Goal: Check status: Check status

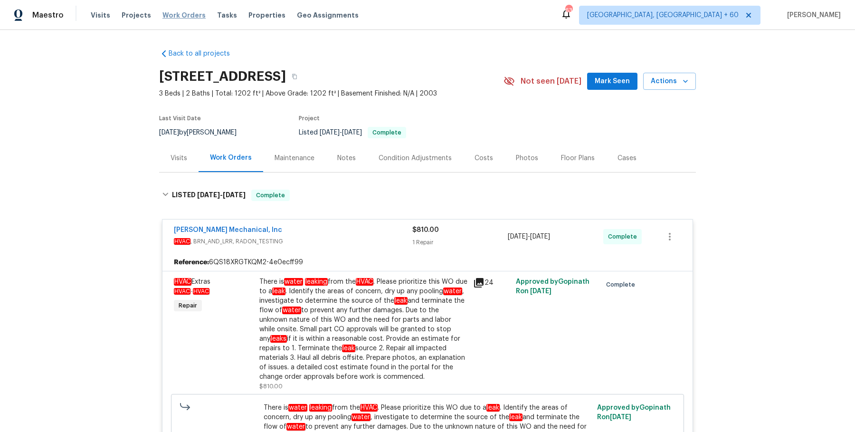
click at [186, 16] on span "Work Orders" at bounding box center [184, 15] width 43 height 10
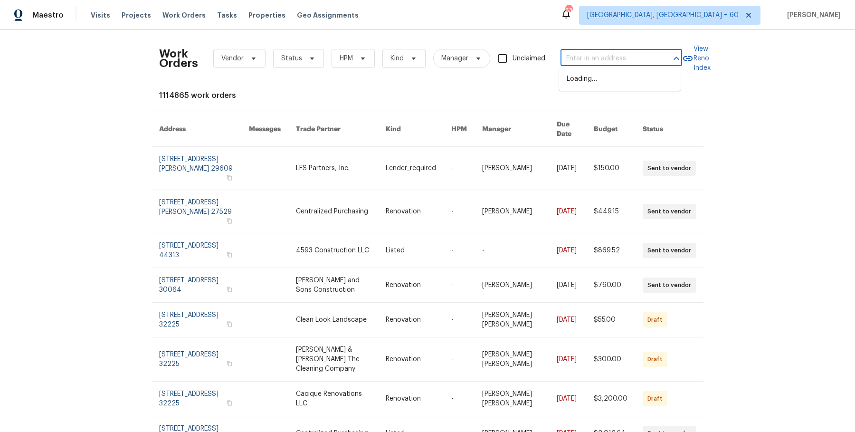
click at [615, 55] on input "text" at bounding box center [608, 58] width 95 height 15
paste input "36088 Madora Dr Wildomar, CA 92595"
type input "36088 Madora Dr Wildomar, CA 92595"
click at [623, 80] on li "36088 Madora Dr, Wildomar, CA 92595" at bounding box center [620, 84] width 122 height 26
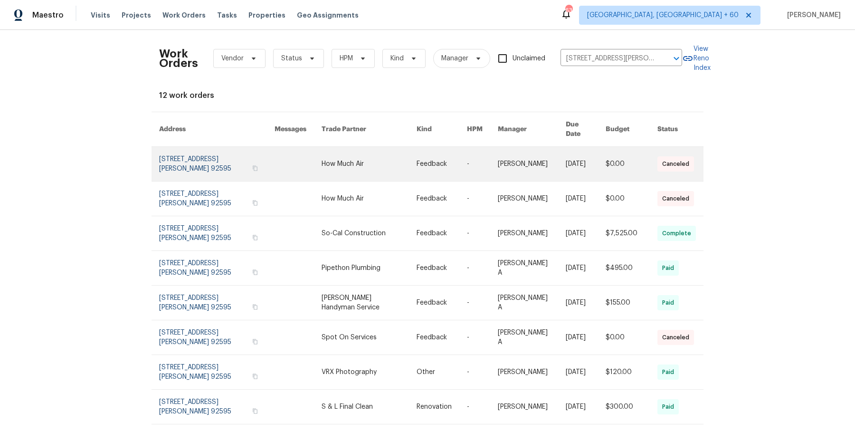
click at [480, 165] on link at bounding box center [482, 164] width 31 height 34
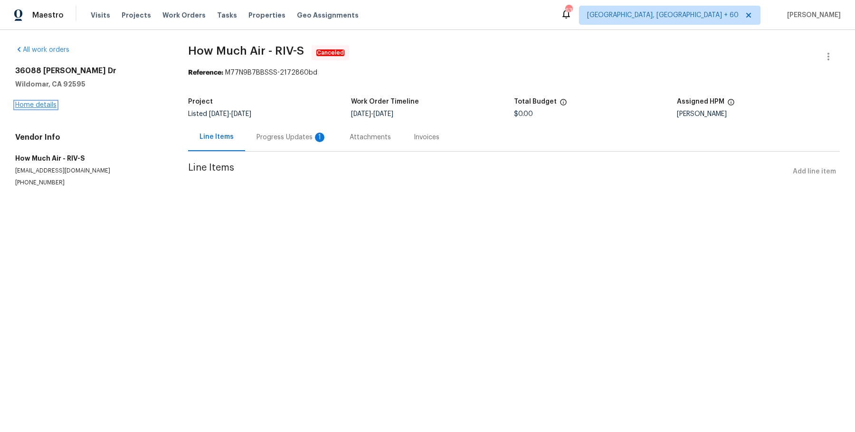
click at [52, 105] on link "Home details" at bounding box center [35, 105] width 41 height 7
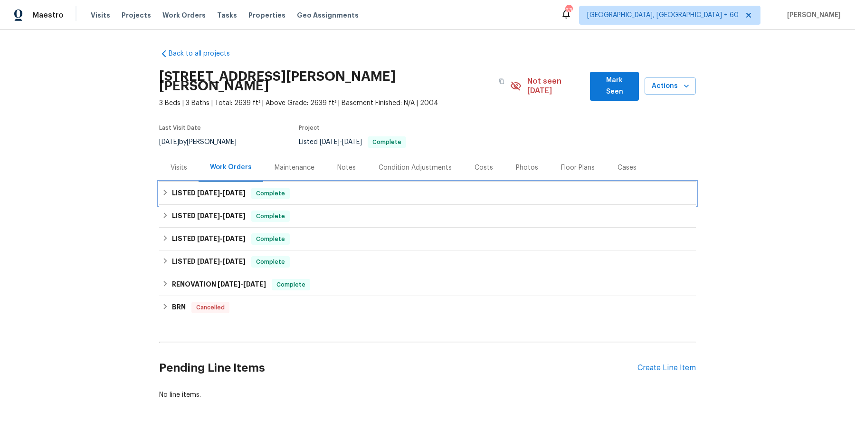
click at [300, 188] on div "LISTED 8/7/25 - 8/25/25 Complete" at bounding box center [427, 193] width 531 height 11
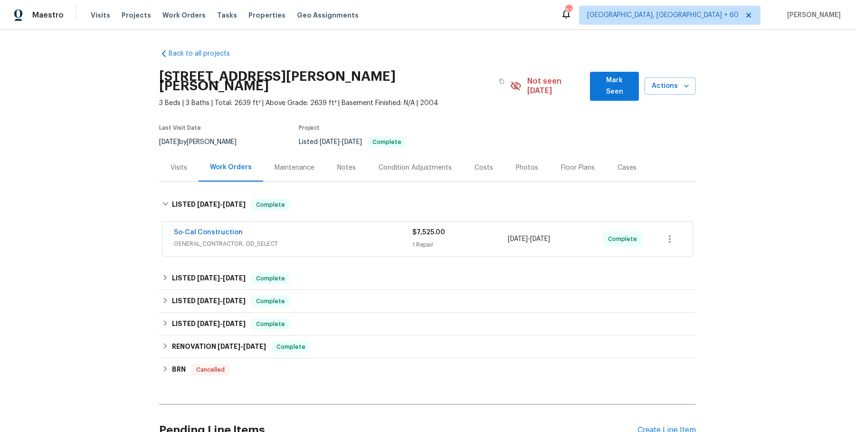
click at [315, 228] on div "So-Cal Construction" at bounding box center [293, 233] width 239 height 11
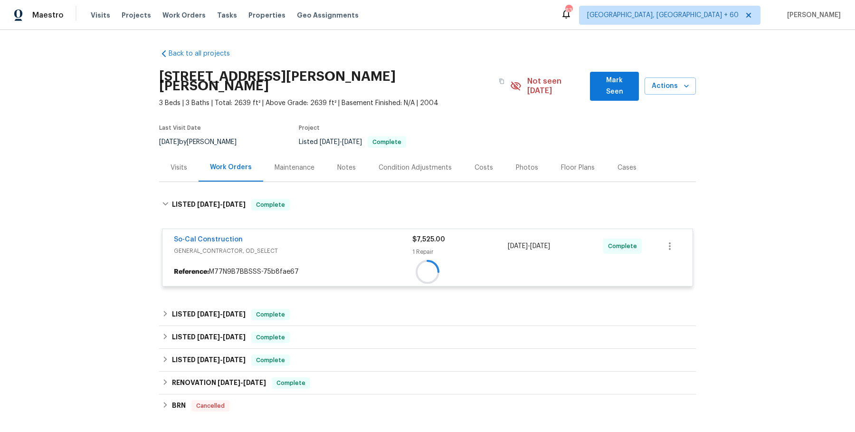
scroll to position [120, 0]
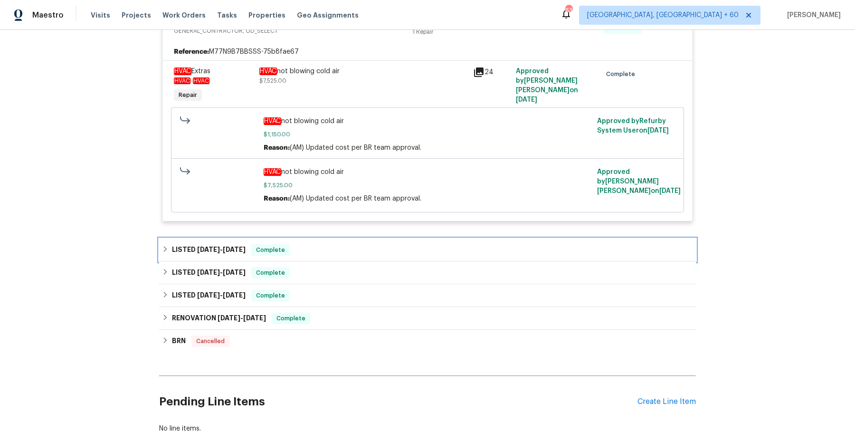
click at [308, 244] on div "LISTED 6/19/25 - 7/2/25 Complete" at bounding box center [427, 249] width 531 height 11
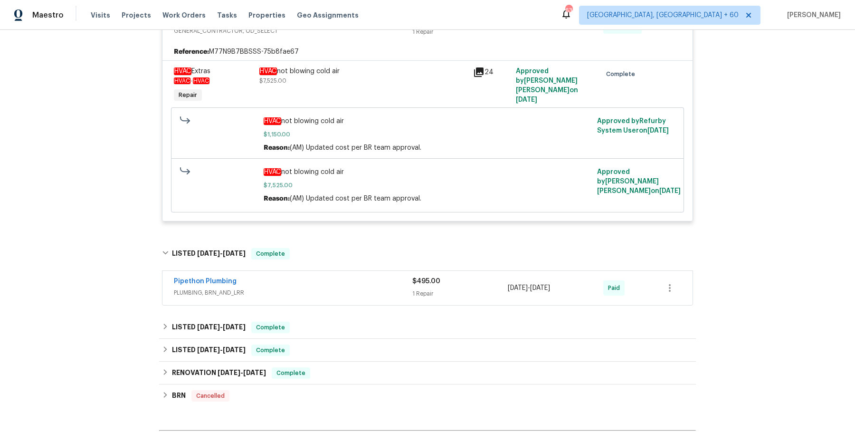
click at [323, 288] on span "PLUMBING, BRN_AND_LRR" at bounding box center [293, 293] width 239 height 10
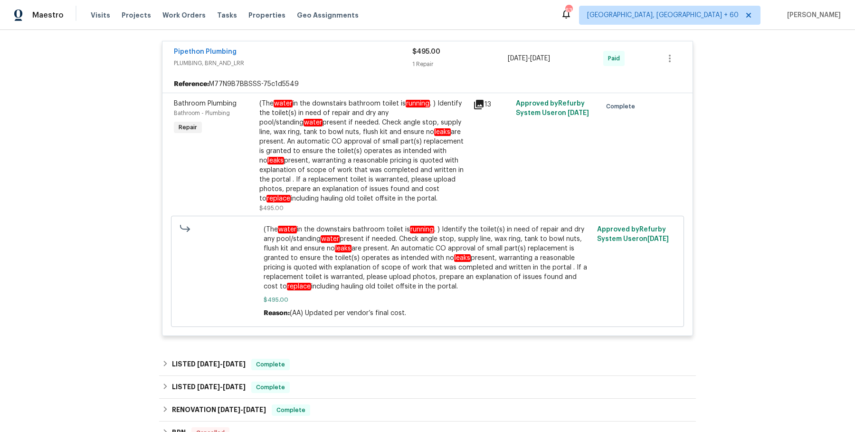
scroll to position [499, 0]
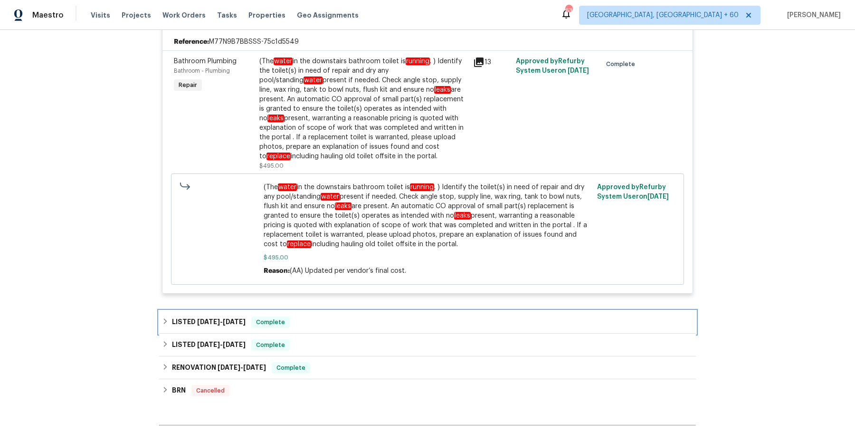
click at [278, 317] on span "Complete" at bounding box center [270, 322] width 37 height 10
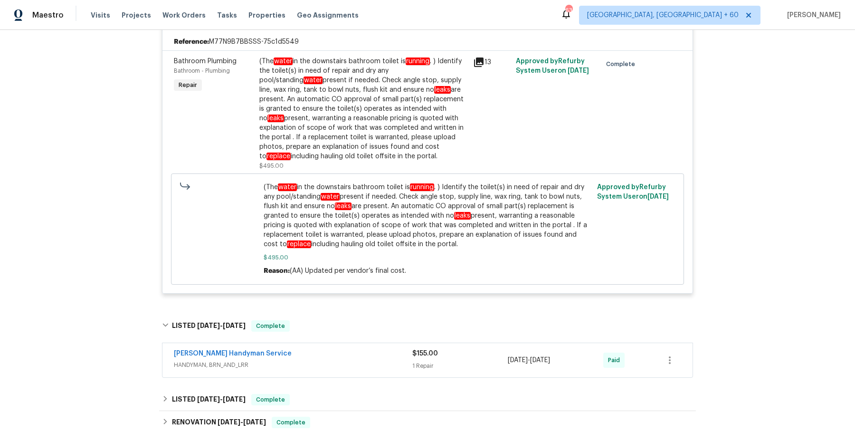
click at [308, 349] on div "Mehle's Handyman Service" at bounding box center [293, 354] width 239 height 11
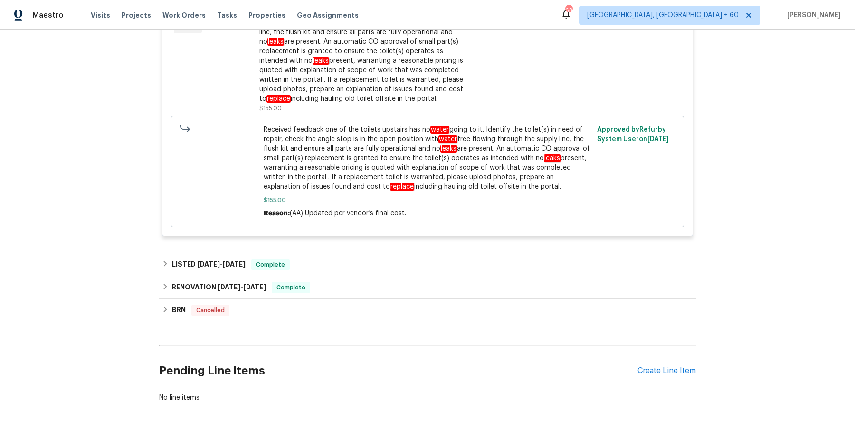
scroll to position [910, 0]
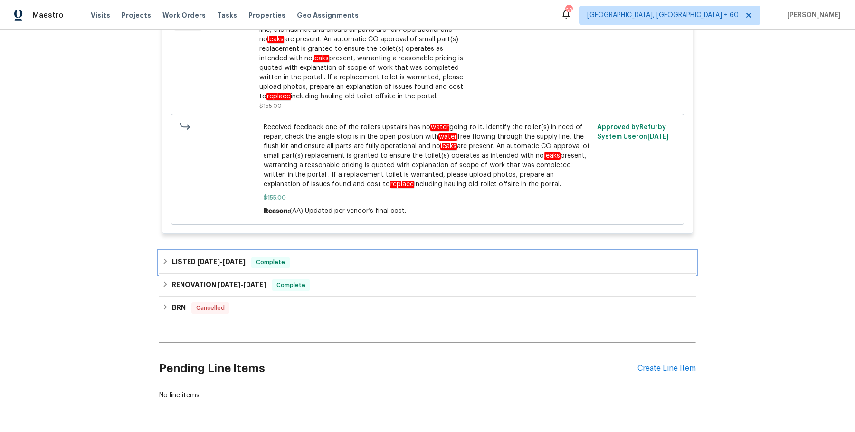
click at [324, 251] on div "LISTED 5/9/25 - 5/10/25 Complete" at bounding box center [427, 262] width 537 height 23
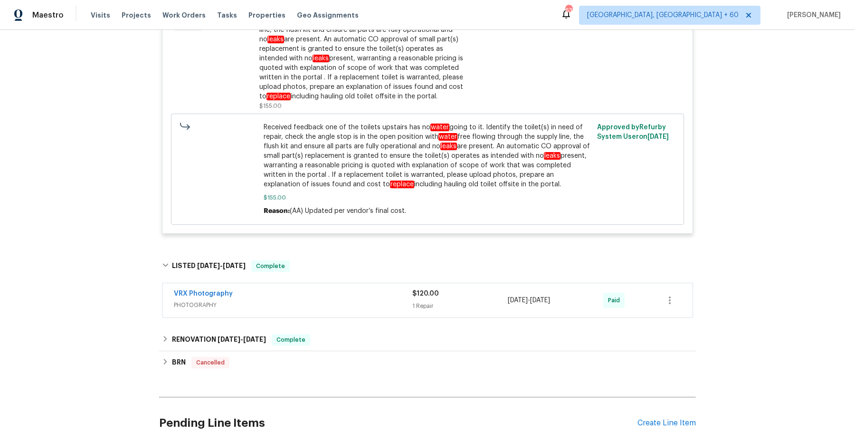
click at [324, 289] on div "VRX Photography" at bounding box center [293, 294] width 239 height 11
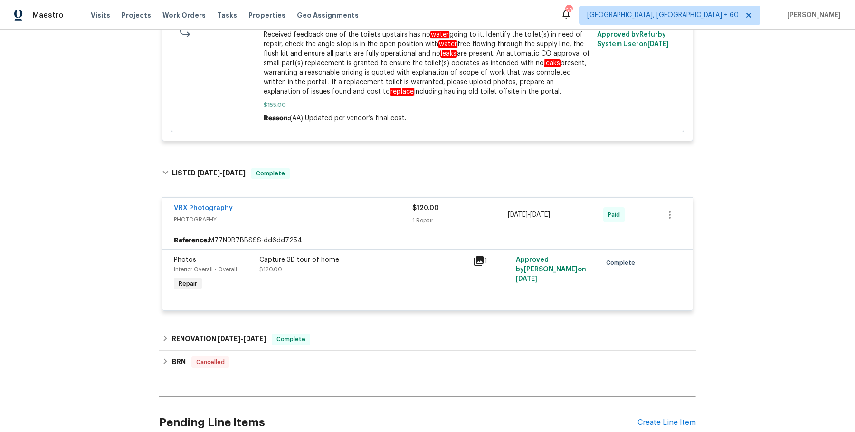
scroll to position [1002, 0]
click at [173, 17] on span "Work Orders" at bounding box center [184, 15] width 43 height 10
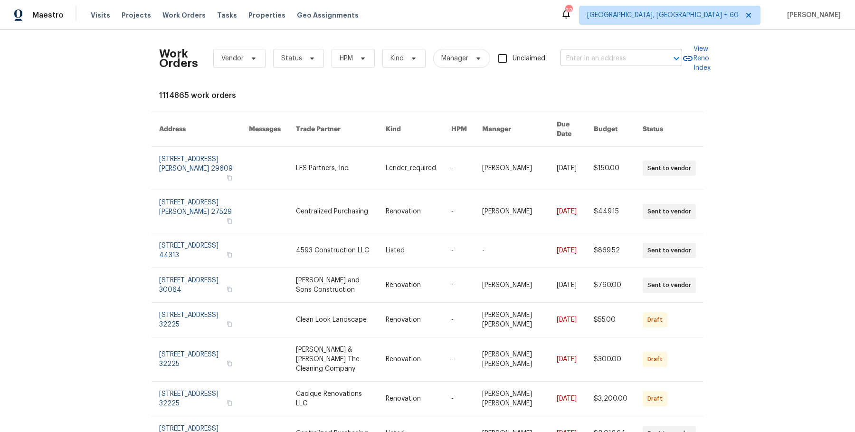
click at [596, 57] on input "text" at bounding box center [608, 58] width 95 height 15
paste input "8512 Charing Cross Ln Dallas, TX 75238"
type input "8512 Charing Cross Ln Dallas, TX 75238"
click at [621, 74] on li "8512 Charing Cross Ln, Dallas, TX 75238" at bounding box center [620, 79] width 122 height 16
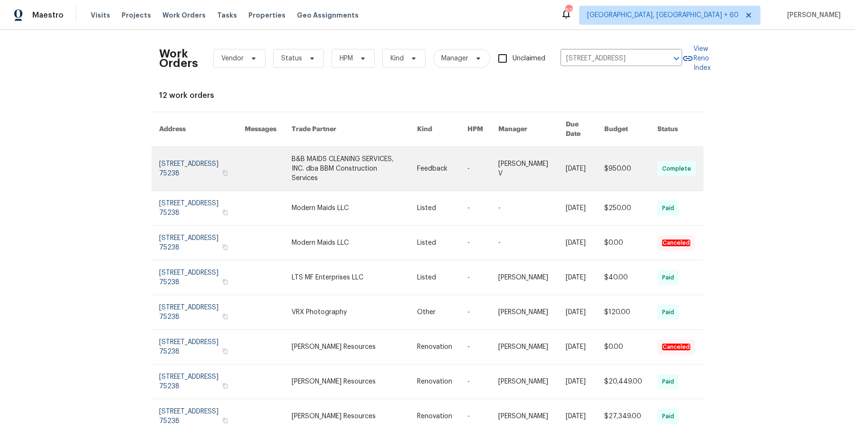
click at [512, 162] on link at bounding box center [532, 169] width 67 height 44
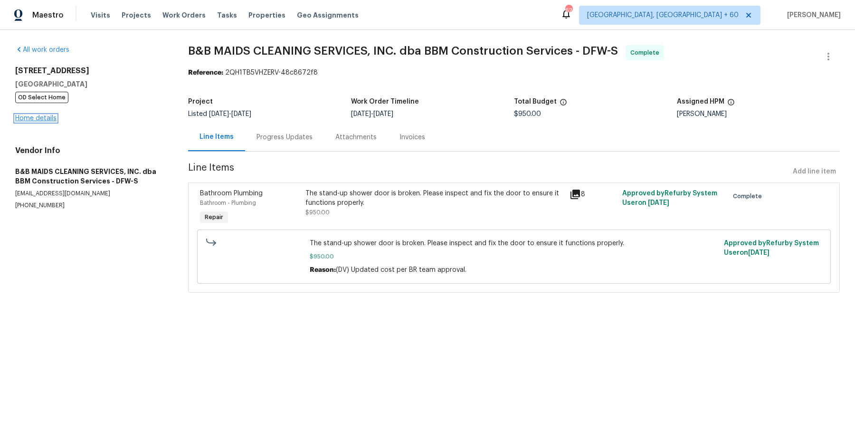
click at [42, 118] on link "Home details" at bounding box center [35, 118] width 41 height 7
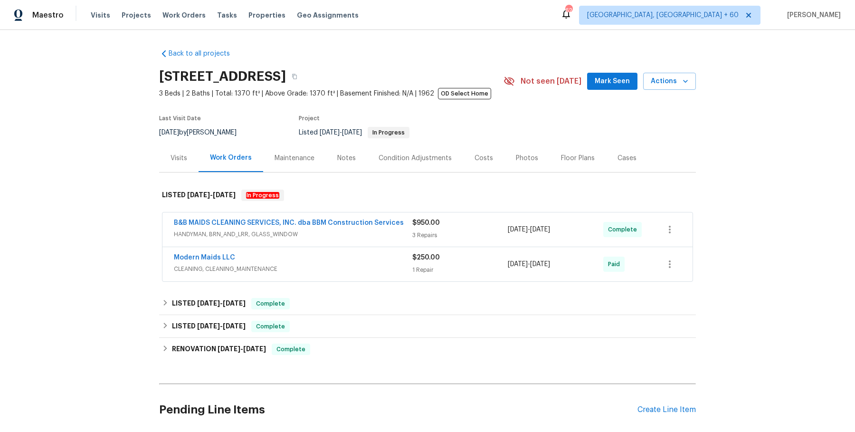
click at [342, 229] on div "B&B MAIDS CLEANING SERVICES, INC. dba BBM Construction Services" at bounding box center [293, 223] width 239 height 11
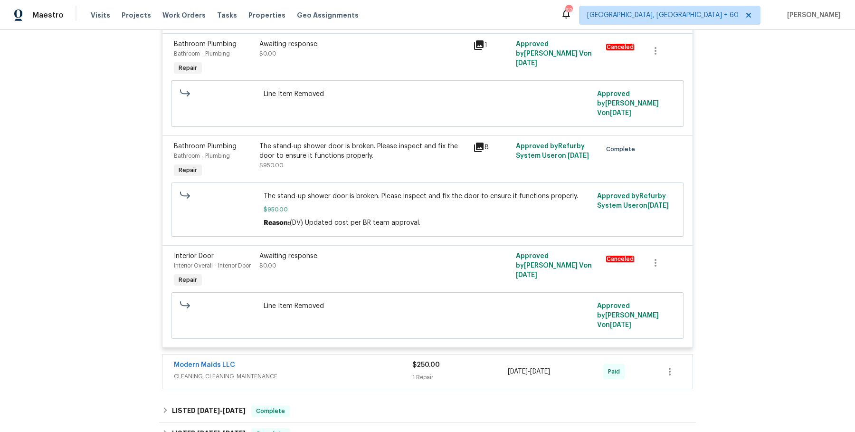
scroll to position [258, 0]
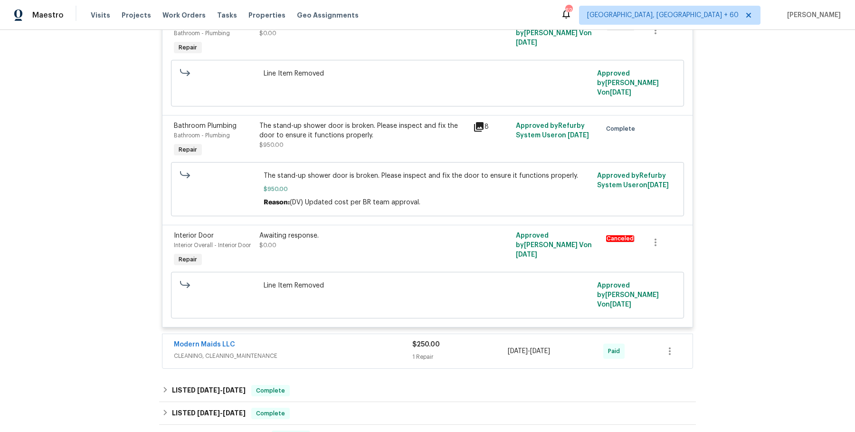
click at [343, 359] on div "Modern Maids LLC CLEANING, CLEANING_MAINTENANCE" at bounding box center [293, 351] width 239 height 23
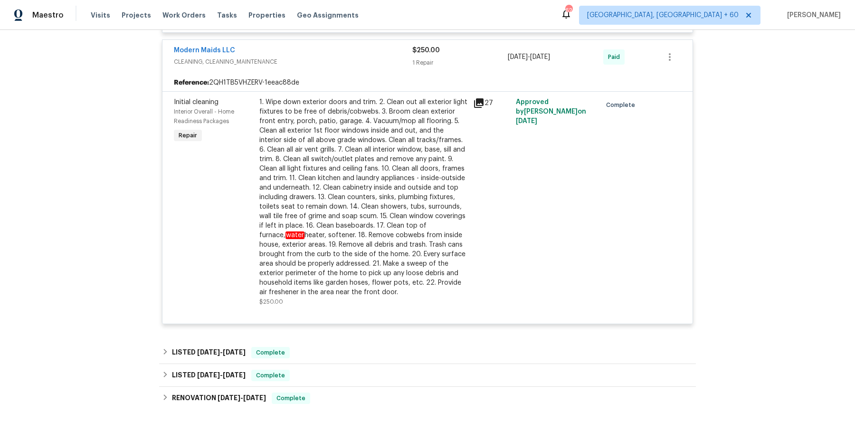
scroll to position [581, 0]
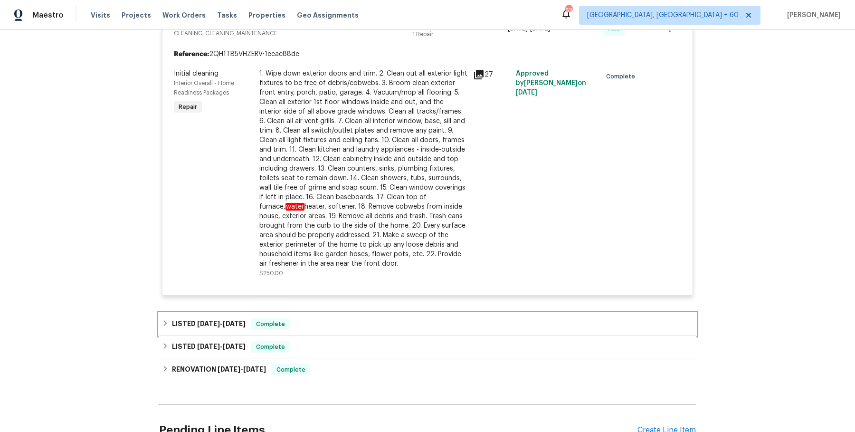
click at [316, 313] on div "LISTED 1/16/25 - 1/24/25 Complete" at bounding box center [427, 324] width 537 height 23
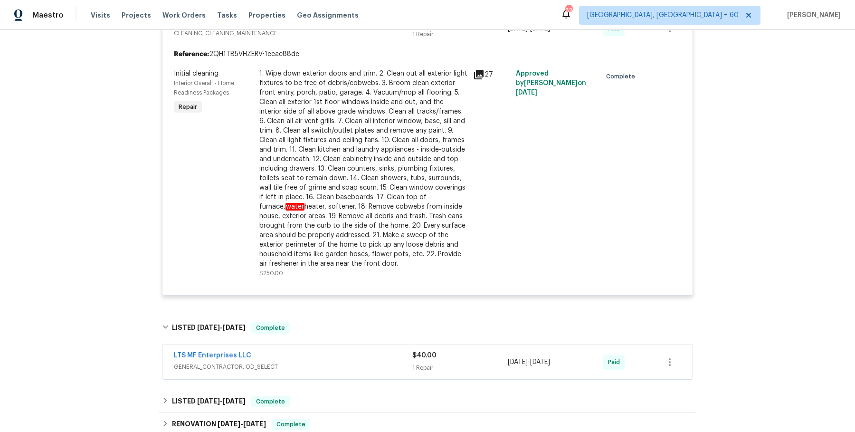
click at [314, 356] on div "LTS MF Enterprises LLC" at bounding box center [293, 356] width 239 height 11
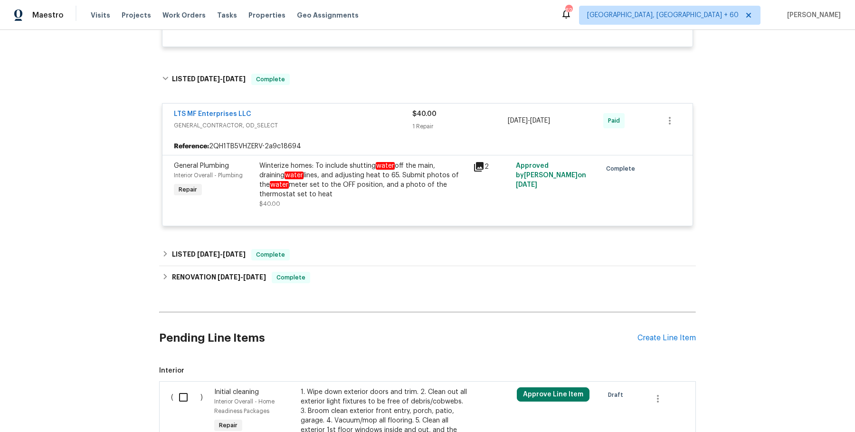
scroll to position [832, 0]
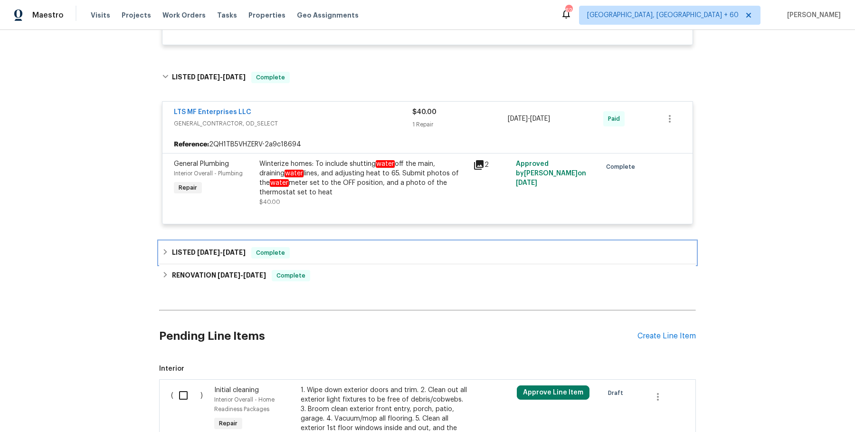
click at [331, 257] on div "LISTED 12/7/24 - 12/9/24 Complete" at bounding box center [427, 252] width 537 height 23
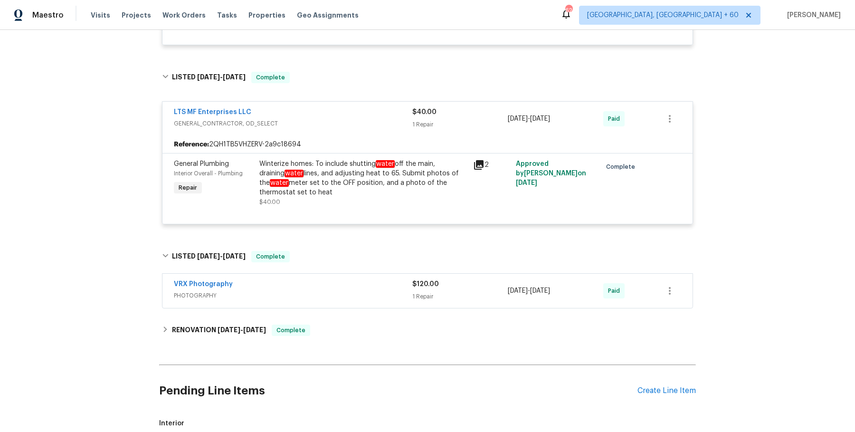
click at [328, 288] on div "VRX Photography" at bounding box center [293, 284] width 239 height 11
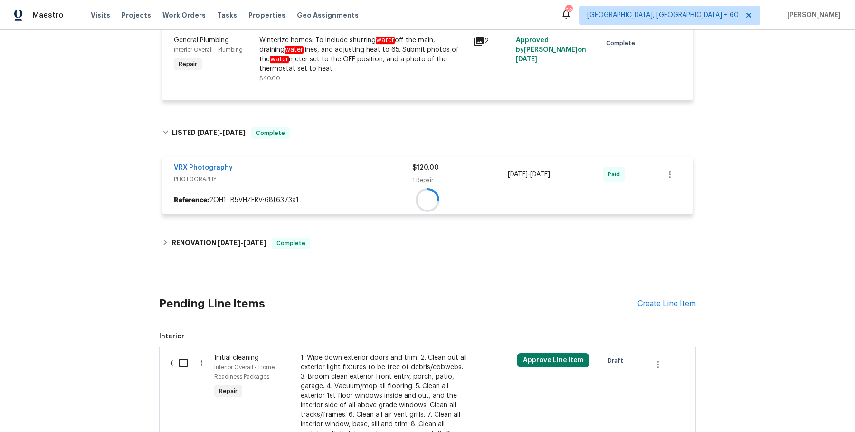
scroll to position [973, 0]
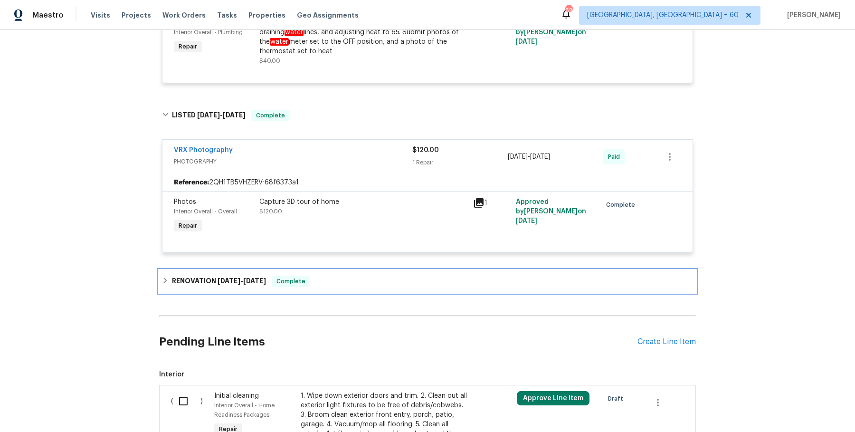
click at [328, 288] on div "RENOVATION 8/16/24 - 10/30/24 Complete" at bounding box center [427, 281] width 537 height 23
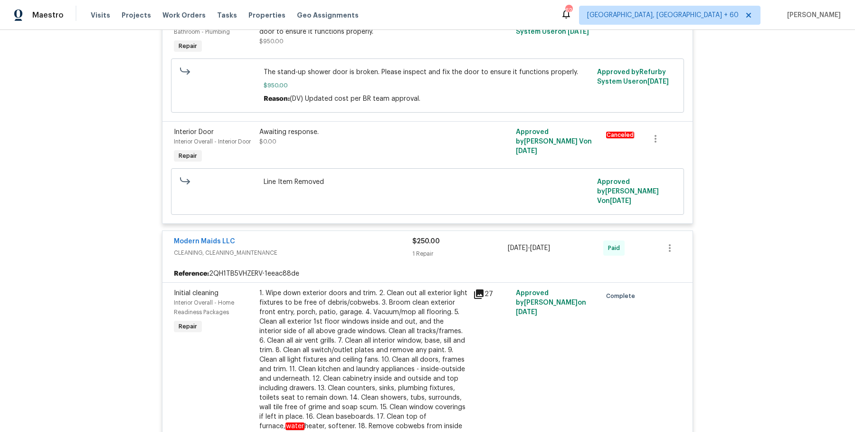
scroll to position [0, 0]
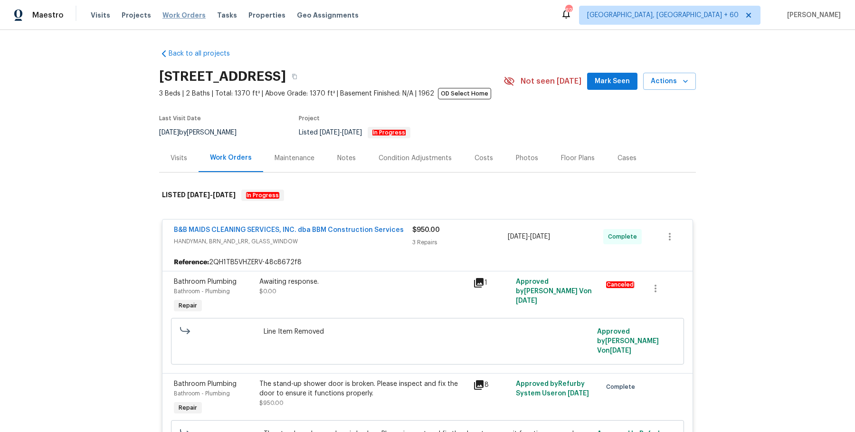
click at [178, 19] on span "Work Orders" at bounding box center [184, 15] width 43 height 10
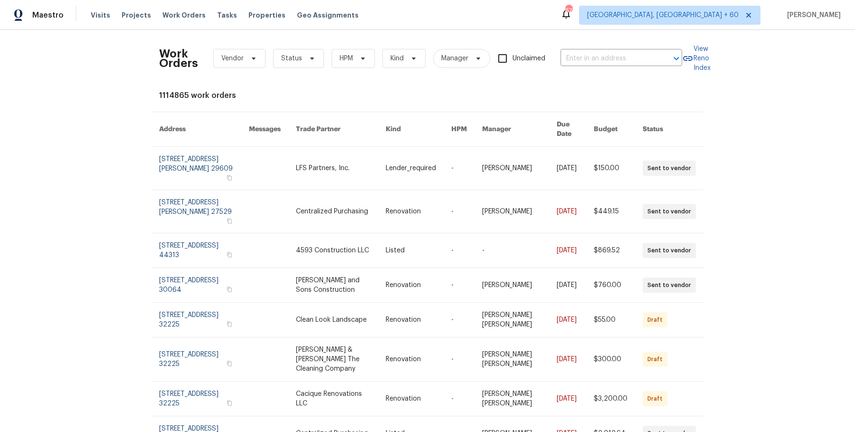
click at [653, 66] on div "Work Orders Vendor Status HPM Kind Manager Unclaimed ​" at bounding box center [420, 59] width 523 height 42
click at [652, 43] on div "Work Orders Vendor Status HPM Kind Manager Unclaimed ​" at bounding box center [420, 59] width 523 height 42
click at [648, 64] on input "text" at bounding box center [608, 58] width 95 height 15
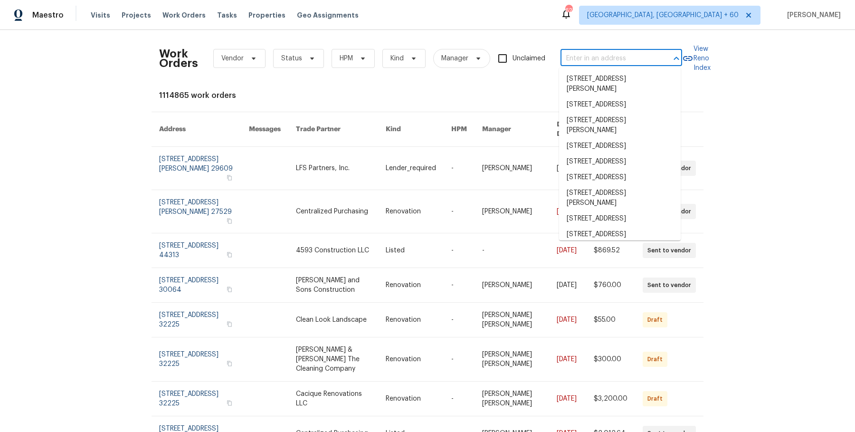
paste input "36088 Madora Dr Wildomar, CA 92595"
type input "36088 Madora Dr Wildomar, CA 92595"
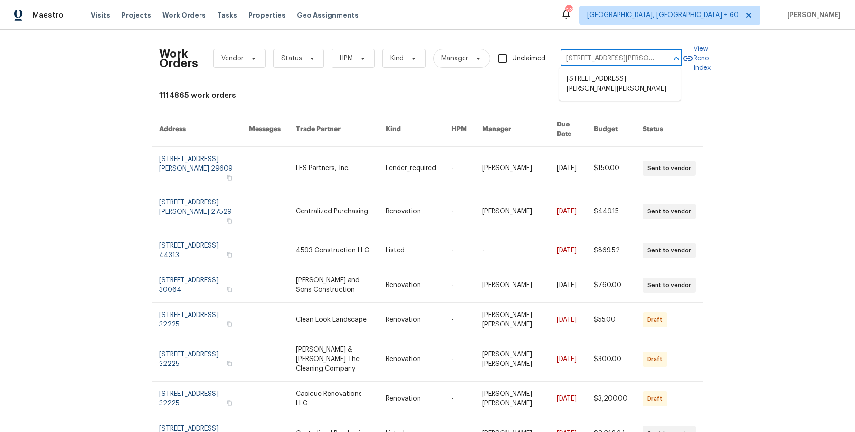
scroll to position [0, 30]
click at [626, 83] on li "36088 Madora Dr, Wildomar, CA 92595" at bounding box center [620, 84] width 122 height 26
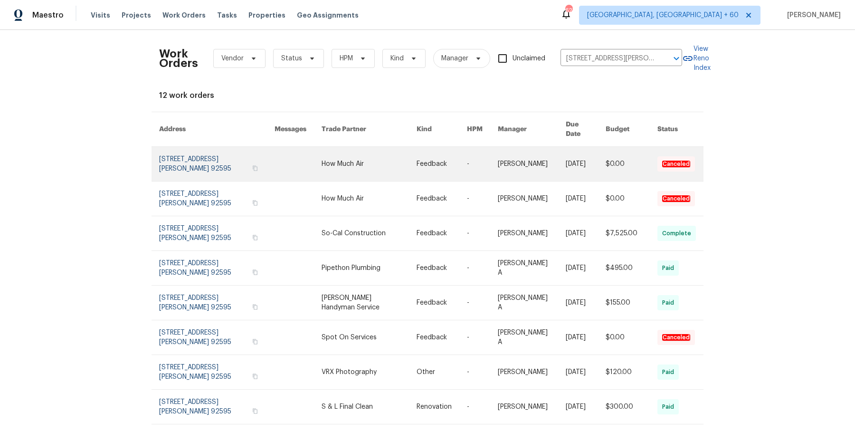
click at [512, 150] on link at bounding box center [532, 164] width 68 height 34
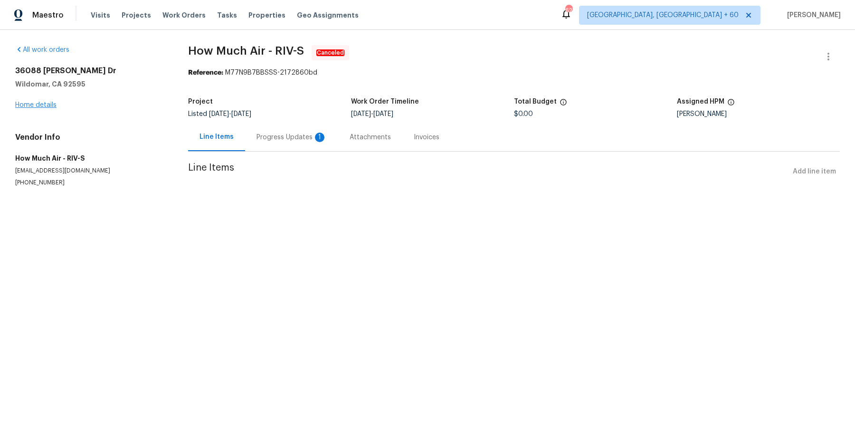
click at [50, 107] on div "36088 Madora Dr Wildomar, CA 92595 Home details" at bounding box center [90, 88] width 150 height 44
click at [49, 107] on link "Home details" at bounding box center [35, 105] width 41 height 7
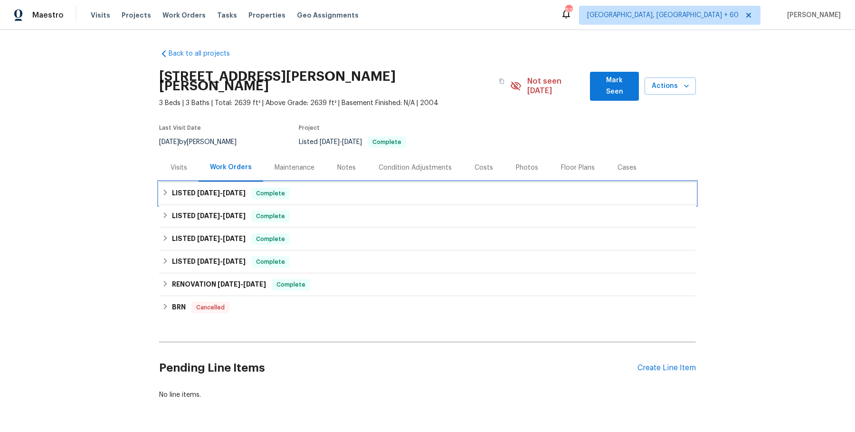
click at [260, 192] on div "LISTED 8/7/25 - 8/25/25 Complete" at bounding box center [427, 193] width 537 height 23
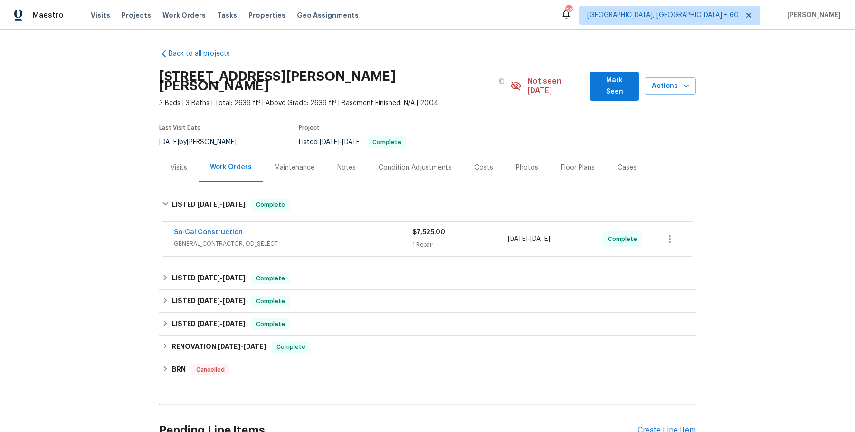
click at [288, 228] on div "So-Cal Construction" at bounding box center [293, 233] width 239 height 11
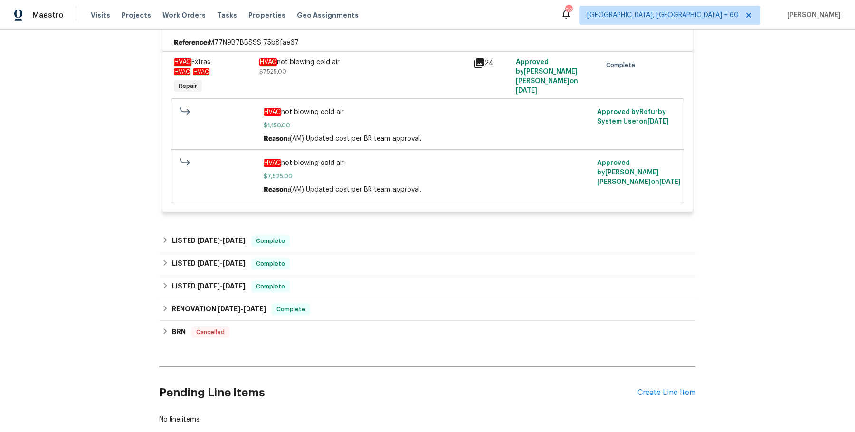
scroll to position [276, 0]
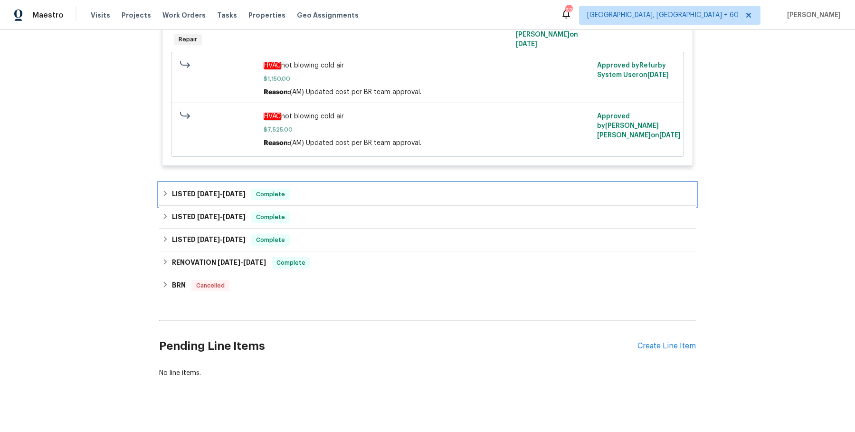
click at [331, 183] on div "LISTED 6/19/25 - 7/2/25 Complete" at bounding box center [427, 194] width 537 height 23
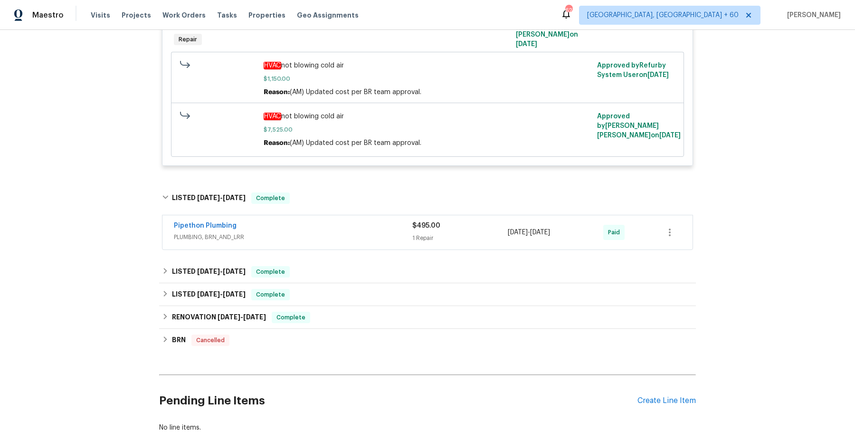
click at [334, 232] on span "PLUMBING, BRN_AND_LRR" at bounding box center [293, 237] width 239 height 10
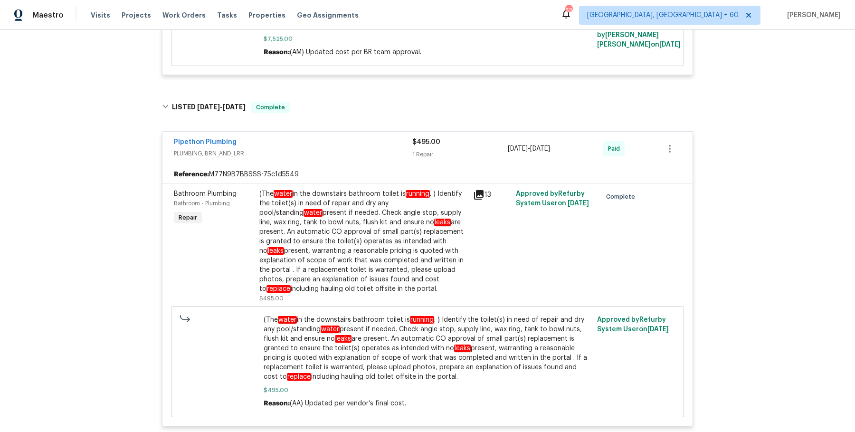
scroll to position [604, 0]
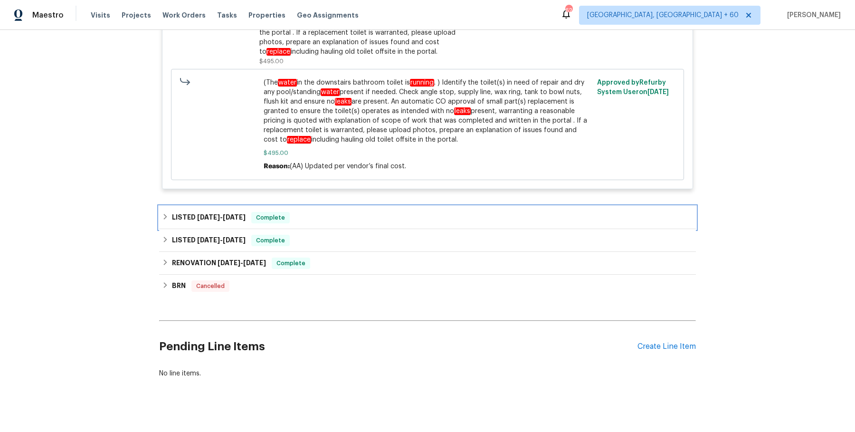
click at [343, 212] on div "LISTED 6/10/25 - 6/16/25 Complete" at bounding box center [427, 217] width 531 height 11
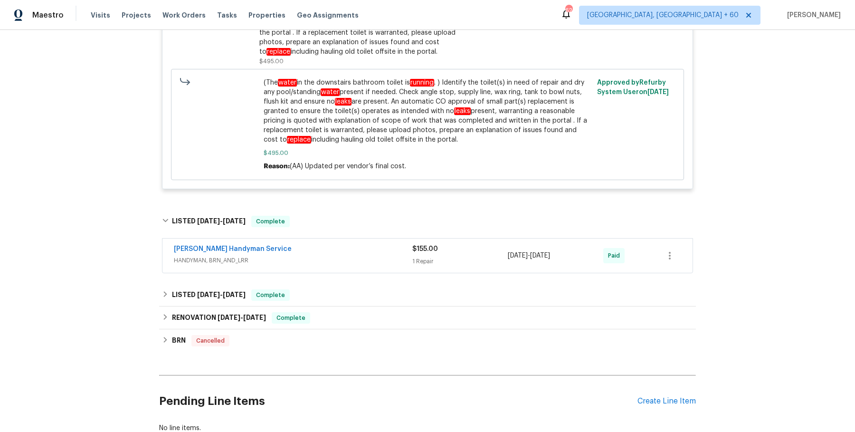
click at [335, 244] on div "Mehle's Handyman Service" at bounding box center [293, 249] width 239 height 11
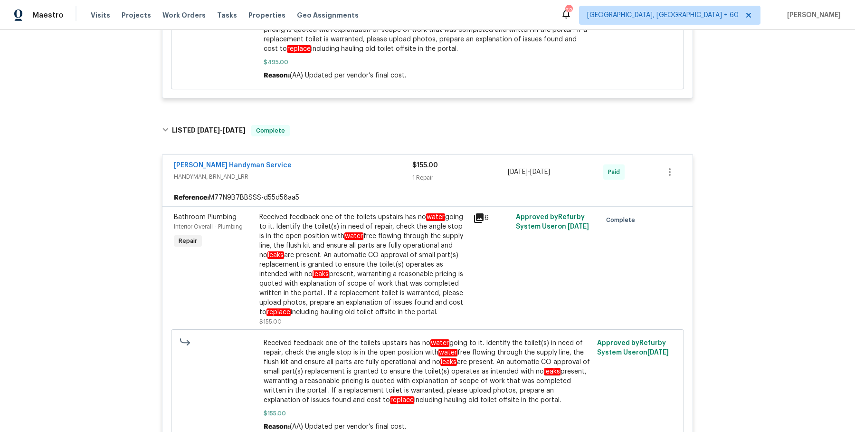
scroll to position [931, 0]
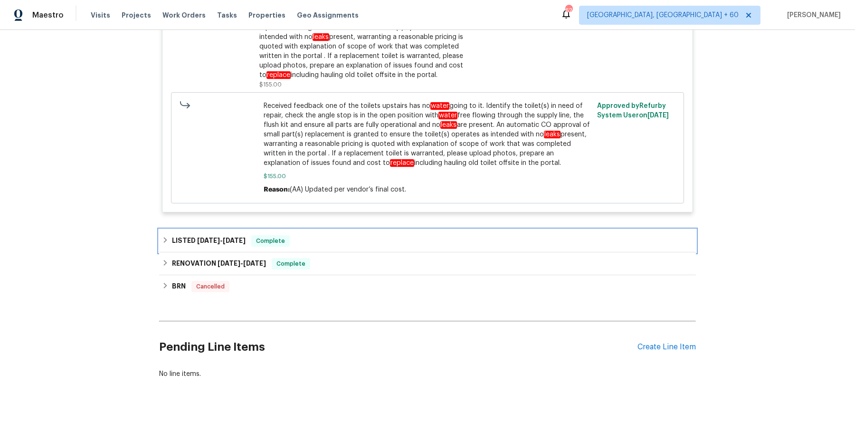
click at [352, 235] on div "LISTED 5/9/25 - 5/10/25 Complete" at bounding box center [427, 240] width 531 height 11
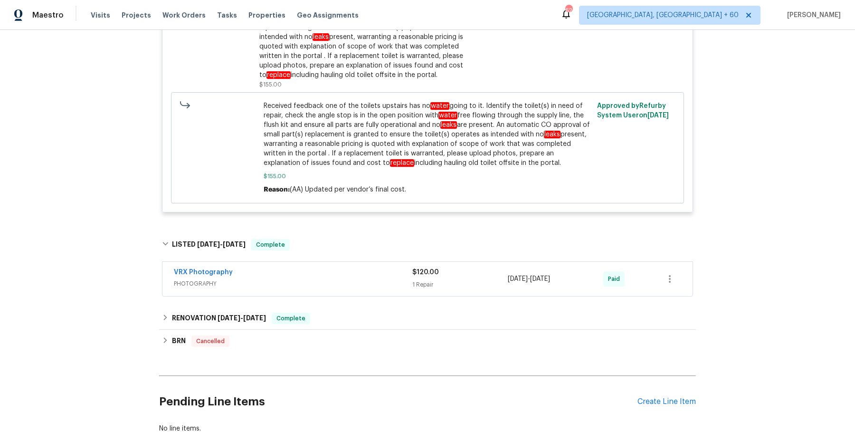
click at [343, 279] on span "PHOTOGRAPHY" at bounding box center [293, 284] width 239 height 10
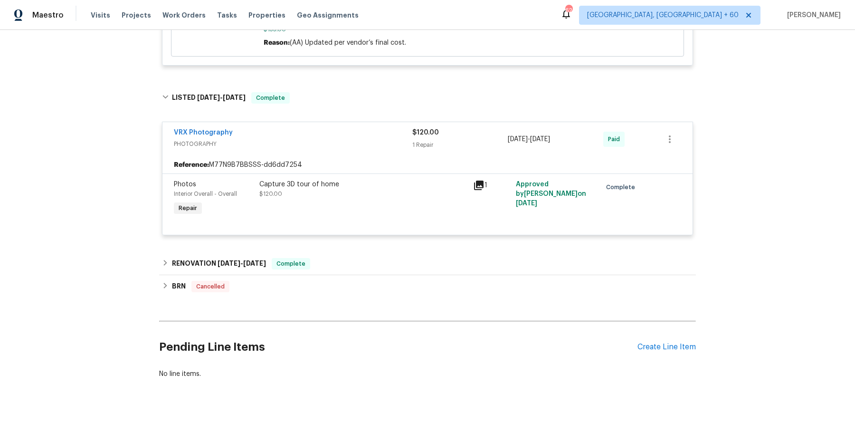
scroll to position [1076, 0]
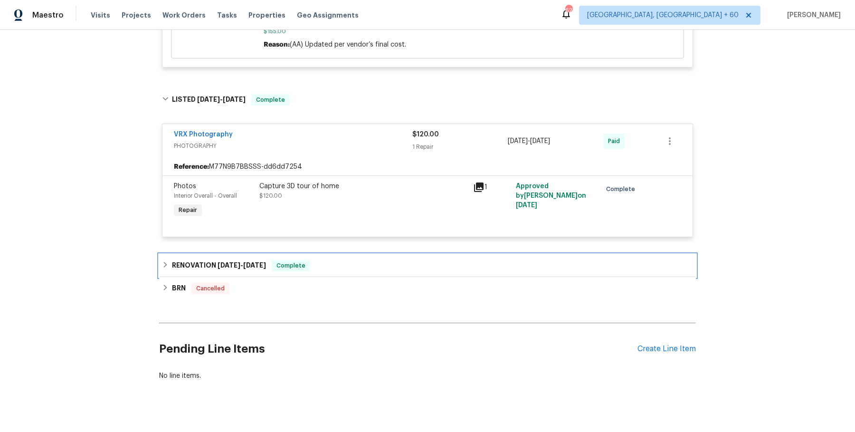
click at [342, 260] on div "RENOVATION 4/21/25 - 5/7/25 Complete" at bounding box center [427, 265] width 531 height 11
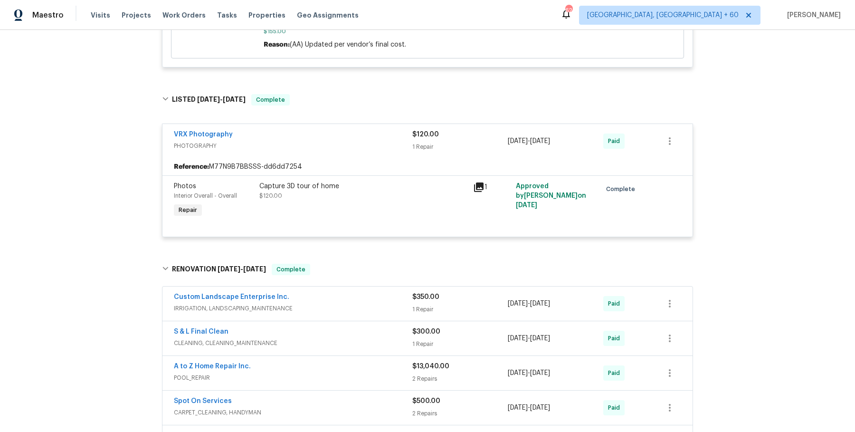
click at [340, 292] on div "Custom Landscape Enterprise Inc." at bounding box center [293, 297] width 239 height 11
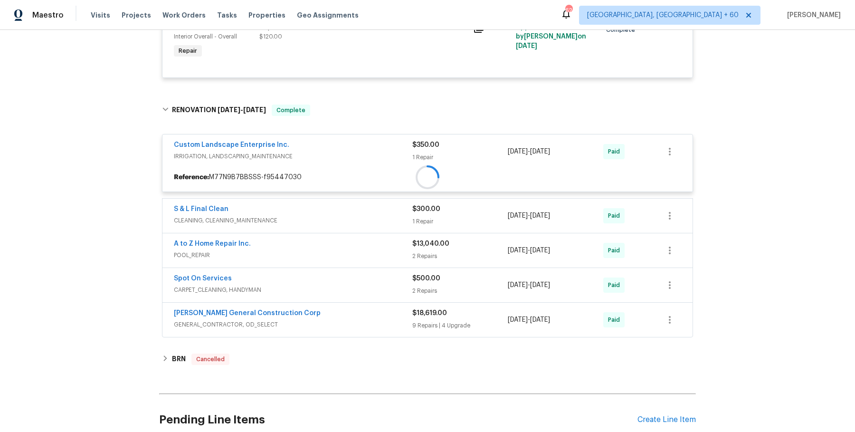
scroll to position [1234, 0]
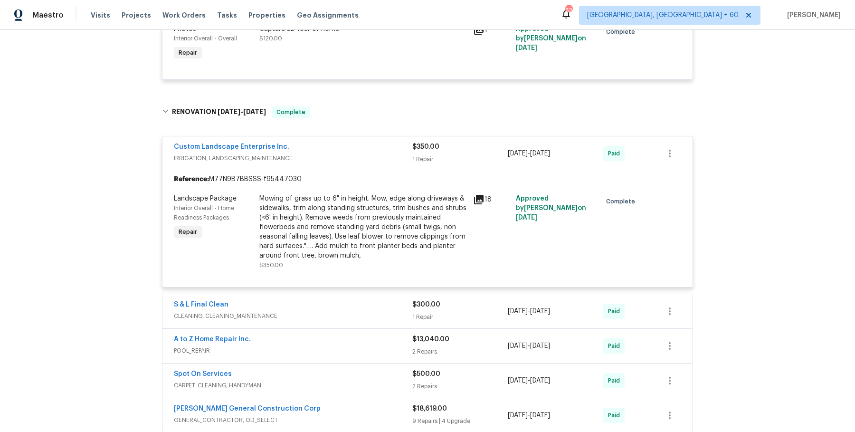
click at [336, 311] on span "CLEANING, CLEANING_MAINTENANCE" at bounding box center [293, 316] width 239 height 10
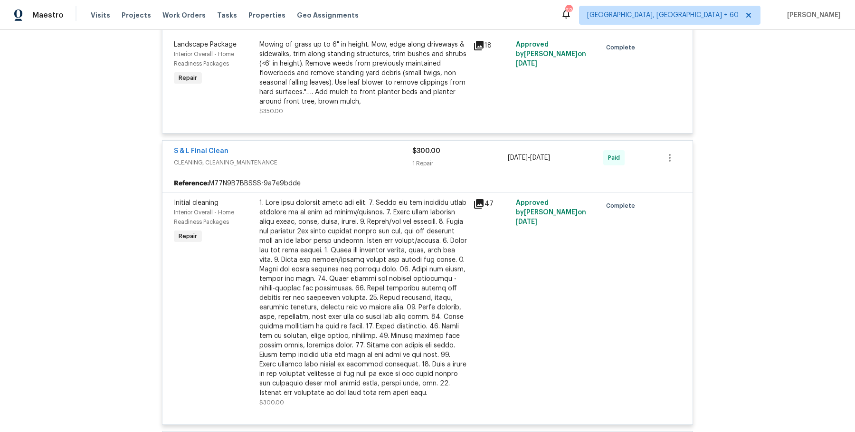
scroll to position [1657, 0]
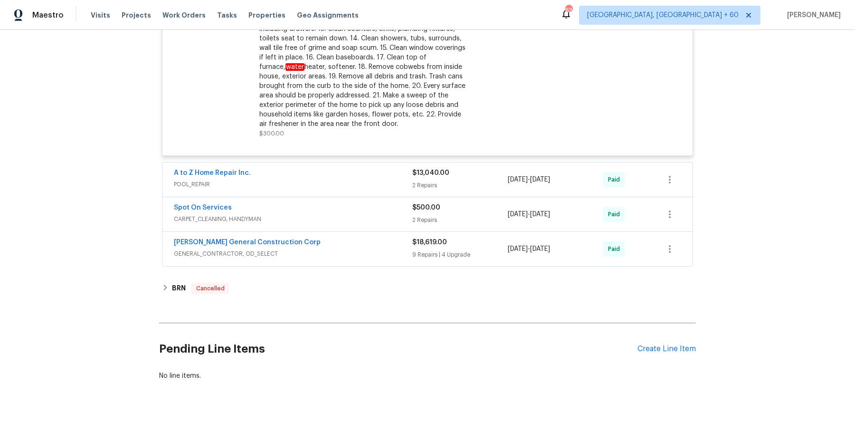
click at [375, 180] on span "POOL_REPAIR" at bounding box center [293, 185] width 239 height 10
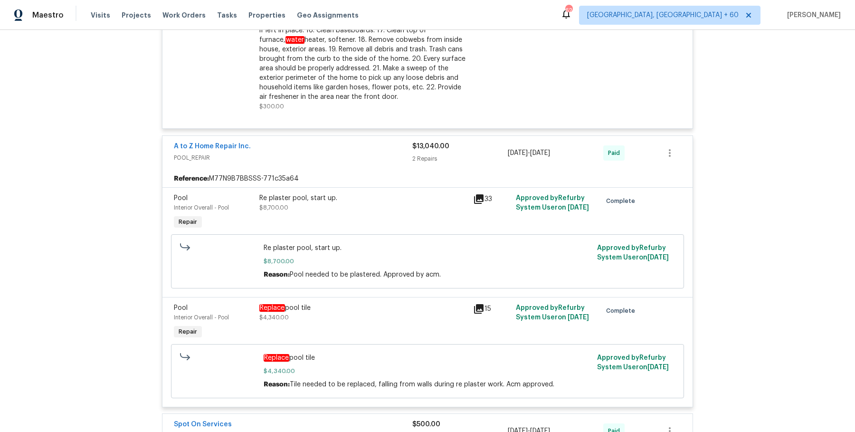
scroll to position [1900, 0]
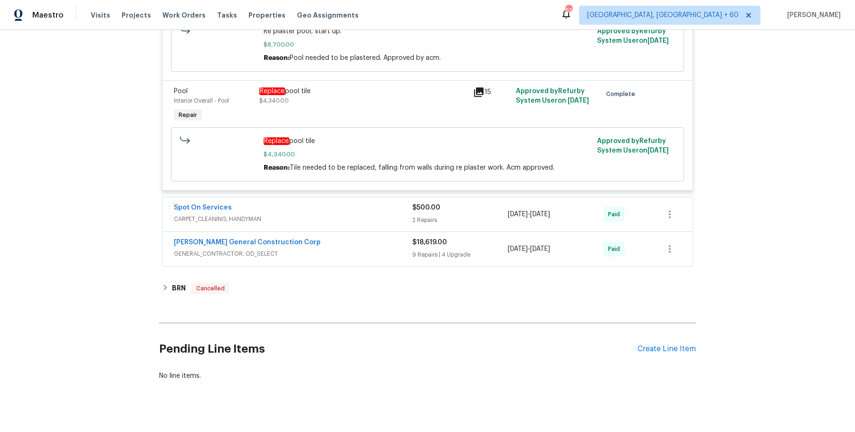
click at [379, 211] on div "Spot On Services CARPET_CLEANING, HANDYMAN" at bounding box center [293, 214] width 239 height 23
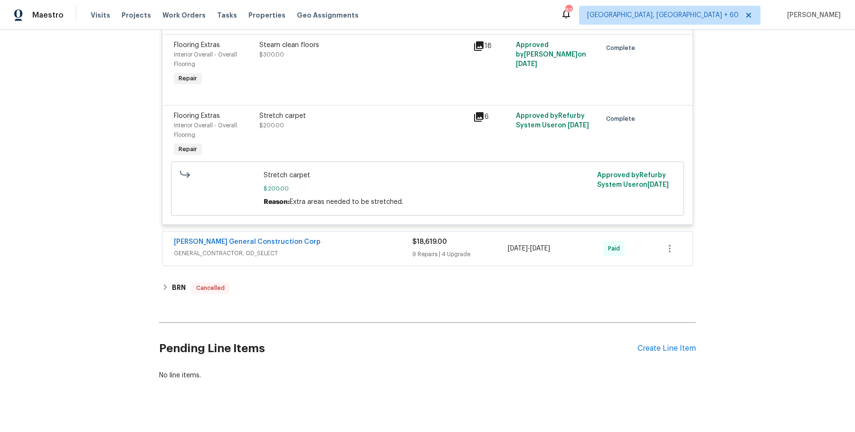
click at [374, 249] on span "GENERAL_CONTRACTOR, OD_SELECT" at bounding box center [293, 254] width 239 height 10
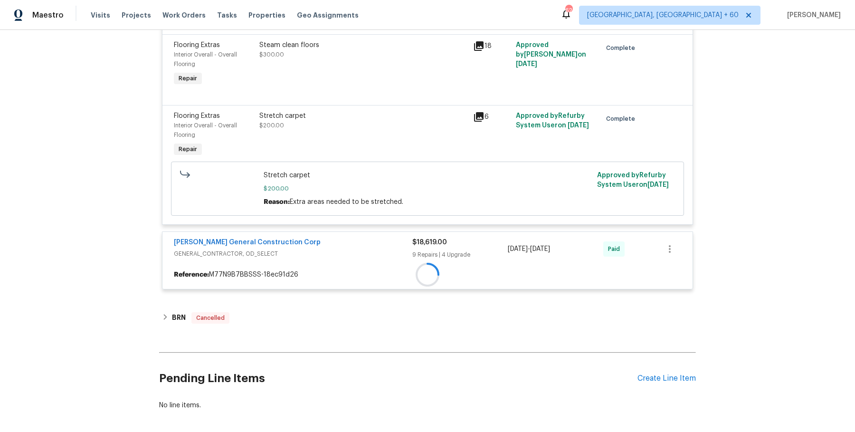
scroll to position [2146, 0]
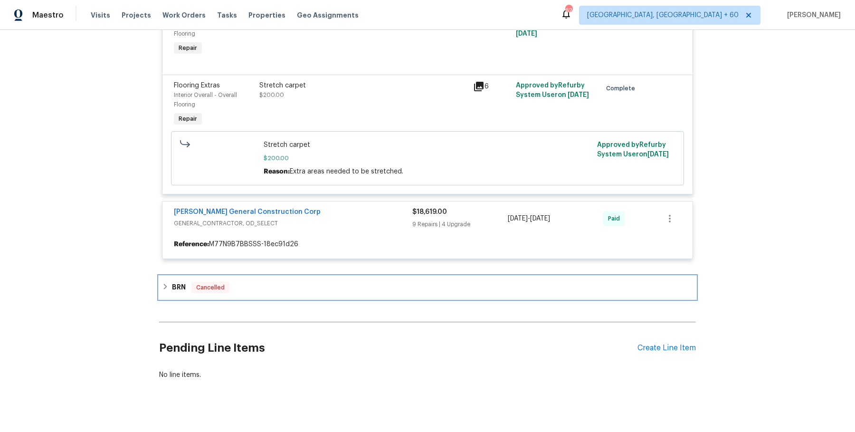
click at [345, 284] on div "BRN Cancelled" at bounding box center [427, 287] width 537 height 23
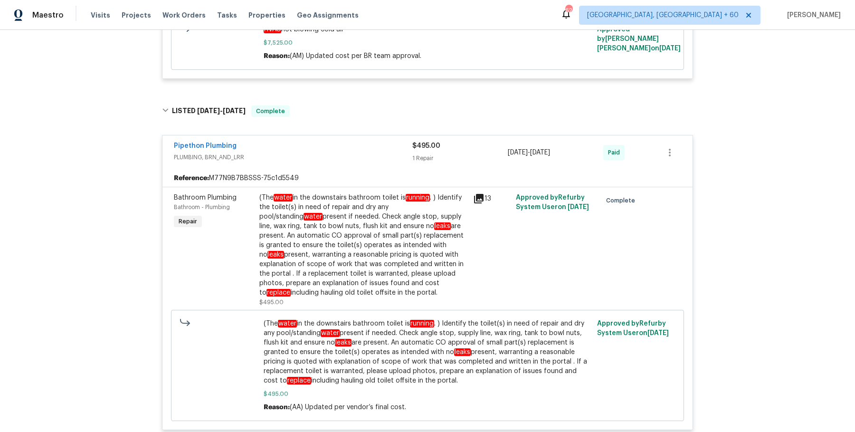
scroll to position [0, 0]
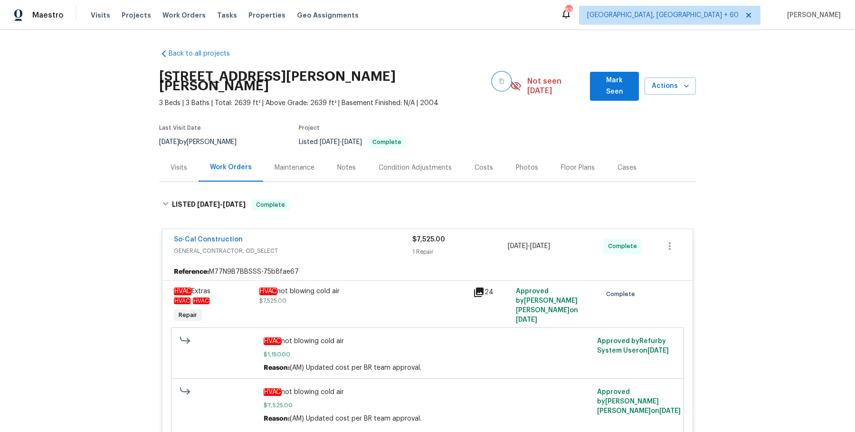
click at [493, 75] on button "button" at bounding box center [501, 81] width 17 height 17
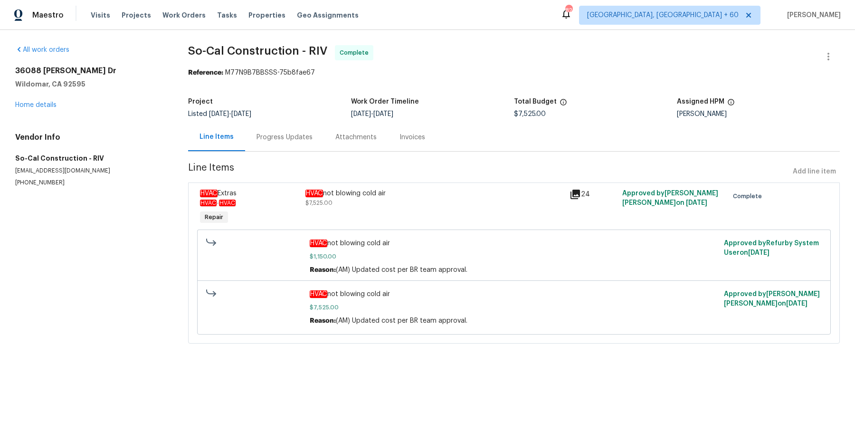
click at [298, 123] on div "Progress Updates" at bounding box center [284, 137] width 79 height 28
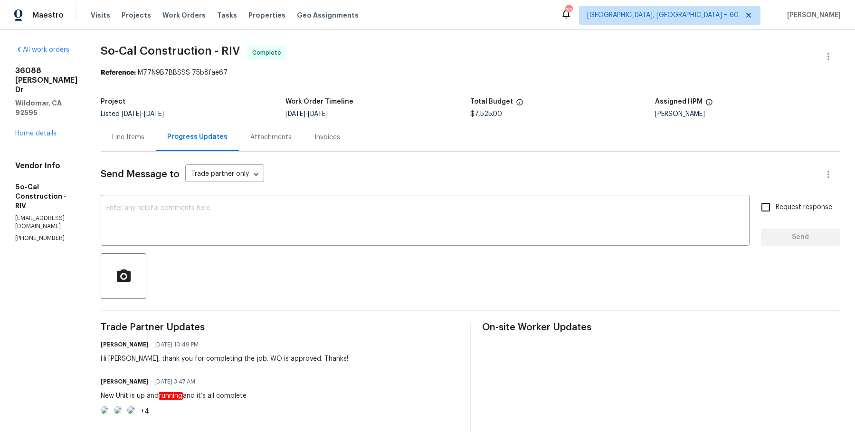
click at [301, 143] on div "Attachments" at bounding box center [271, 137] width 64 height 28
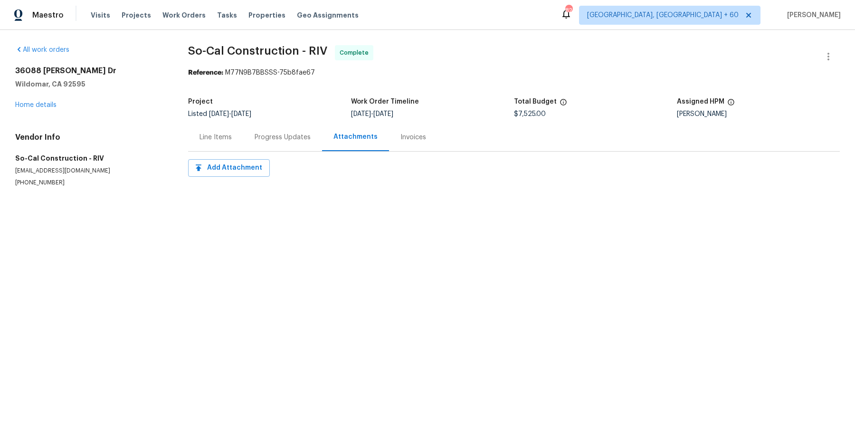
click at [393, 140] on div "Invoices" at bounding box center [413, 137] width 48 height 28
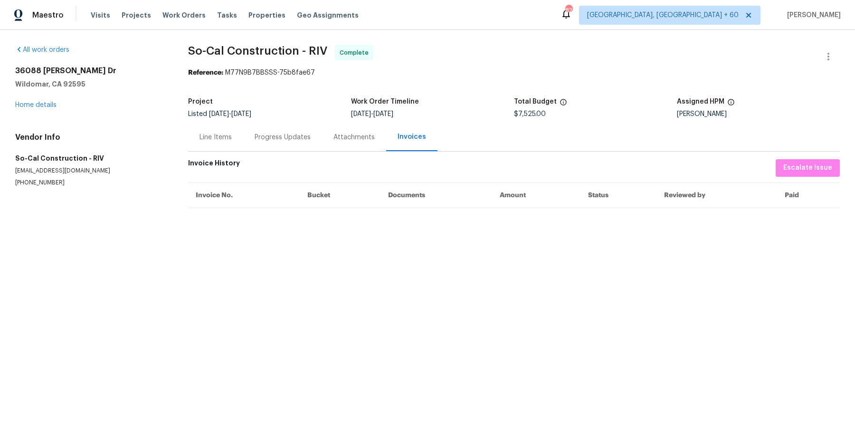
click at [370, 139] on div "Attachments" at bounding box center [354, 138] width 41 height 10
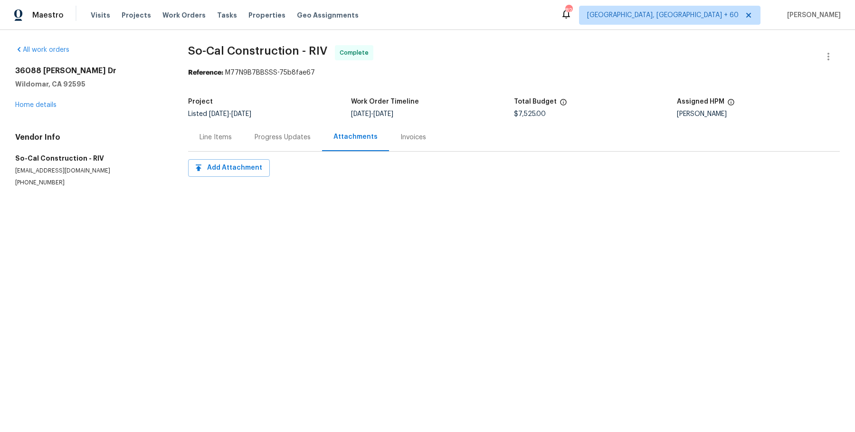
click at [282, 140] on div "Progress Updates" at bounding box center [283, 138] width 56 height 10
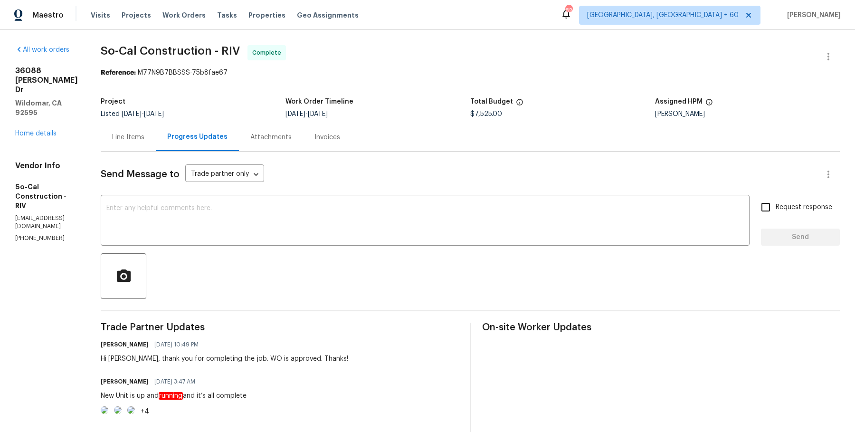
click at [141, 144] on div "Line Items" at bounding box center [128, 137] width 55 height 28
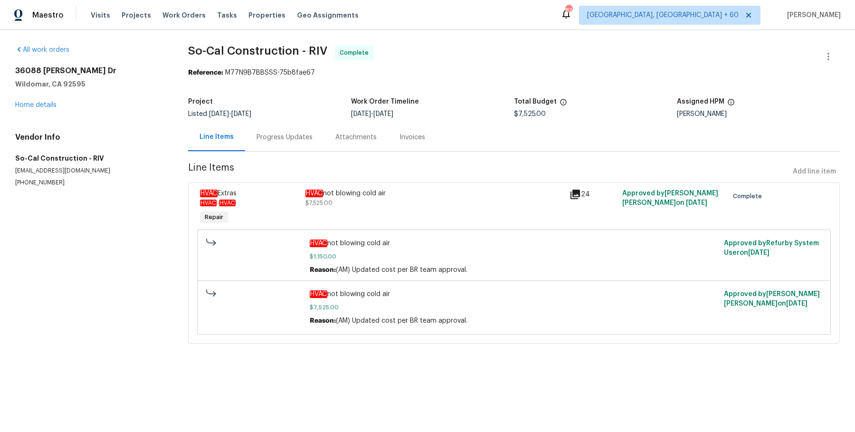
click at [277, 135] on div "Progress Updates" at bounding box center [285, 138] width 56 height 10
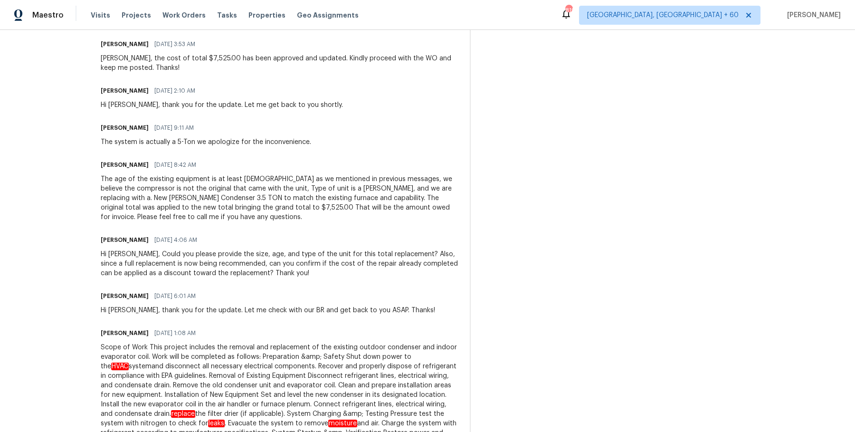
scroll to position [394, 0]
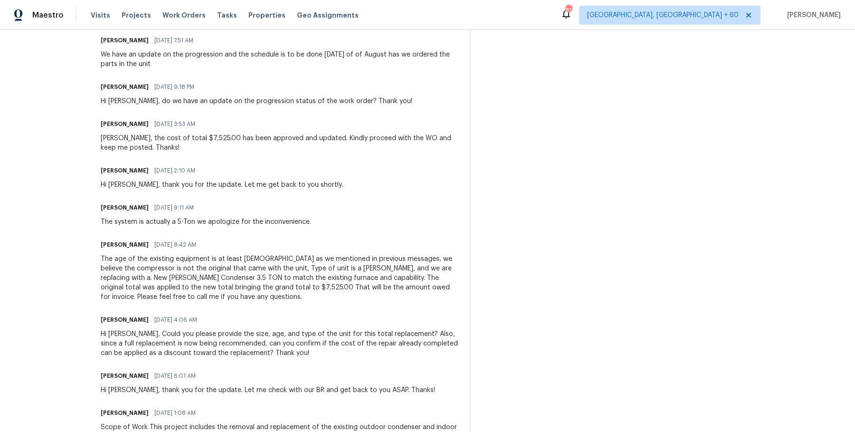
click at [139, 175] on h6 "Arvind Raj M" at bounding box center [125, 171] width 48 height 10
copy h6 "Arvind Raj M"
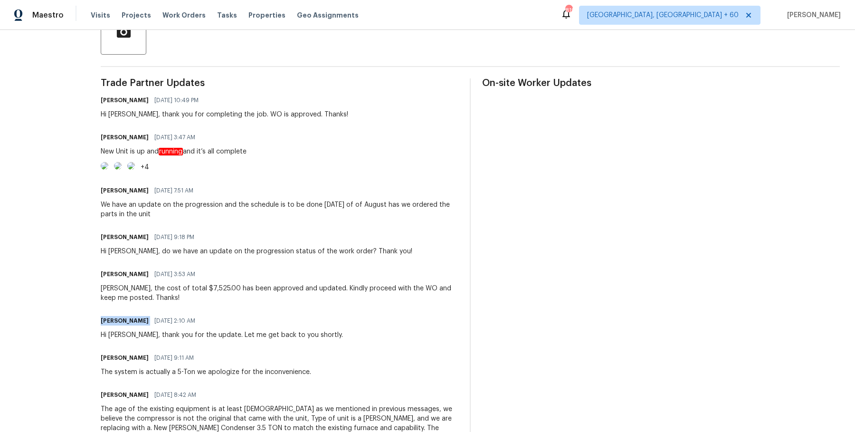
scroll to position [240, 0]
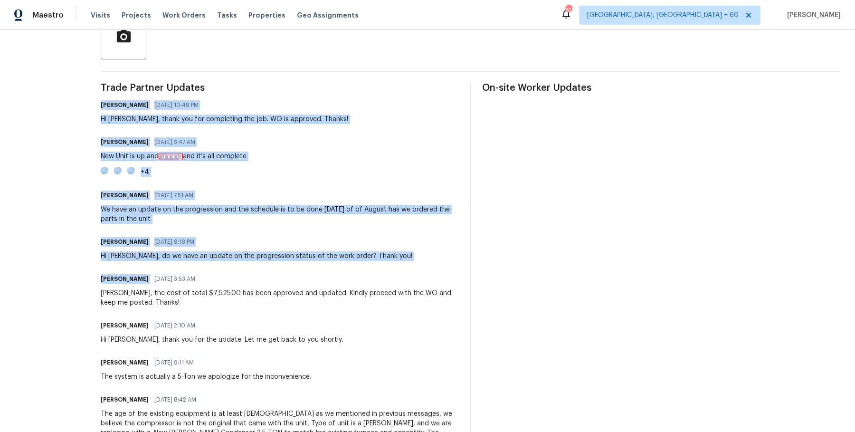
drag, startPoint x: 123, startPoint y: 106, endPoint x: 300, endPoint y: 310, distance: 270.8
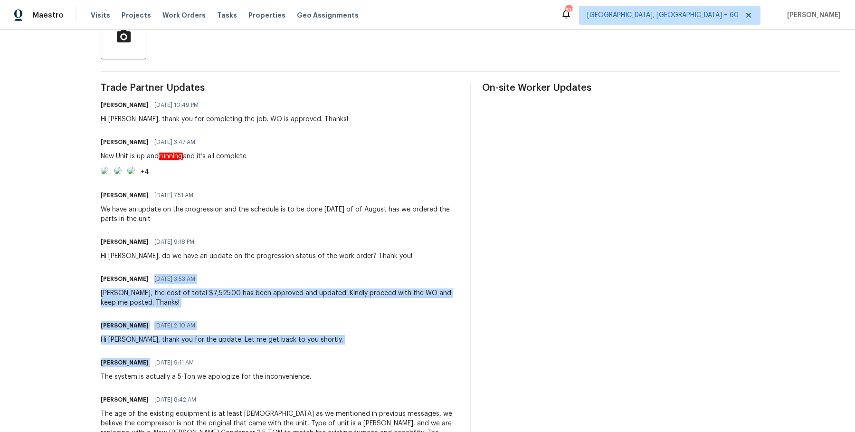
drag, startPoint x: 300, startPoint y: 310, endPoint x: 332, endPoint y: 383, distance: 79.8
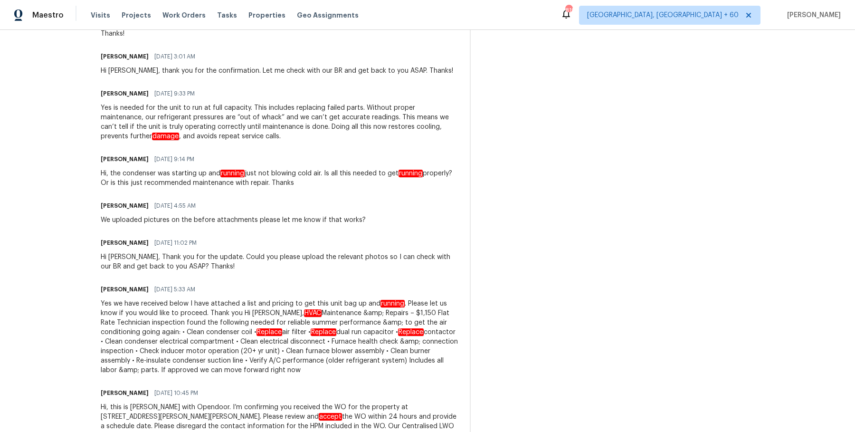
scroll to position [1395, 0]
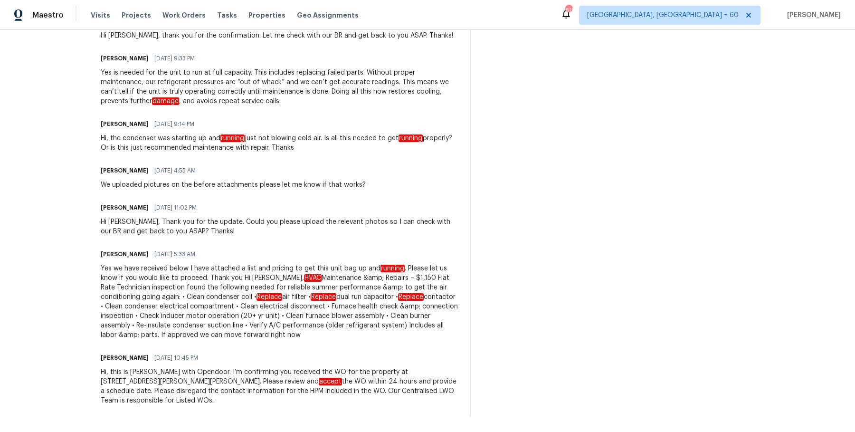
drag, startPoint x: 124, startPoint y: 115, endPoint x: 403, endPoint y: 442, distance: 430.4
click at [403, 432] on html "Maestro Visits Projects Work Orders Tasks Properties Geo Assignments 819 Albuqu…" at bounding box center [427, 216] width 855 height 432
copy div "Hi Manuel, thank you for completing the job. WO is approved. Thanks! Manuel Zam…"
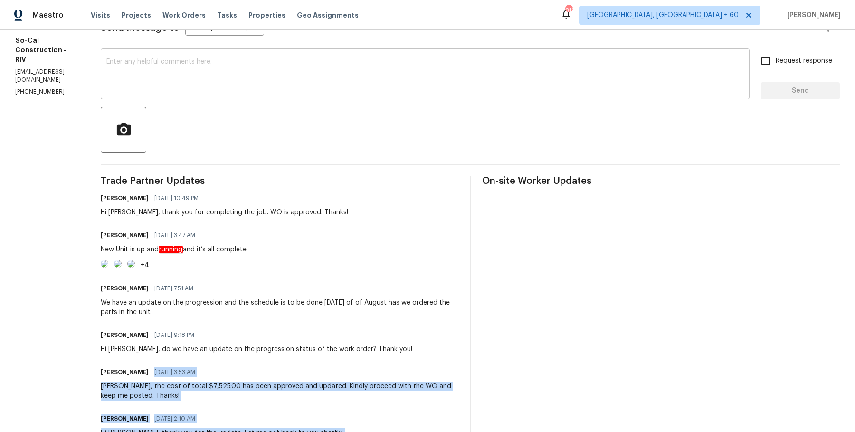
scroll to position [0, 0]
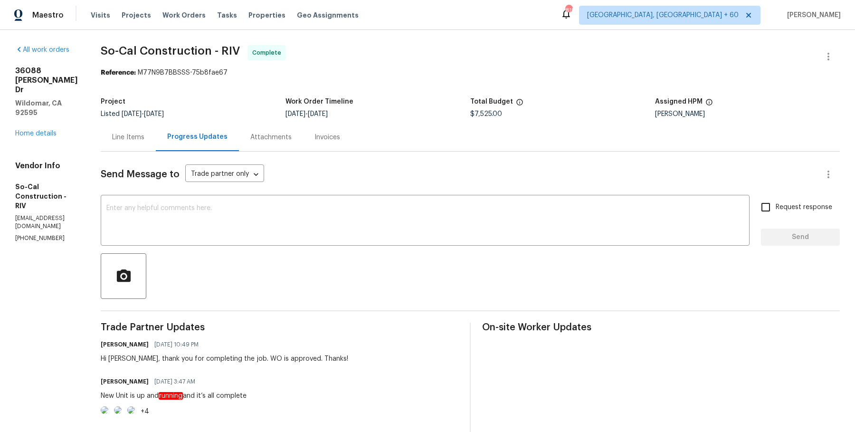
click at [156, 125] on div "Line Items" at bounding box center [128, 137] width 55 height 28
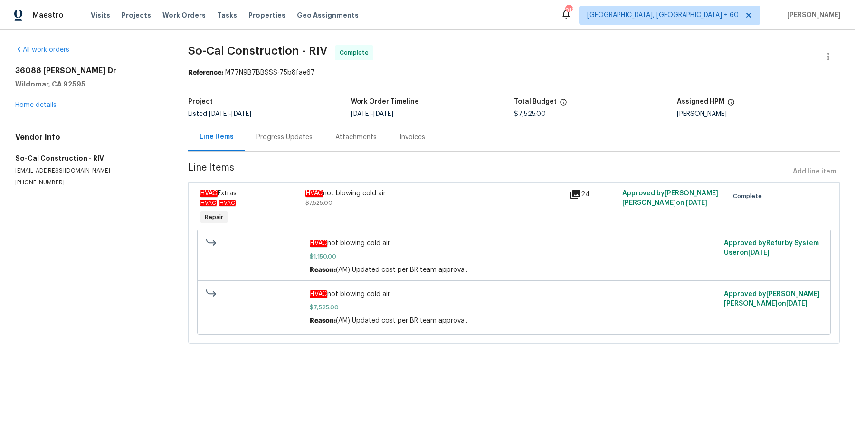
click at [352, 183] on div "HVAC Extras HVAC - HVAC Repair HVAC not blowing cold air $7,525.00 24 Approved …" at bounding box center [514, 262] width 652 height 161
click at [355, 202] on div "HVAC not blowing cold air $7,525.00" at bounding box center [435, 198] width 259 height 19
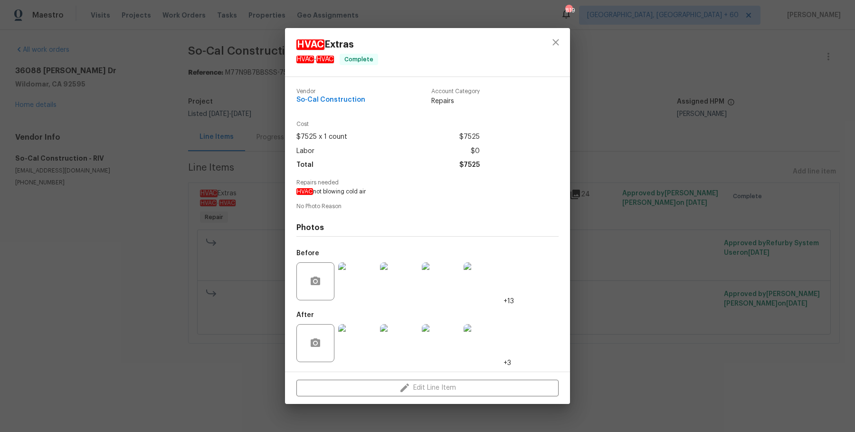
click at [353, 346] on img at bounding box center [357, 343] width 38 height 38
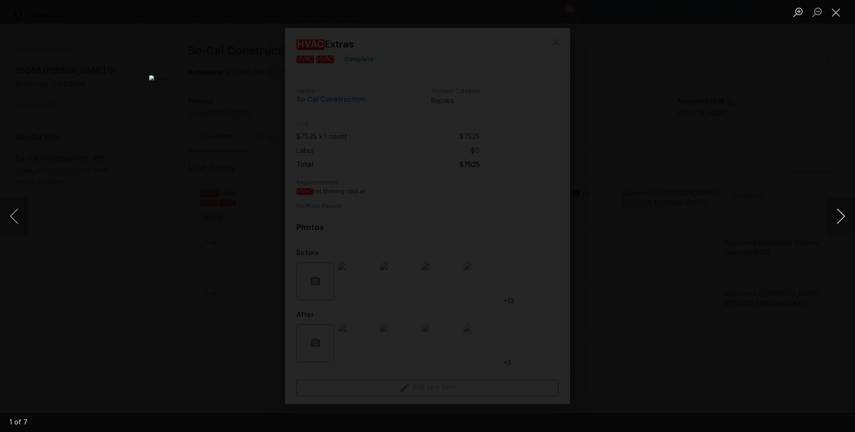
click at [838, 217] on button "Next image" at bounding box center [841, 216] width 29 height 38
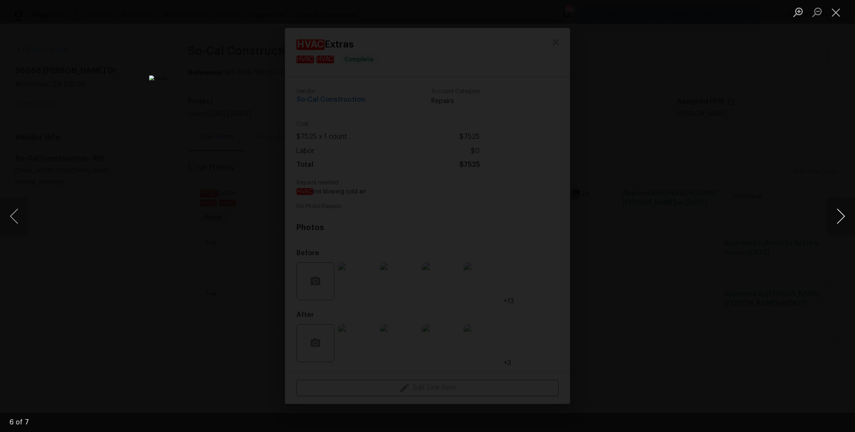
click at [838, 217] on button "Next image" at bounding box center [841, 216] width 29 height 38
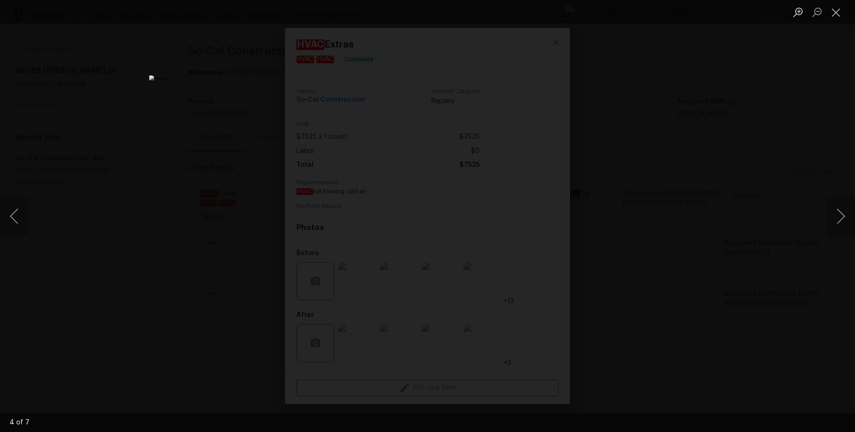
click at [754, 136] on div "Lightbox" at bounding box center [427, 216] width 855 height 432
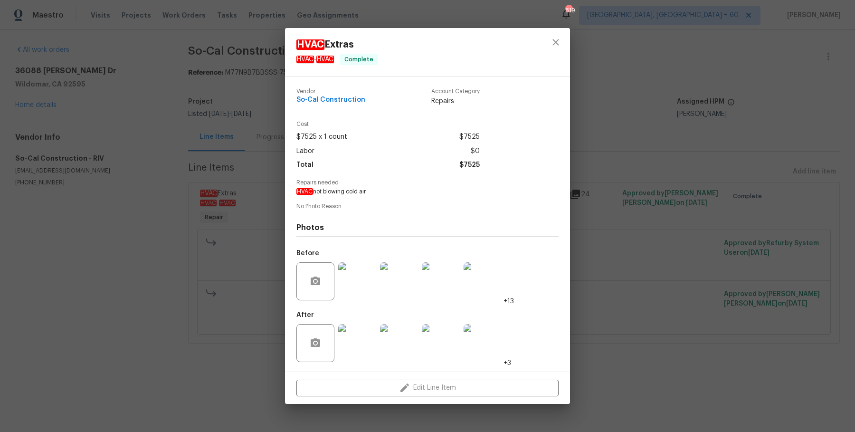
click at [354, 272] on img at bounding box center [357, 281] width 38 height 38
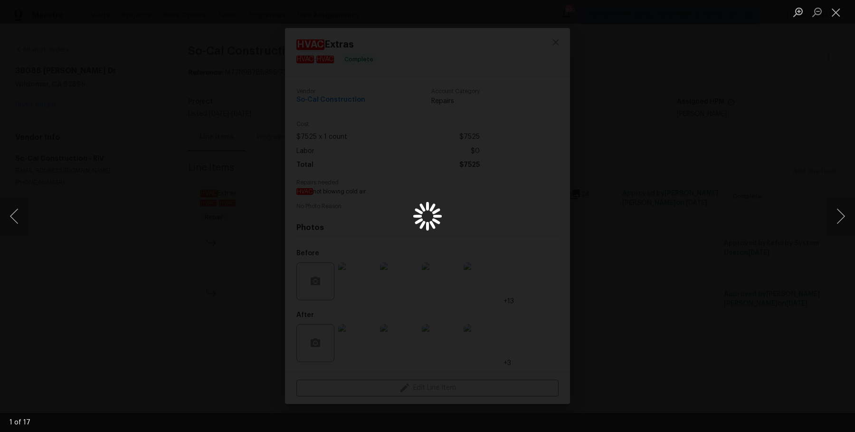
click at [354, 272] on div "Lightbox" at bounding box center [427, 216] width 855 height 432
click at [842, 217] on button "Next image" at bounding box center [841, 216] width 29 height 38
click at [842, 216] on button "Next image" at bounding box center [841, 216] width 29 height 38
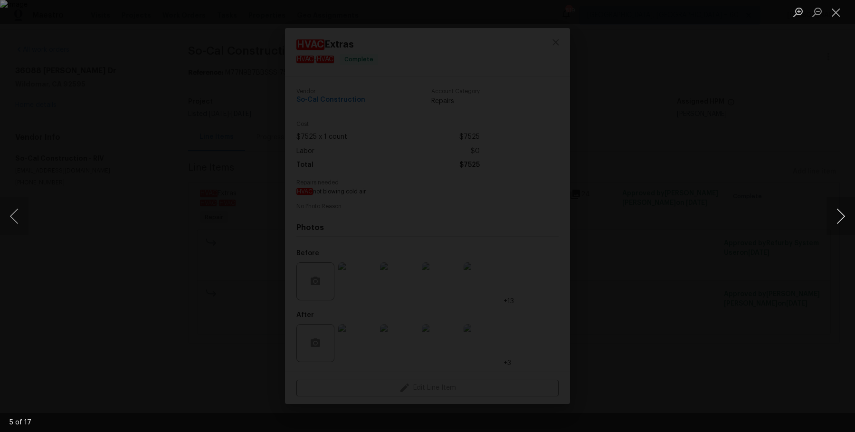
click at [842, 216] on button "Next image" at bounding box center [841, 216] width 29 height 38
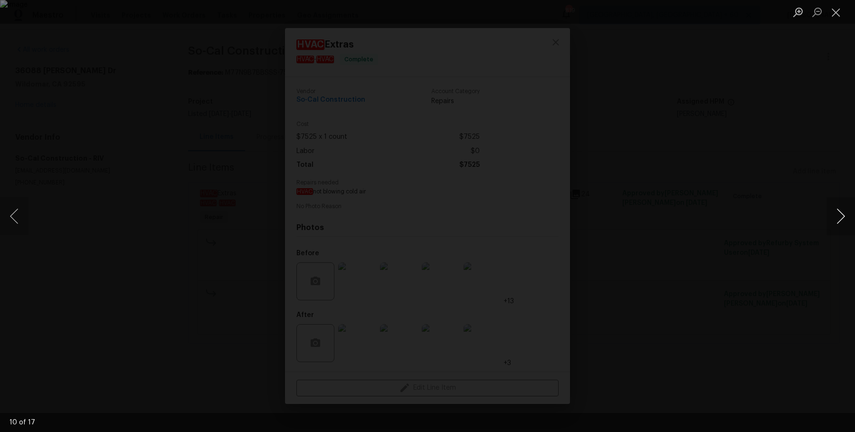
click at [842, 216] on button "Next image" at bounding box center [841, 216] width 29 height 38
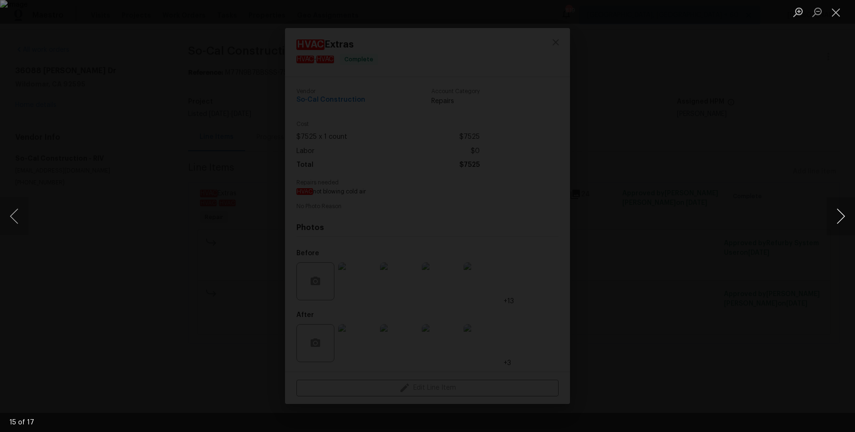
click at [842, 216] on button "Next image" at bounding box center [841, 216] width 29 height 38
click at [812, 139] on div "Lightbox" at bounding box center [427, 216] width 855 height 432
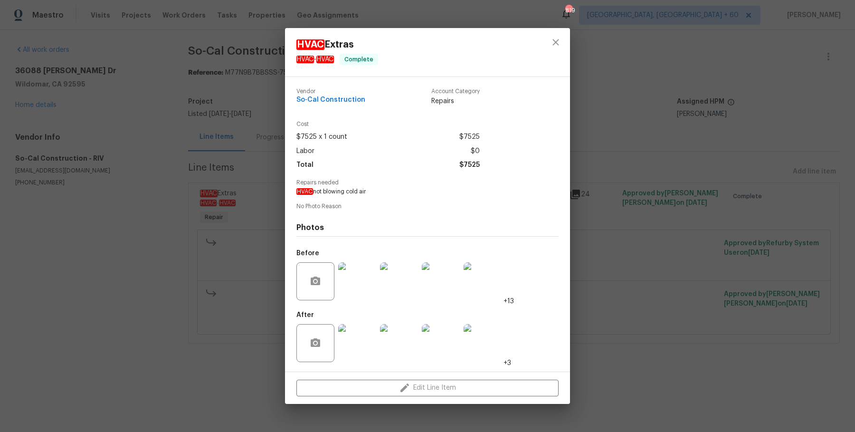
click at [489, 327] on img at bounding box center [483, 343] width 38 height 38
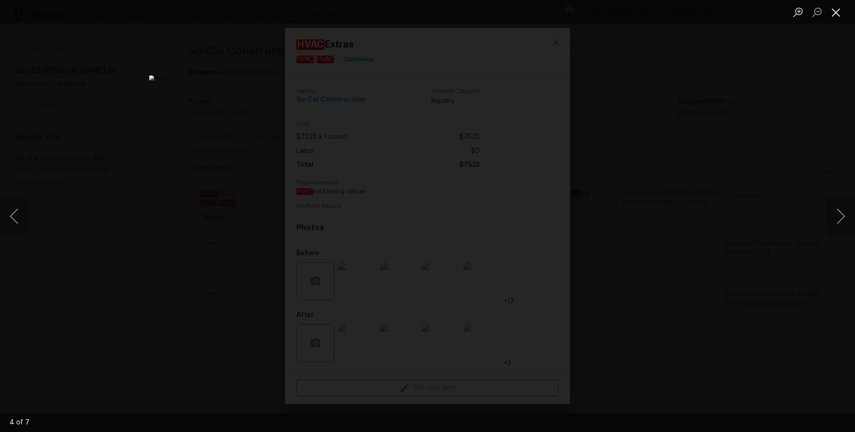
click at [835, 18] on button "Close lightbox" at bounding box center [836, 12] width 19 height 17
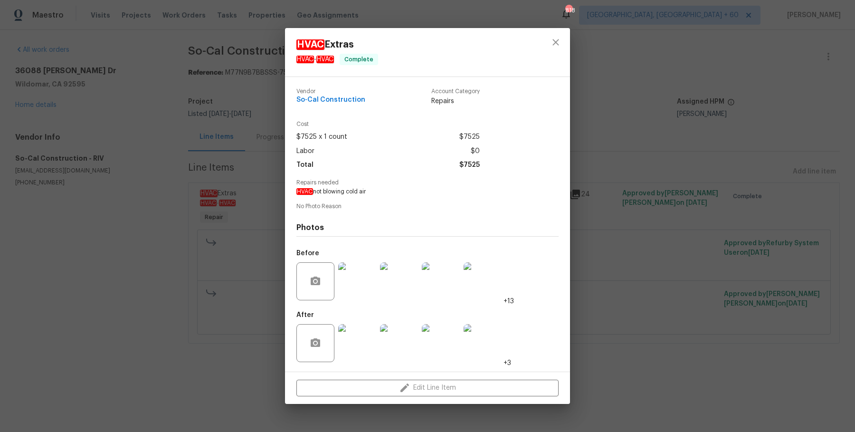
click at [702, 126] on div "HVAC Extras HVAC - HVAC Complete Vendor So-Cal Construction Account Category Re…" at bounding box center [427, 216] width 855 height 432
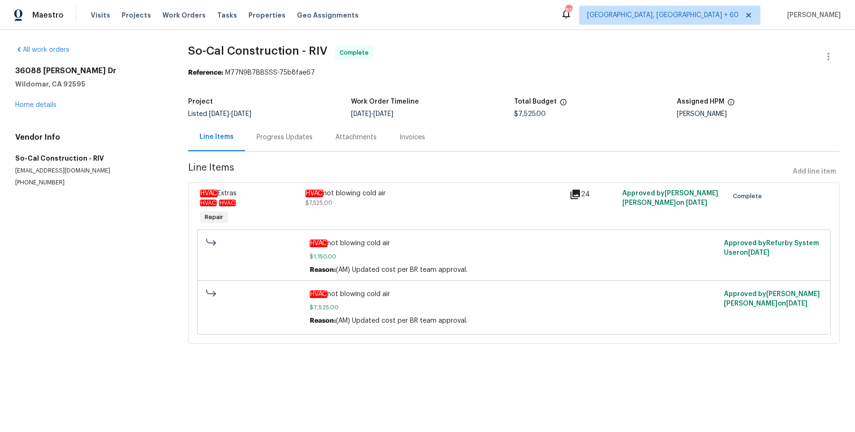
click at [267, 137] on div "Progress Updates" at bounding box center [285, 138] width 56 height 10
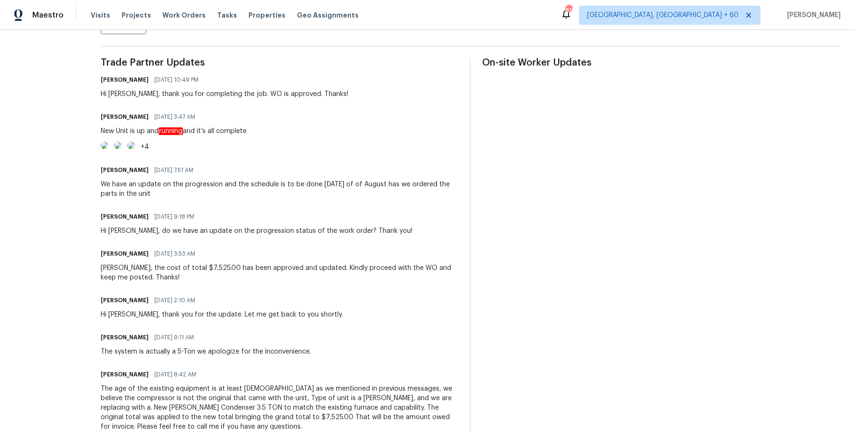
scroll to position [264, 0]
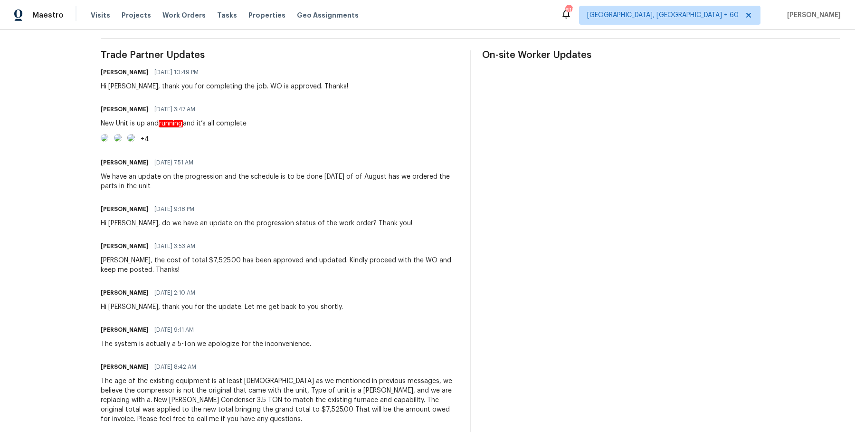
scroll to position [0, 0]
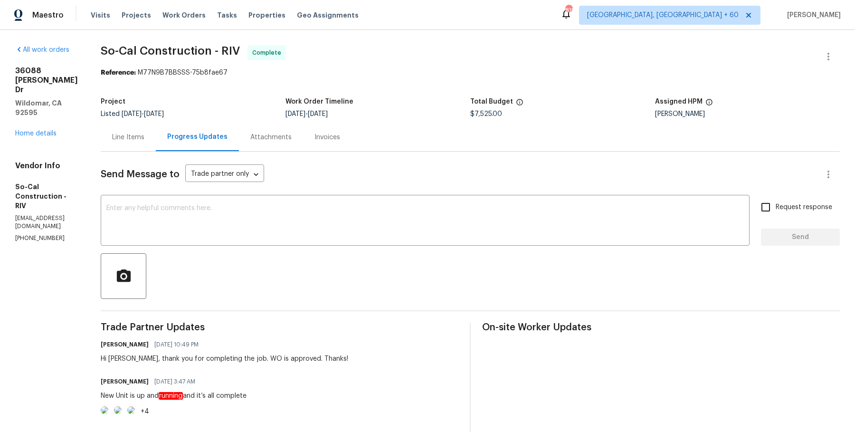
click at [156, 127] on div "Line Items" at bounding box center [128, 137] width 55 height 28
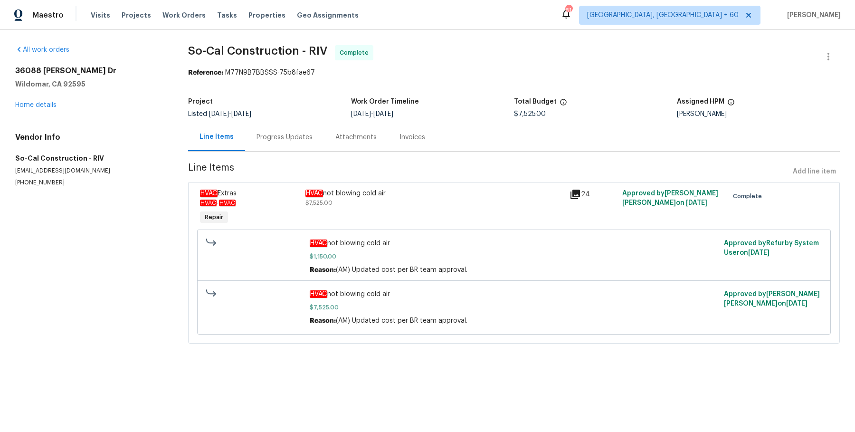
click at [210, 58] on span "So-Cal Construction - RIV Complete" at bounding box center [502, 56] width 629 height 23
copy span "So-Cal Construction - RIV"
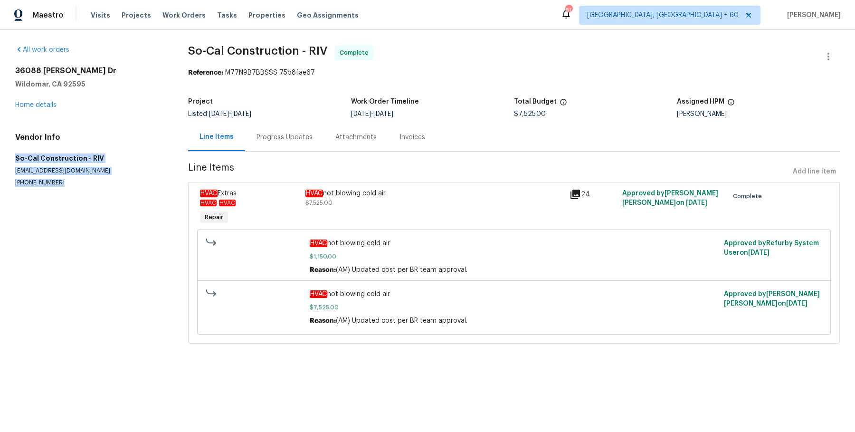
drag, startPoint x: 12, startPoint y: 161, endPoint x: 77, endPoint y: 230, distance: 95.1
click at [77, 230] on div "All work orders 36088 Madora Dr Wildomar, CA 92595 Home details Vendor Info So-…" at bounding box center [427, 200] width 855 height 340
copy div "So-Cal Construction - RIV socalconstruction13@gmail.com (951) 557-2497"
click at [194, 15] on span "Work Orders" at bounding box center [184, 15] width 43 height 10
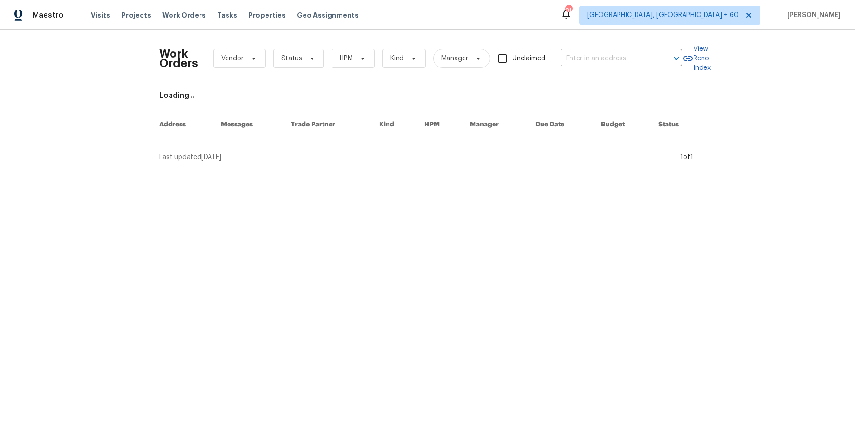
click at [607, 66] on div "Work Orders Vendor Status HPM Kind Manager Unclaimed ​" at bounding box center [420, 59] width 523 height 42
click at [607, 61] on input "text" at bounding box center [608, 58] width 95 height 15
paste input "1360 E Washington Ave Gilbert, AZ 85234"
type input "1360 E Washington Ave Gilbert, AZ 85234"
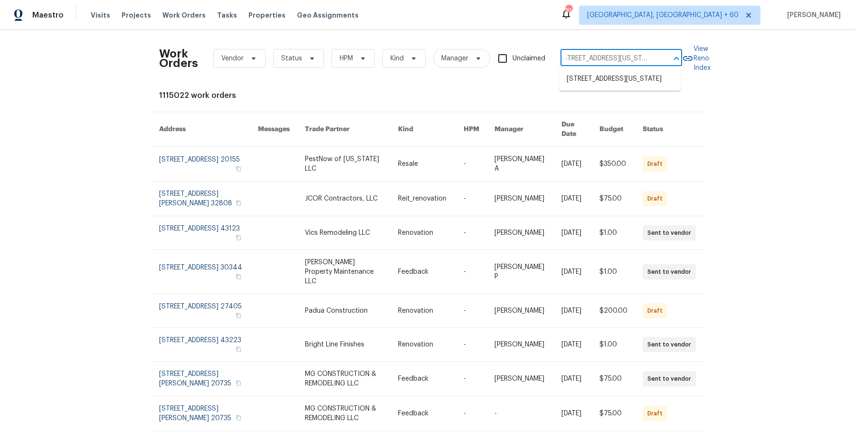
click at [610, 74] on li "1360 E Washington Ave, Gilbert, AZ 85234" at bounding box center [620, 79] width 122 height 16
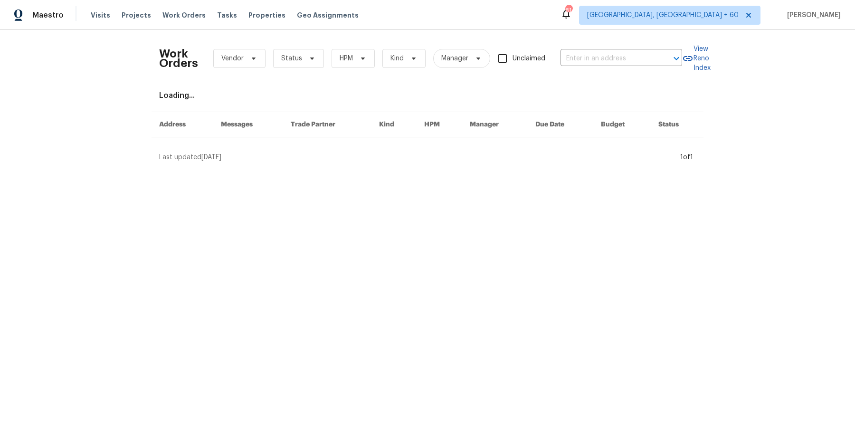
type input "1360 E Washington Ave, Gilbert, AZ 85234"
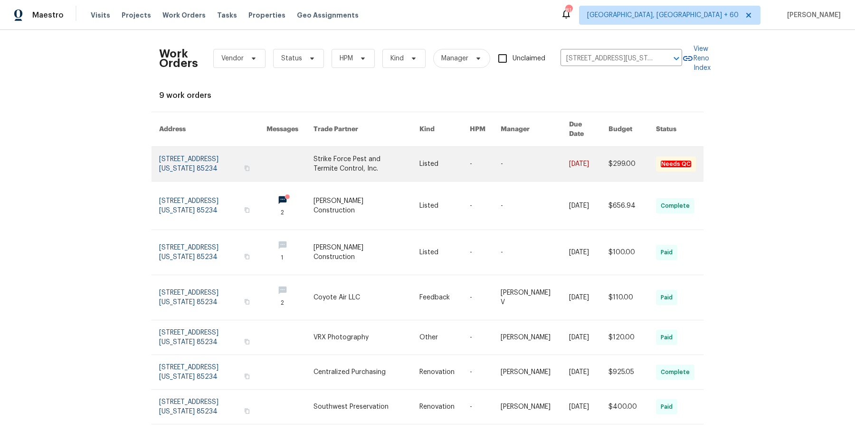
click at [565, 164] on td "8/22/2025" at bounding box center [581, 164] width 39 height 35
click at [343, 157] on link at bounding box center [367, 164] width 106 height 34
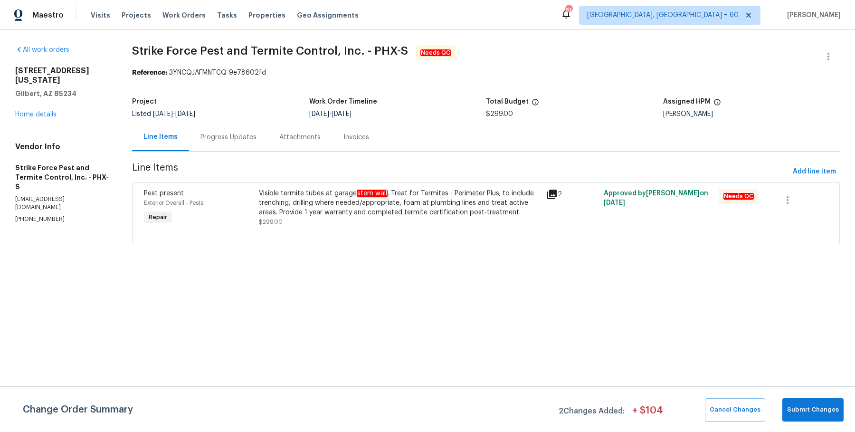
click at [59, 106] on div "1360 E Washington Ave Gilbert, AZ 85234 Home details" at bounding box center [62, 92] width 94 height 53
click at [53, 111] on link "Home details" at bounding box center [35, 114] width 41 height 7
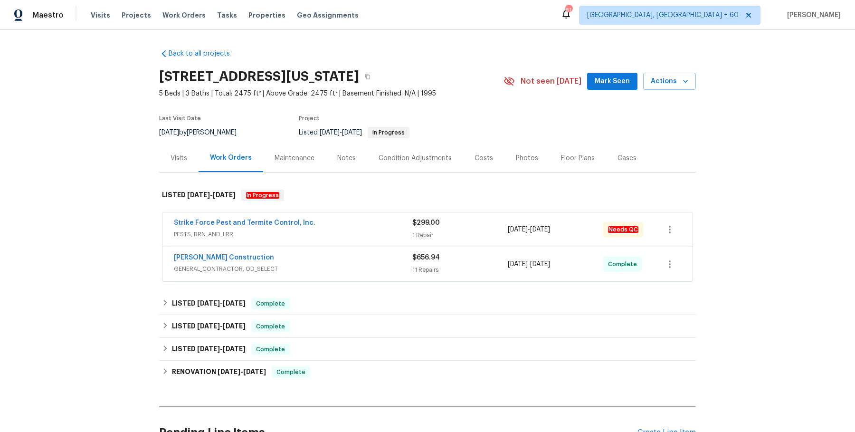
click at [342, 228] on div "Strike Force Pest and Termite Control, Inc." at bounding box center [293, 223] width 239 height 11
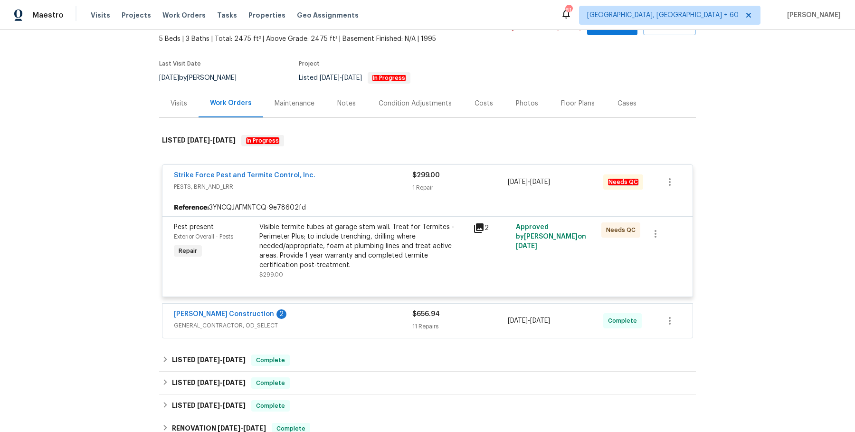
scroll to position [56, 0]
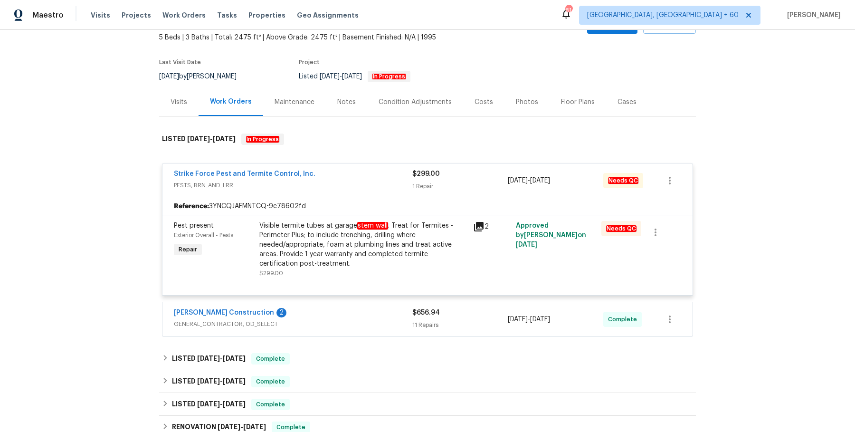
click at [355, 319] on span "GENERAL_CONTRACTOR, OD_SELECT" at bounding box center [293, 324] width 239 height 10
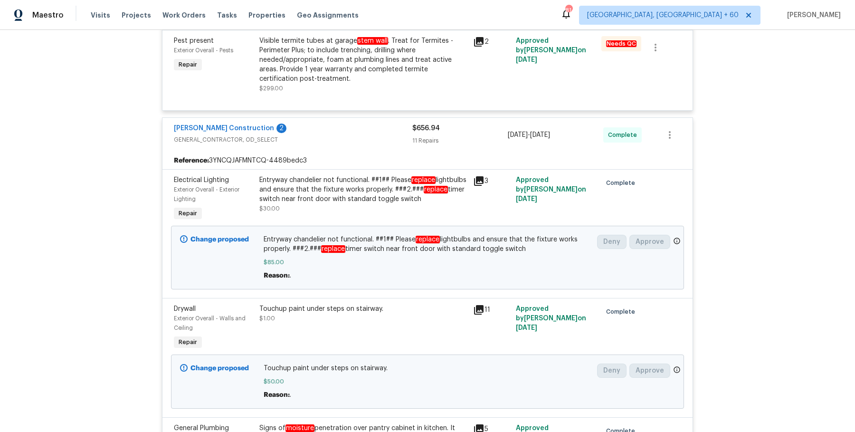
scroll to position [968, 0]
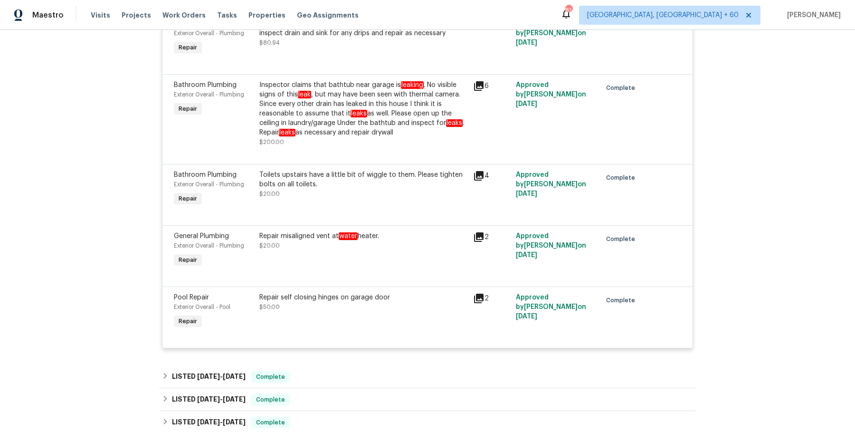
click at [345, 369] on div "LISTED 8/7/25 - 8/11/25 Complete" at bounding box center [427, 376] width 537 height 23
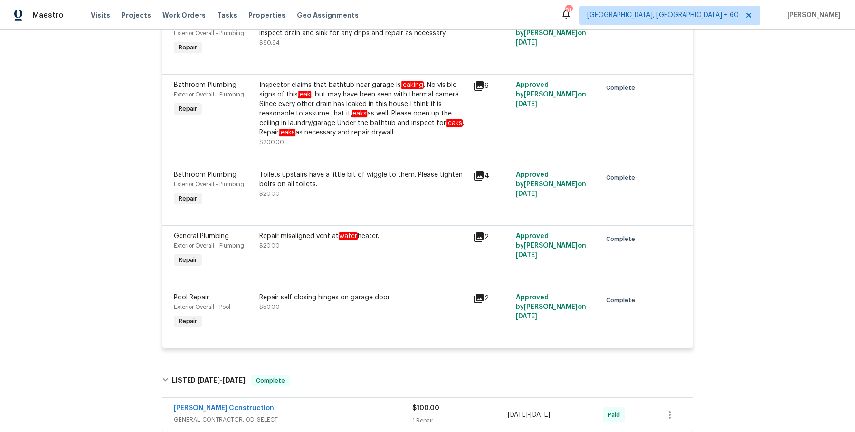
click at [338, 418] on span "GENERAL_CONTRACTOR, OD_SELECT" at bounding box center [293, 420] width 239 height 10
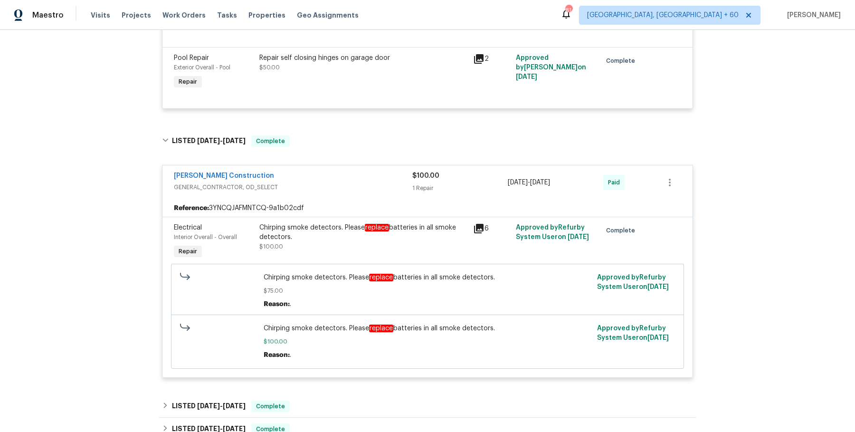
scroll to position [1383, 0]
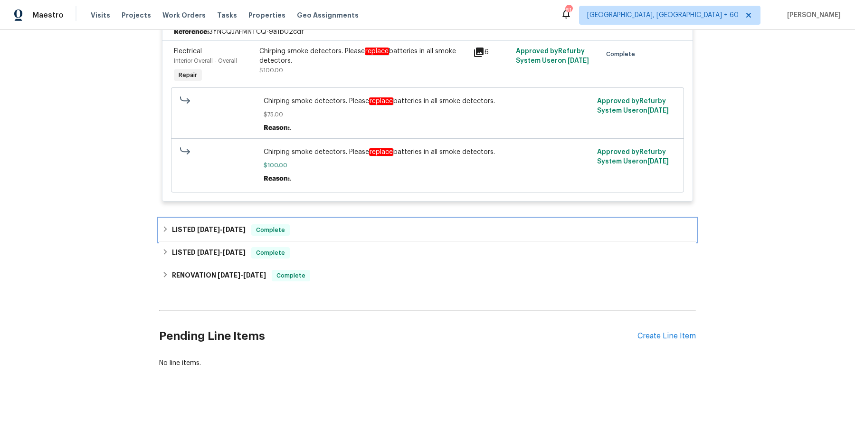
click at [357, 230] on div "LISTED 5/14/25 - 5/15/25 Complete" at bounding box center [427, 229] width 531 height 11
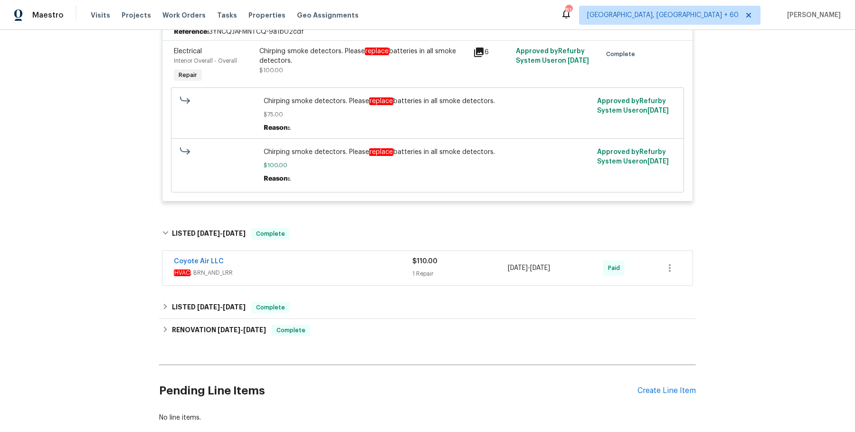
click at [341, 271] on span "HVAC , BRN_AND_LRR" at bounding box center [293, 273] width 239 height 10
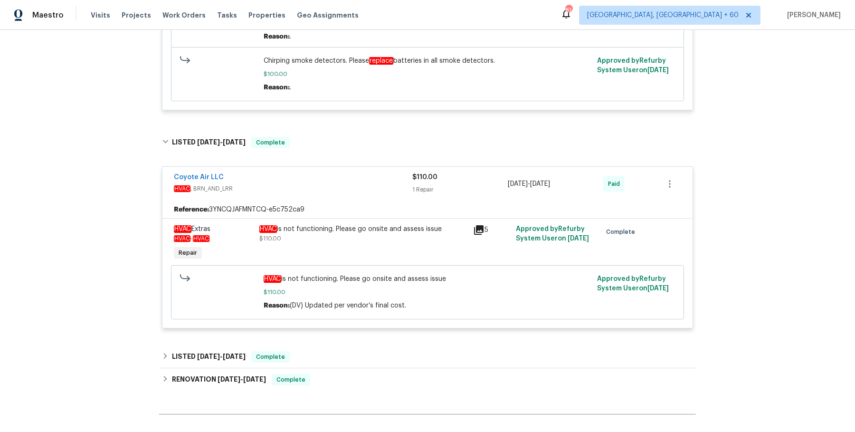
scroll to position [1578, 0]
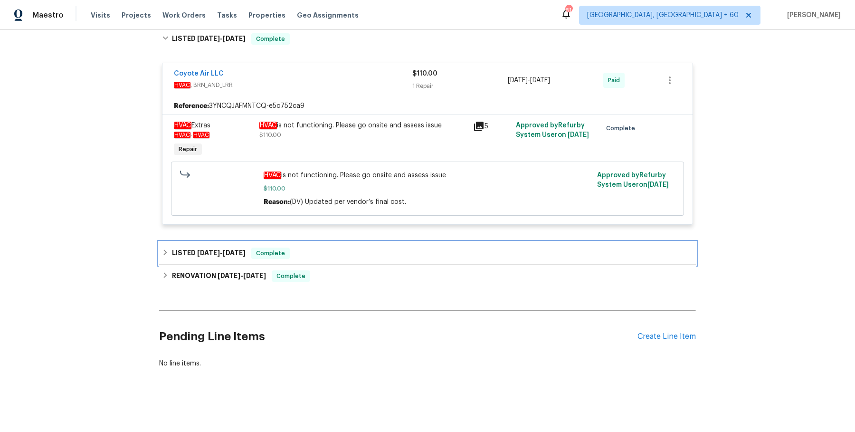
click at [351, 242] on div "LISTED 4/4/25 - 4/5/25 Complete" at bounding box center [427, 253] width 537 height 23
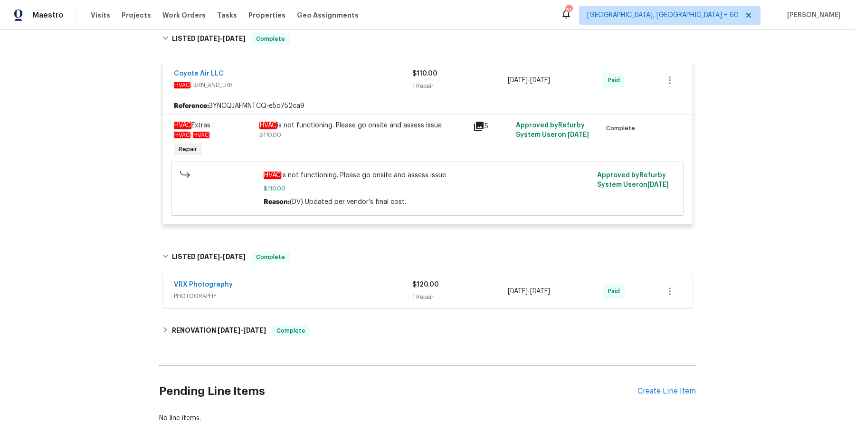
click at [335, 291] on span "PHOTOGRAPHY" at bounding box center [293, 296] width 239 height 10
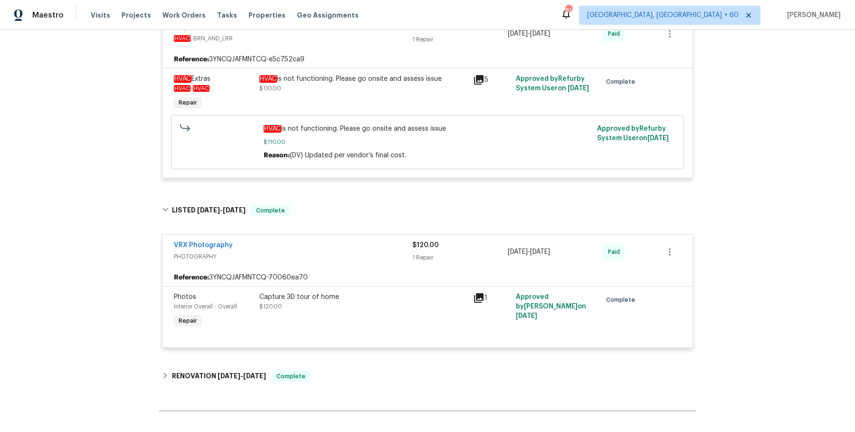
scroll to position [1725, 0]
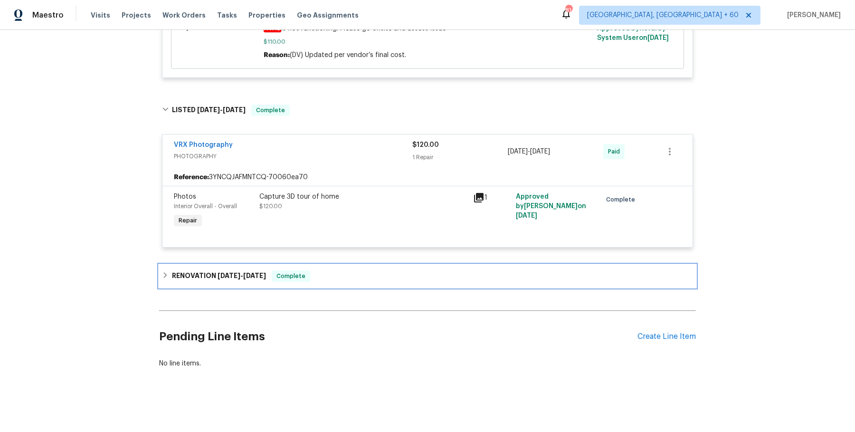
click at [334, 282] on div "RENOVATION 3/25/25 - 4/5/25 Complete" at bounding box center [427, 276] width 537 height 23
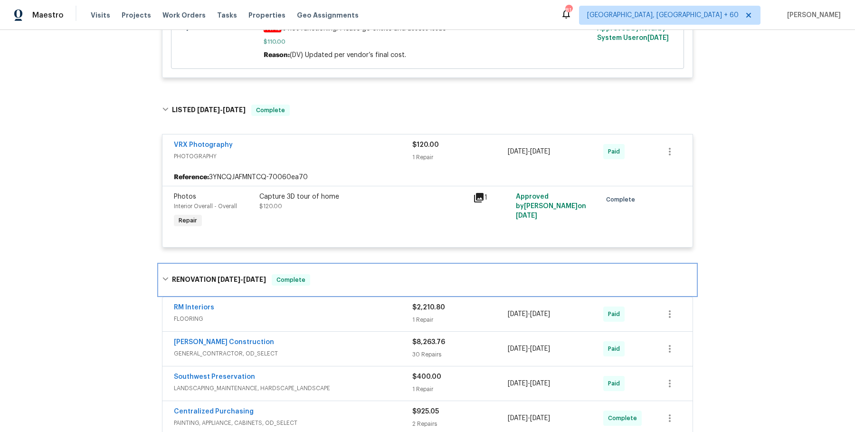
scroll to position [1875, 0]
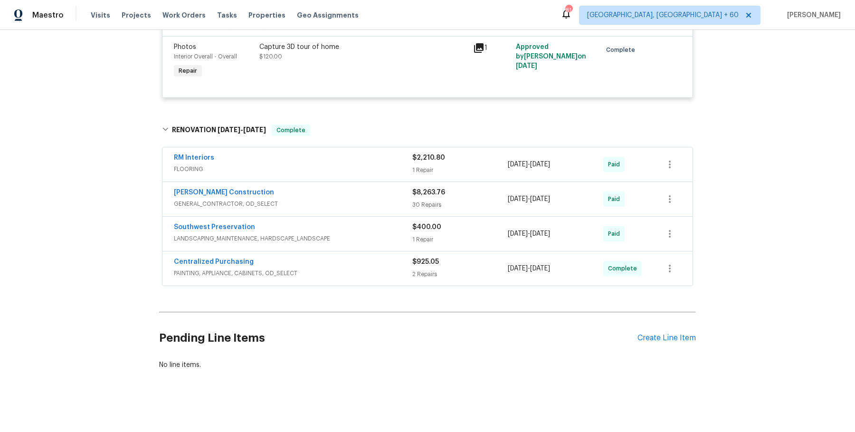
click at [387, 158] on div "RM Interiors" at bounding box center [293, 158] width 239 height 11
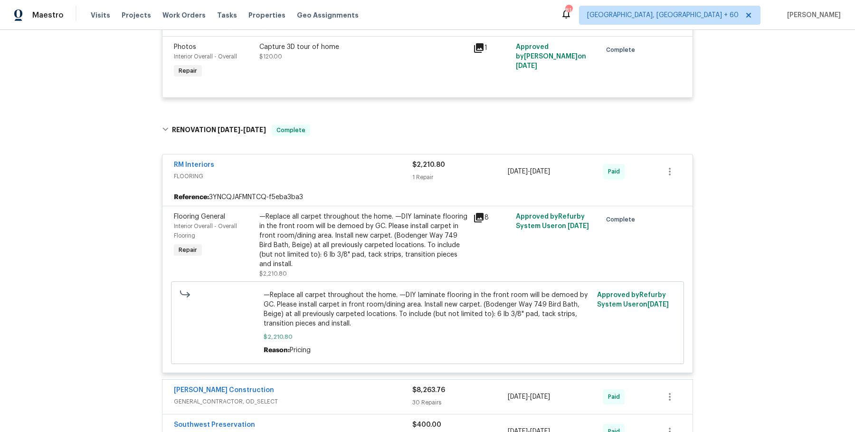
scroll to position [2072, 0]
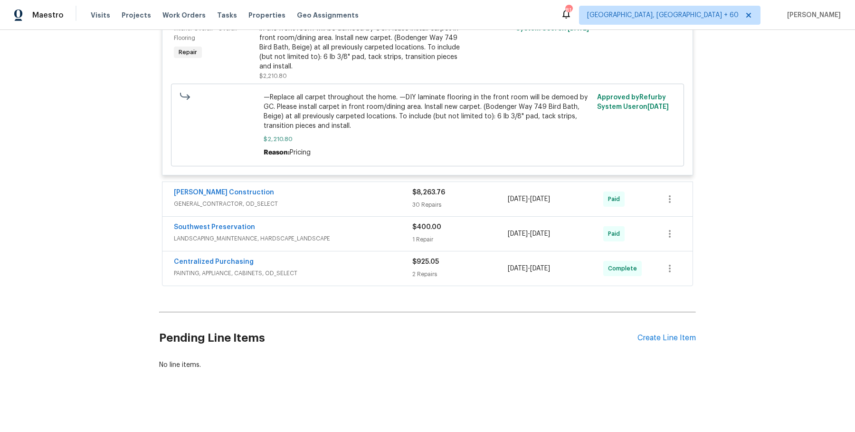
click at [403, 205] on span "GENERAL_CONTRACTOR, OD_SELECT" at bounding box center [293, 204] width 239 height 10
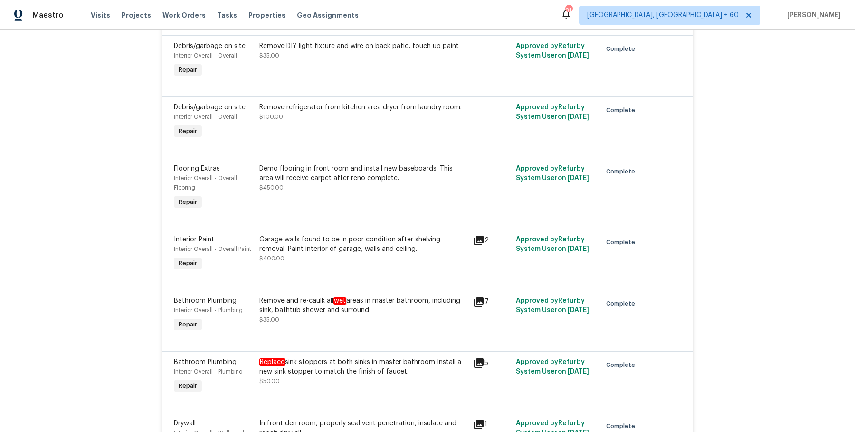
scroll to position [4443, 0]
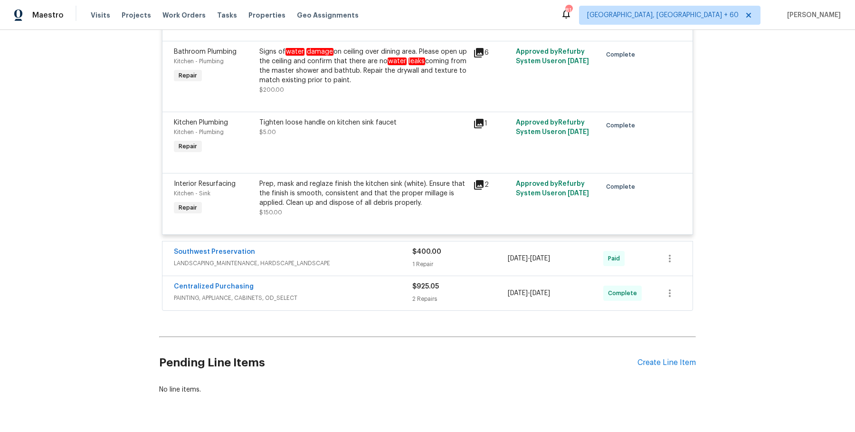
click at [398, 259] on span "LANDSCAPING_MAINTENANCE, HARDSCAPE_LANDSCAPE" at bounding box center [293, 264] width 239 height 10
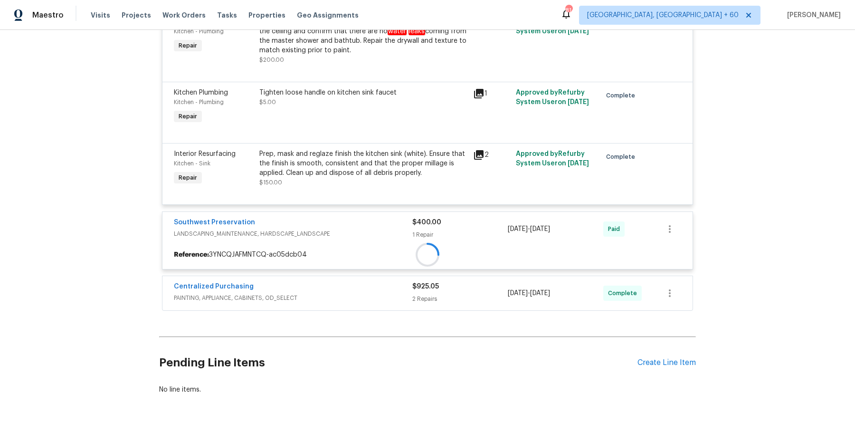
scroll to position [4472, 0]
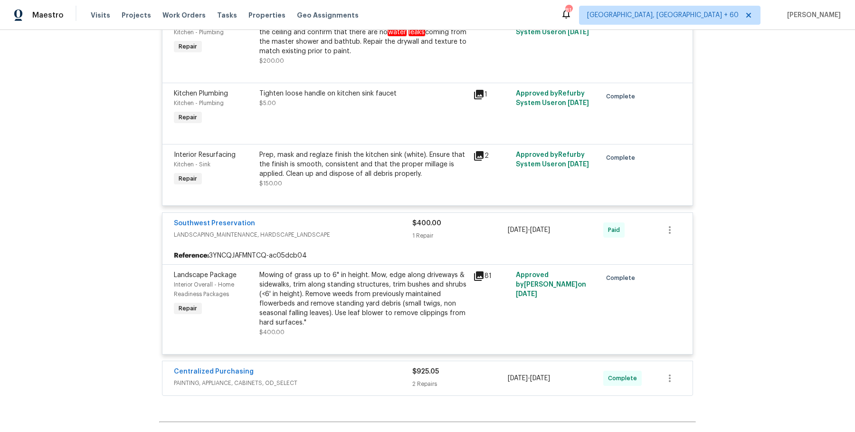
click at [404, 364] on div "Centralized Purchasing PAINTING, APPLIANCE, CABINETS, OD_SELECT $925.05 2 Repai…" at bounding box center [428, 378] width 530 height 34
click at [400, 367] on div "Centralized Purchasing" at bounding box center [293, 372] width 239 height 11
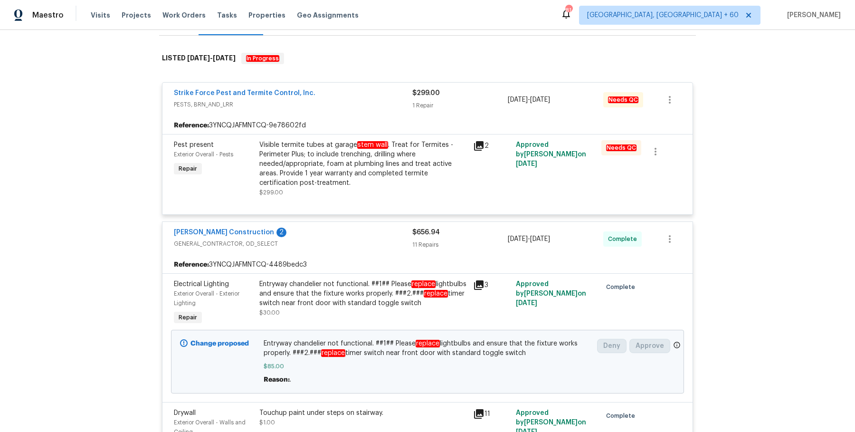
scroll to position [136, 0]
click at [417, 145] on div "Visible termite tubes at garage stem wall . Treat for Termites - Perimeter Plus…" at bounding box center [363, 165] width 208 height 48
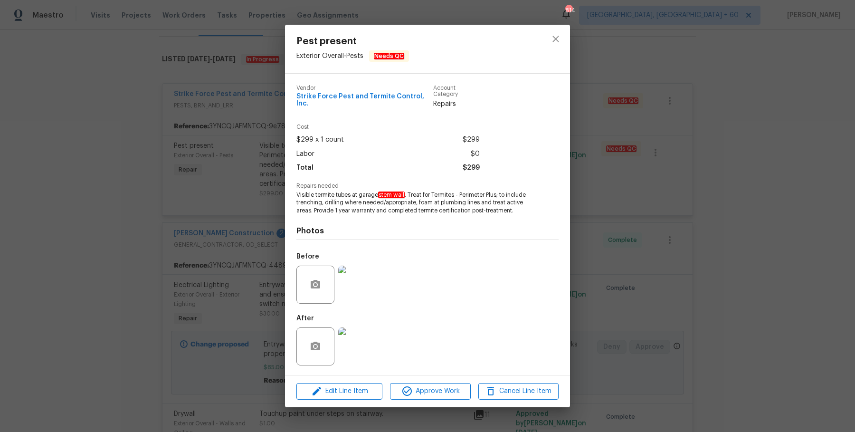
click at [680, 210] on div "Pest present Exterior Overall - Pests Needs QC Vendor Strike Force Pest and Ter…" at bounding box center [427, 216] width 855 height 432
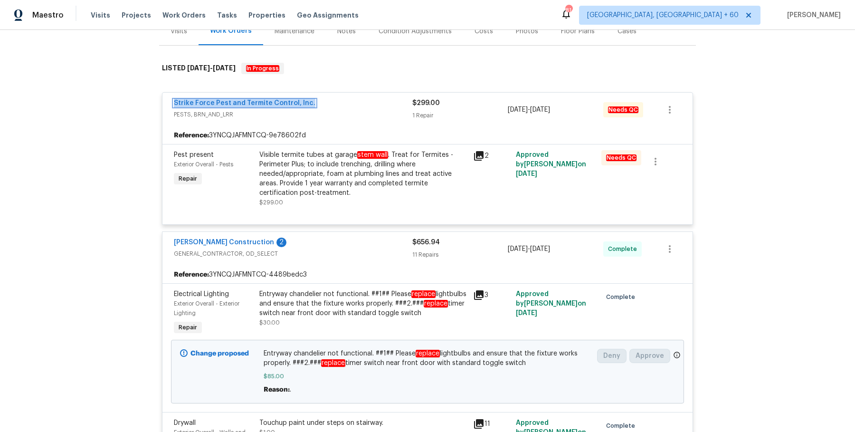
scroll to position [120, 0]
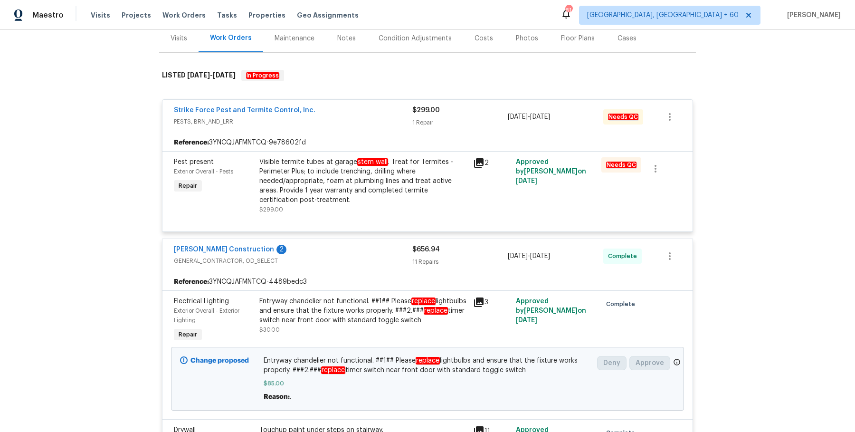
click at [370, 173] on div "Visible termite tubes at garage stem wall . Treat for Termites - Perimeter Plus…" at bounding box center [363, 181] width 208 height 48
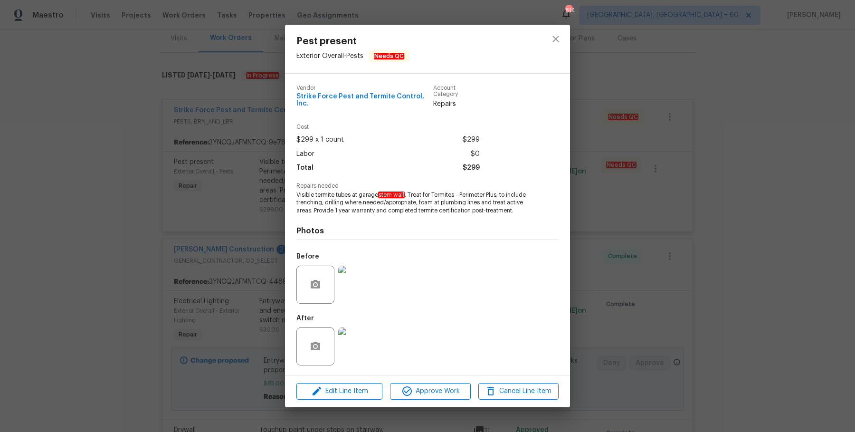
click at [356, 285] on img at bounding box center [357, 285] width 38 height 38
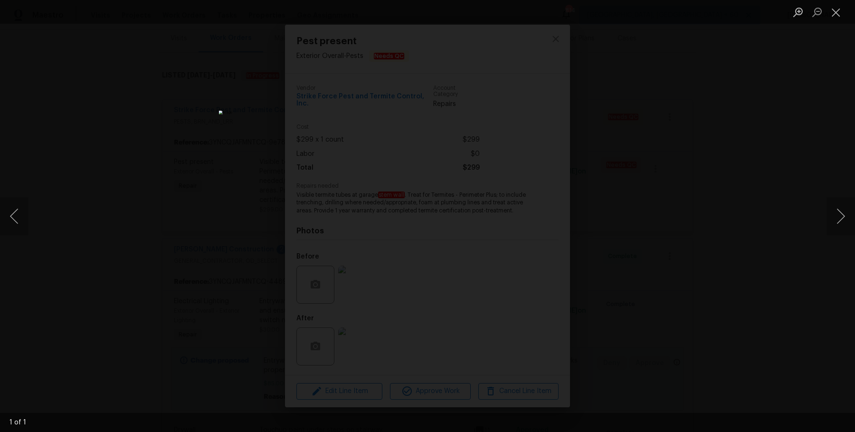
click at [792, 140] on div "Lightbox" at bounding box center [427, 216] width 855 height 432
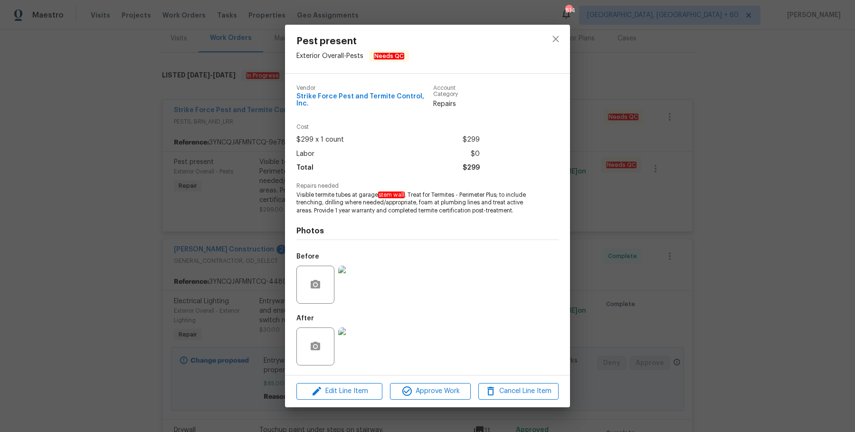
click at [370, 343] on img at bounding box center [357, 346] width 38 height 38
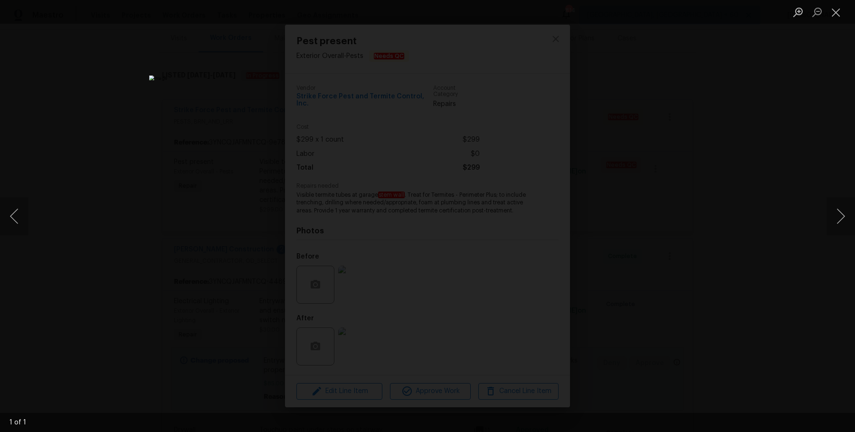
click at [740, 117] on div "Lightbox" at bounding box center [427, 216] width 855 height 432
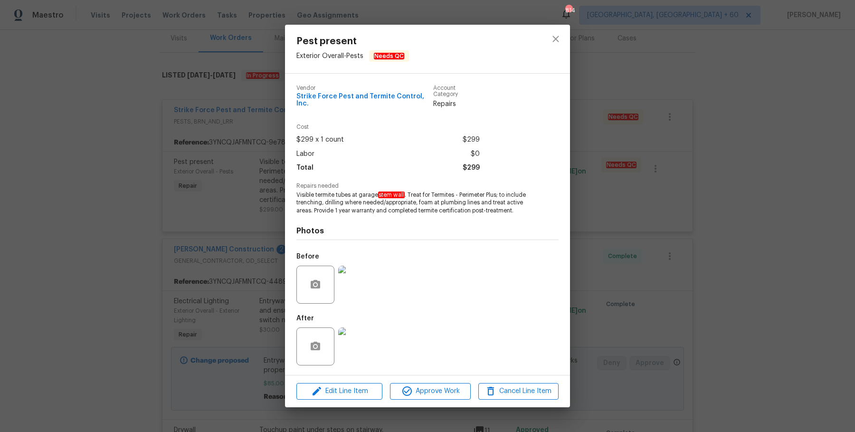
click at [740, 117] on div "Pest present Exterior Overall - Pests Needs QC Vendor Strike Force Pest and Ter…" at bounding box center [427, 216] width 855 height 432
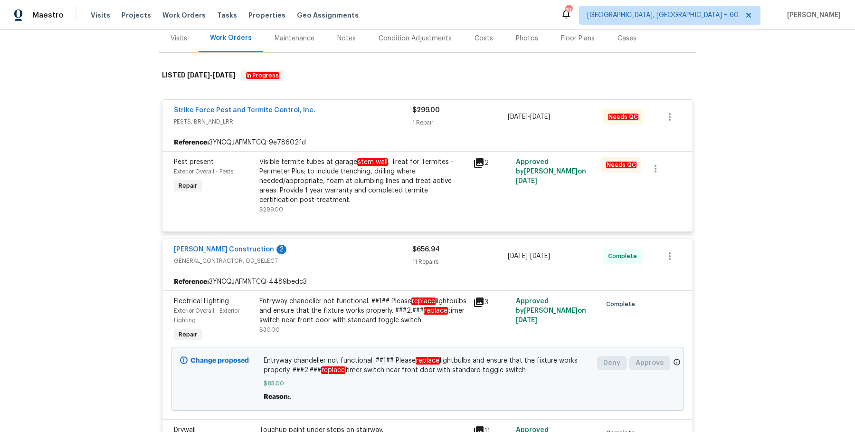
click at [298, 207] on div "Visible termite tubes at garage stem wall . Treat for Termites - Perimeter Plus…" at bounding box center [363, 185] width 208 height 57
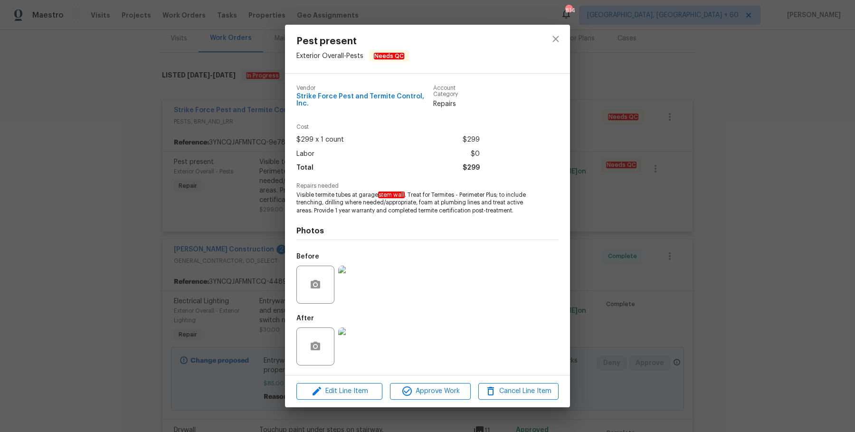
click at [746, 98] on div "Pest present Exterior Overall - Pests Needs QC Vendor Strike Force Pest and Ter…" at bounding box center [427, 216] width 855 height 432
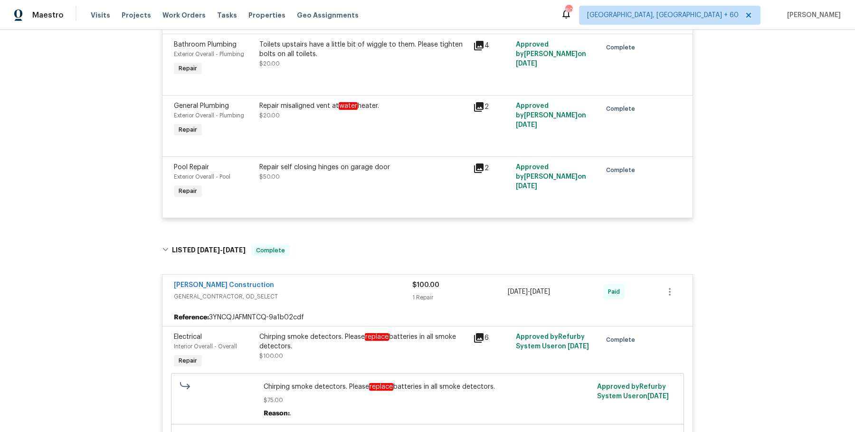
scroll to position [0, 0]
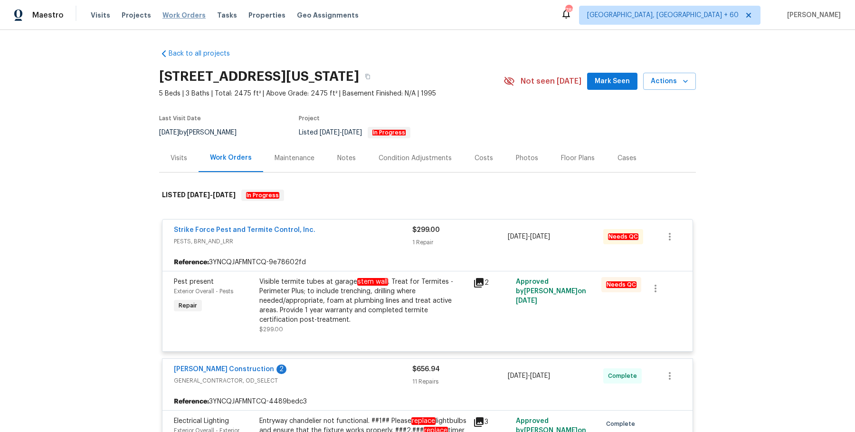
click at [194, 15] on span "Work Orders" at bounding box center [184, 15] width 43 height 10
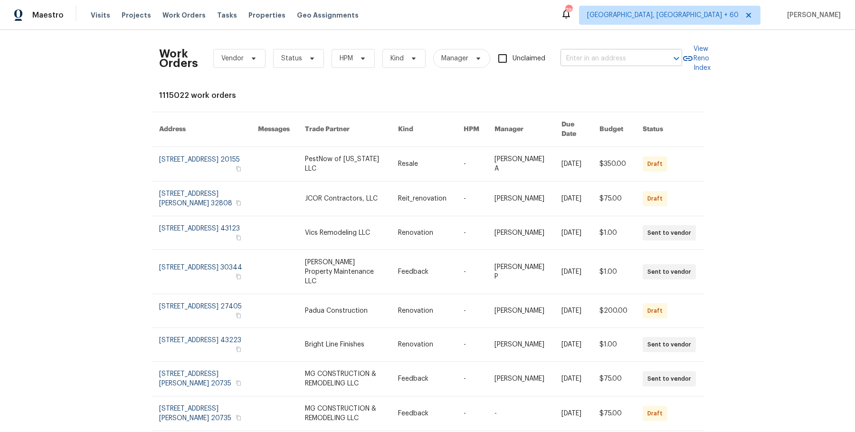
click at [602, 55] on input "text" at bounding box center [608, 58] width 95 height 15
paste input "541 McKenzie Ave Stockbridge, GA 30281"
type input "541 McKenzie Ave Stockbridge, GA 30281"
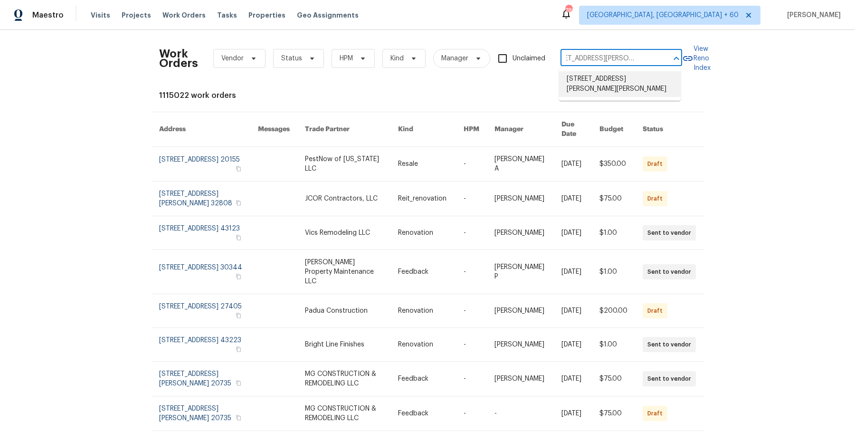
click at [597, 79] on li "541 McKenzie Ave, Stockbridge, GA 30281" at bounding box center [620, 84] width 122 height 26
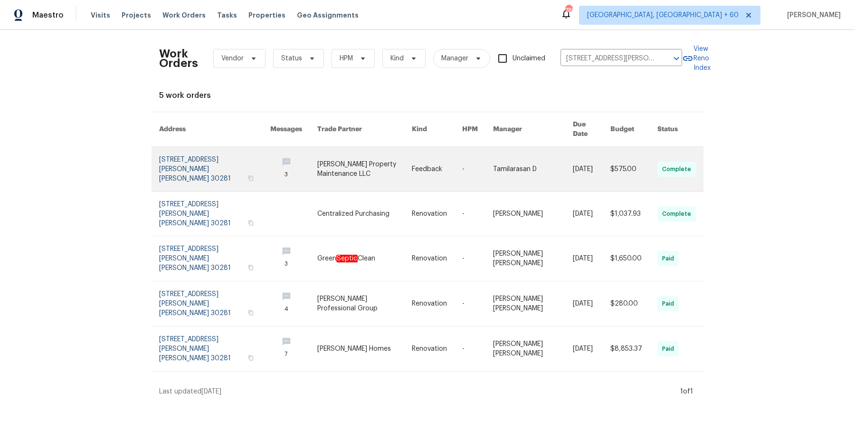
click at [434, 161] on link at bounding box center [437, 169] width 50 height 45
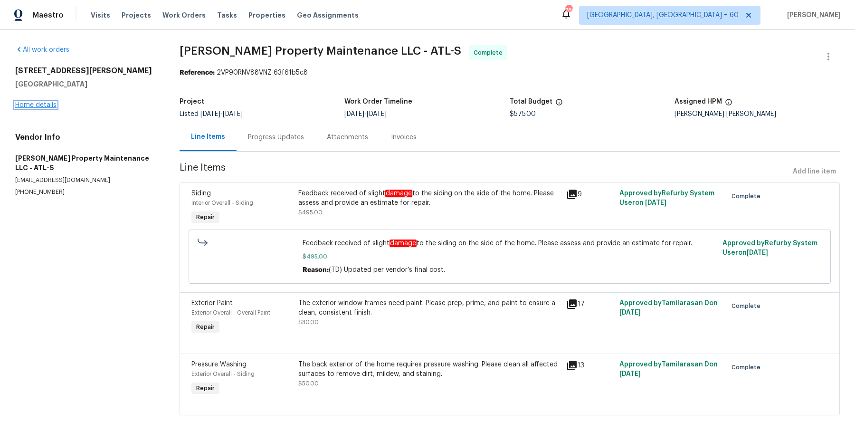
click at [51, 107] on link "Home details" at bounding box center [35, 105] width 41 height 7
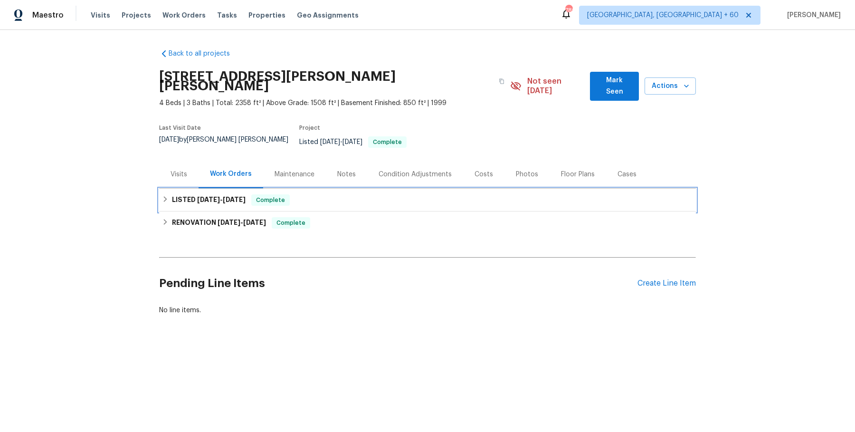
click at [406, 194] on div "LISTED 8/14/25 - 8/25/25 Complete" at bounding box center [427, 199] width 531 height 11
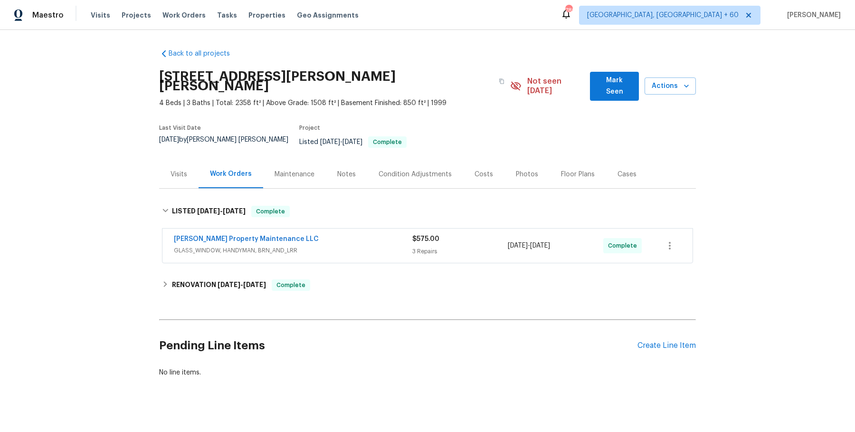
click at [393, 234] on div "Glen Property Maintenance LLC" at bounding box center [293, 239] width 239 height 11
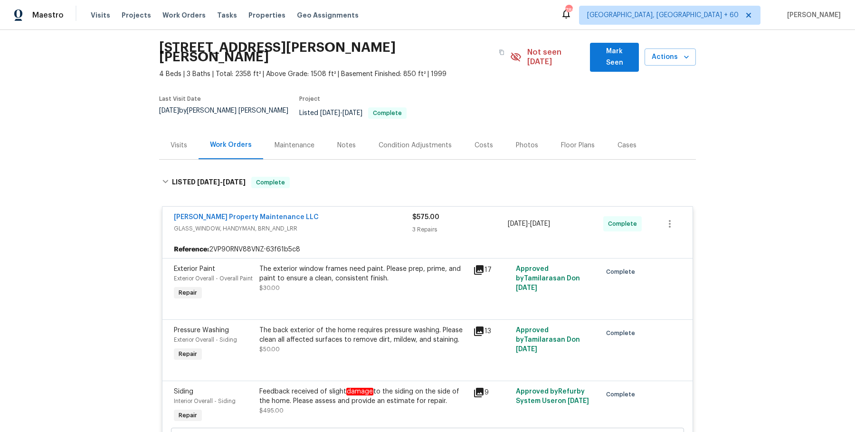
scroll to position [266, 0]
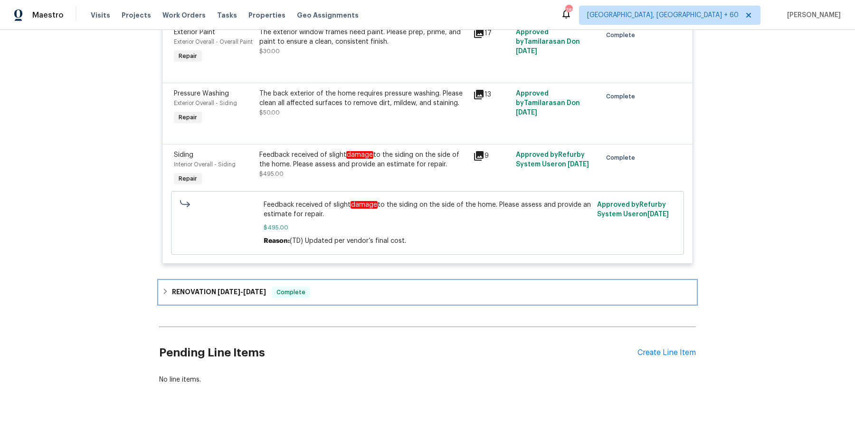
click at [371, 287] on div "RENOVATION 4/16/25 - 4/24/25 Complete" at bounding box center [427, 292] width 531 height 11
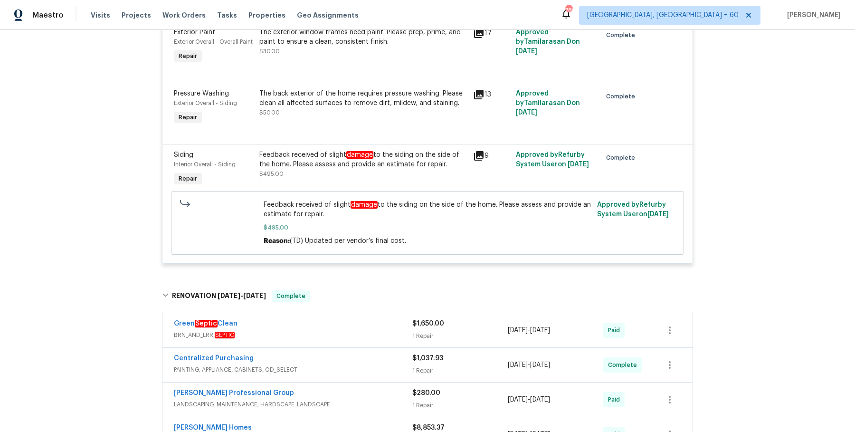
click at [374, 319] on div "Green Septic Clean" at bounding box center [293, 324] width 239 height 11
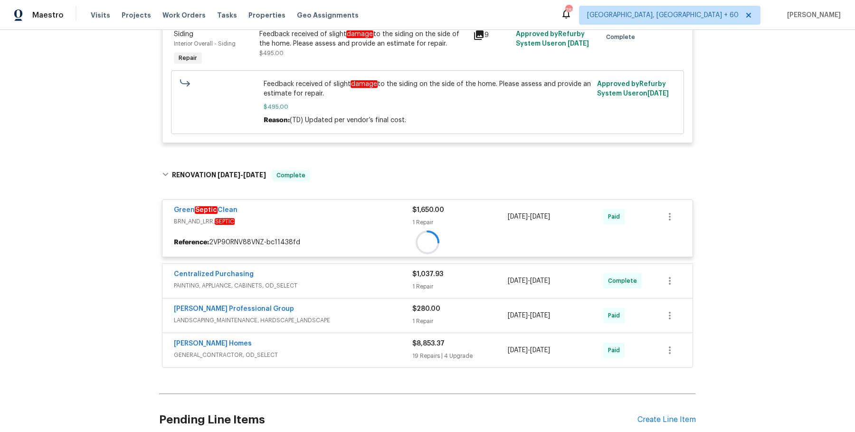
scroll to position [387, 0]
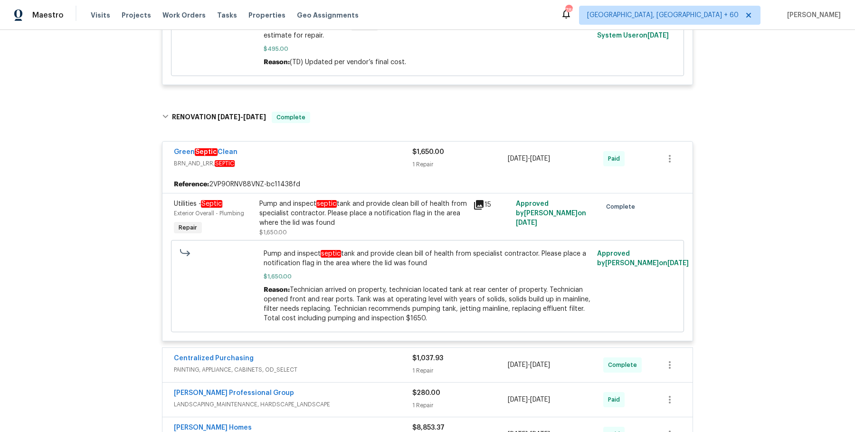
click at [363, 365] on span "PAINTING, APPLIANCE, CABINETS, OD_SELECT" at bounding box center [293, 370] width 239 height 10
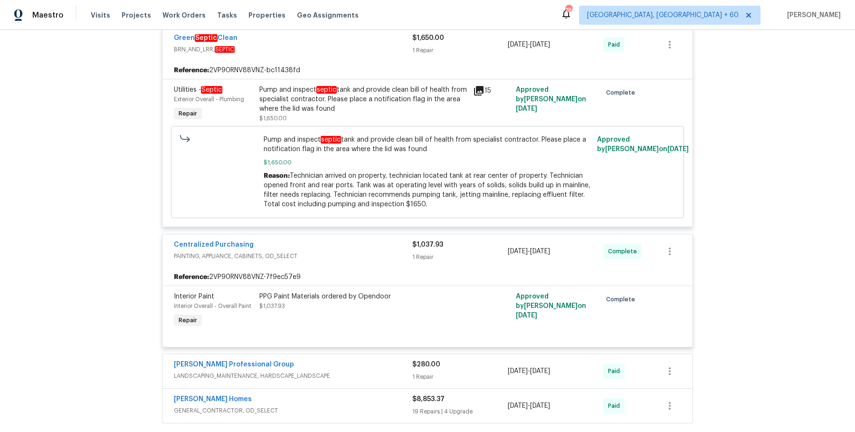
scroll to position [680, 0]
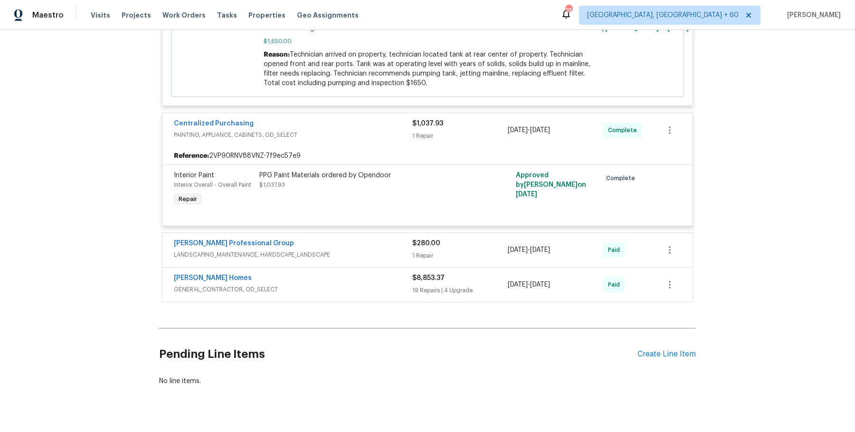
click at [372, 250] on span "LANDSCAPING_MAINTENANCE, HARDSCAPE_LANDSCAPE" at bounding box center [293, 255] width 239 height 10
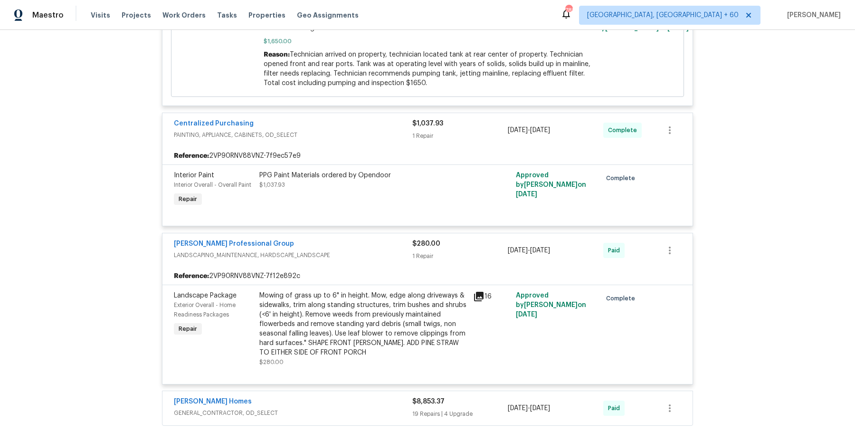
scroll to position [803, 0]
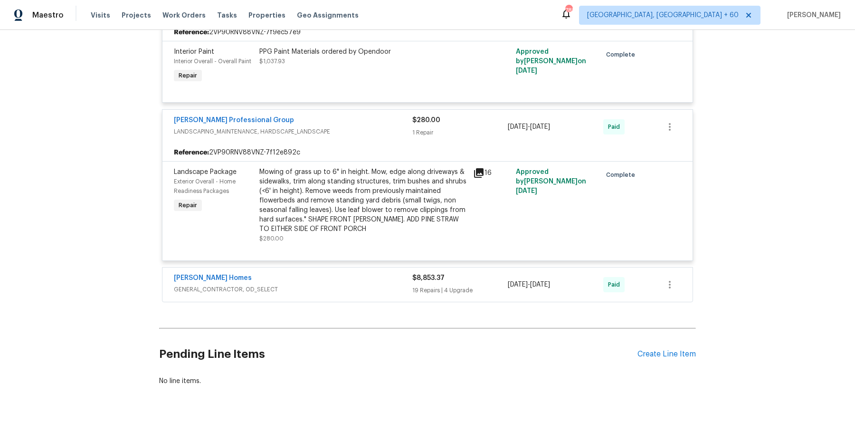
click at [381, 285] on span "GENERAL_CONTRACTOR, OD_SELECT" at bounding box center [293, 290] width 239 height 10
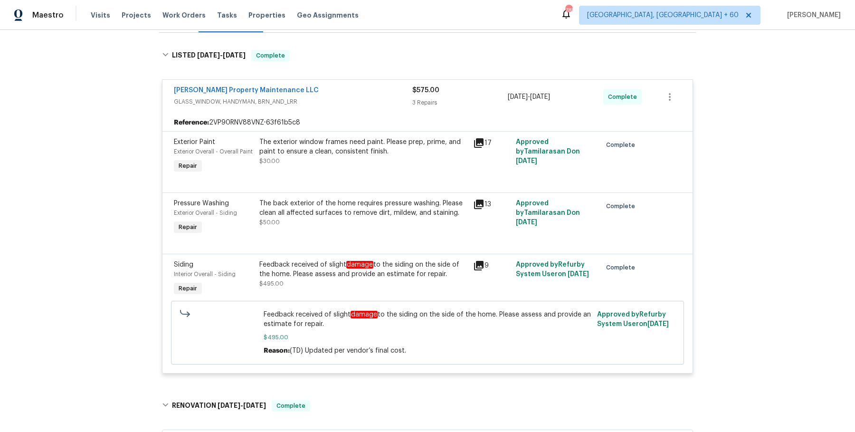
scroll to position [0, 0]
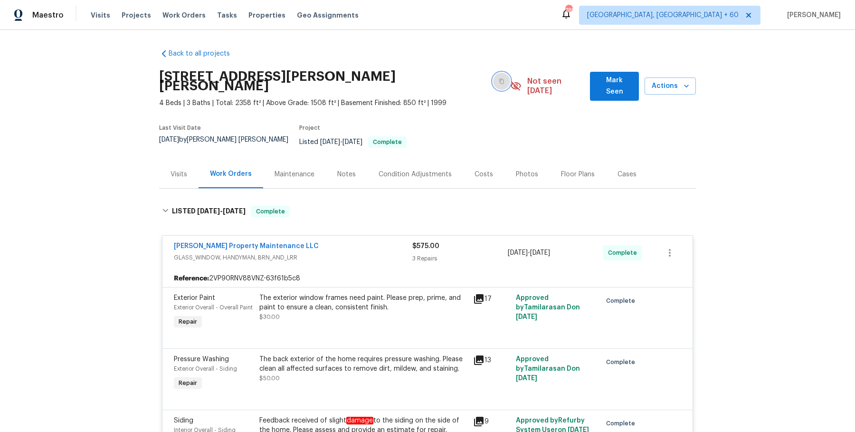
click at [493, 84] on button "button" at bounding box center [501, 81] width 17 height 17
click at [184, 20] on div "Visits Projects Work Orders Tasks Properties Geo Assignments" at bounding box center [230, 15] width 279 height 19
click at [184, 18] on span "Work Orders" at bounding box center [184, 15] width 43 height 10
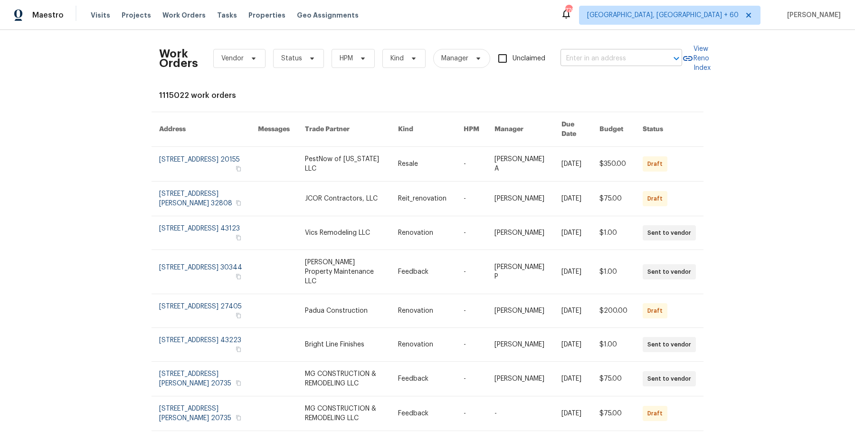
click at [605, 54] on input "text" at bounding box center [608, 58] width 95 height 15
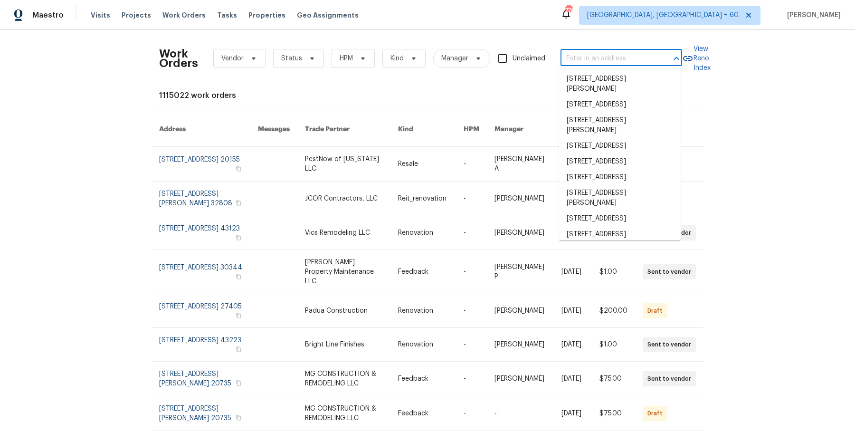
paste input "368 Pleasant Hill Dr SE Concord, NC 28025"
type input "368 Pleasant Hill Dr SE Concord, NC 28025"
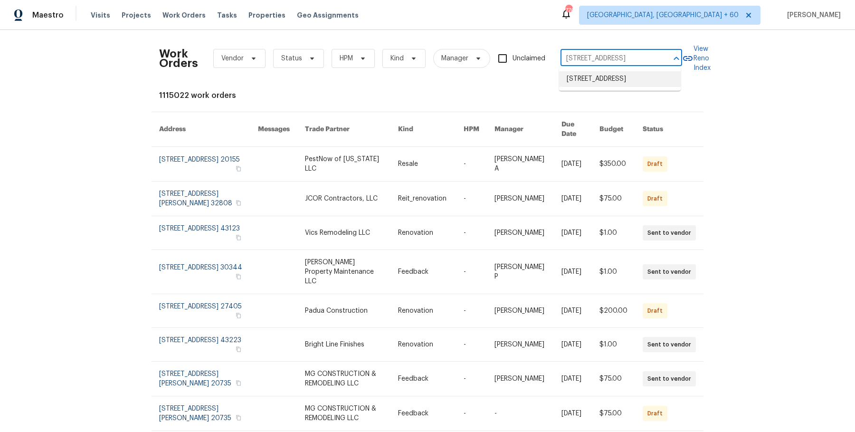
click at [613, 80] on li "368 Pleasant Hill Dr SE, Concord, NC 28025" at bounding box center [620, 79] width 122 height 16
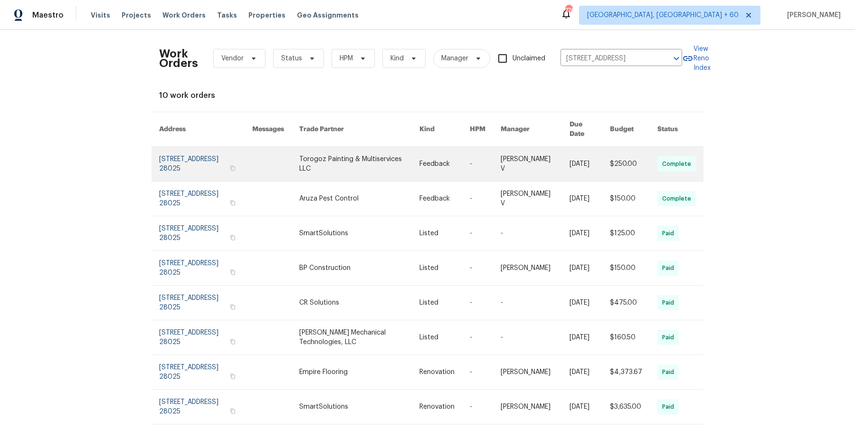
click at [465, 153] on link at bounding box center [445, 164] width 50 height 34
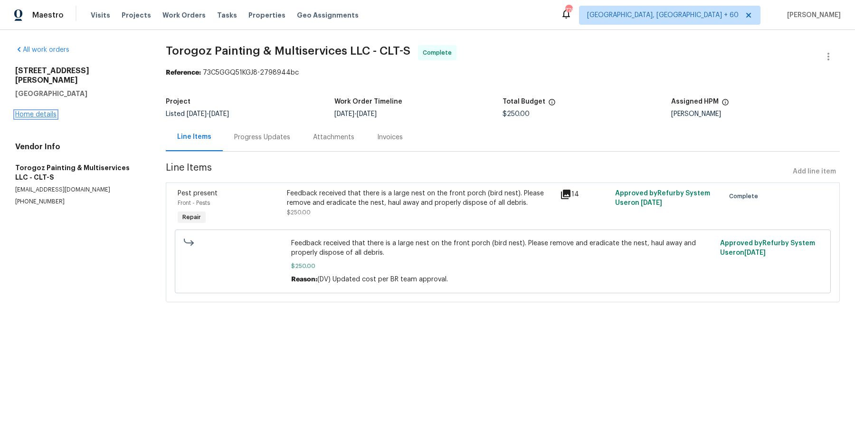
click at [42, 111] on link "Home details" at bounding box center [35, 114] width 41 height 7
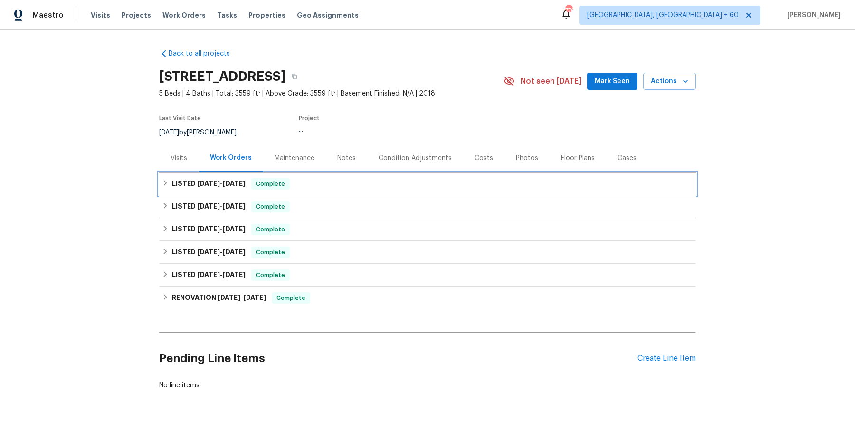
click at [289, 185] on span "Complete" at bounding box center [270, 184] width 37 height 10
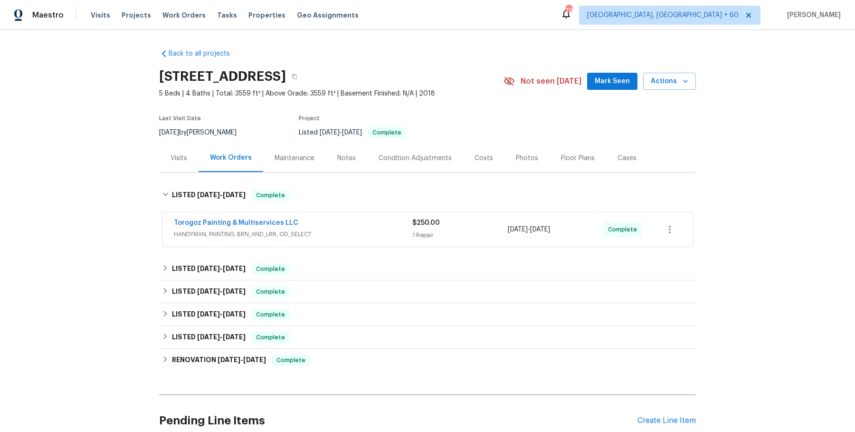
click at [325, 219] on div "Torogoz Painting & Multiservices LLC" at bounding box center [293, 223] width 239 height 11
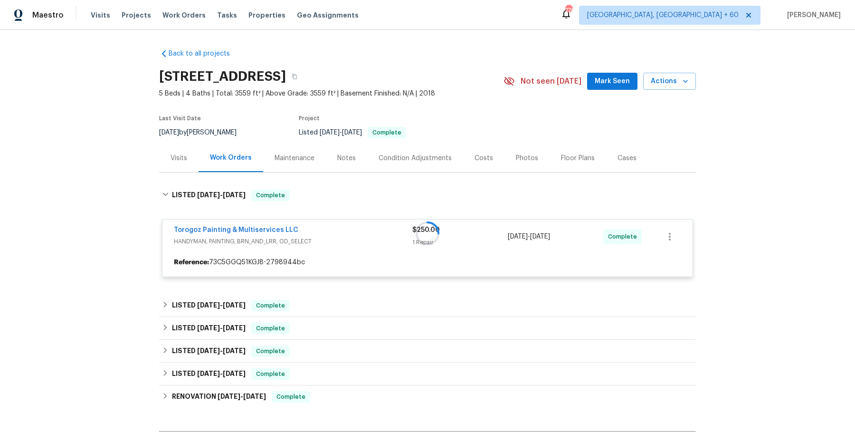
scroll to position [96, 0]
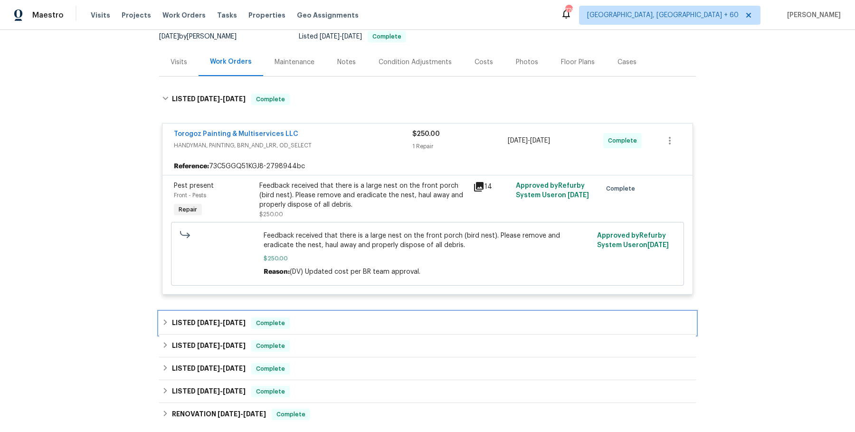
click at [323, 315] on div "LISTED 8/12/25 - 8/14/25 Complete" at bounding box center [427, 323] width 537 height 23
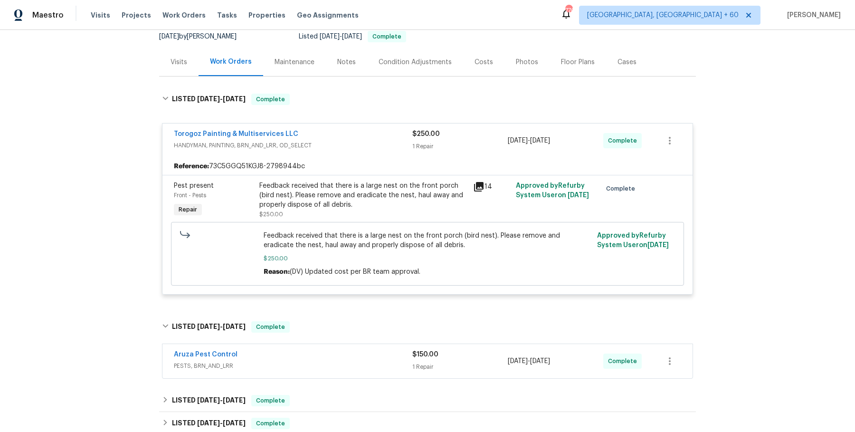
click at [323, 355] on div "Aruza Pest Control" at bounding box center [293, 355] width 239 height 11
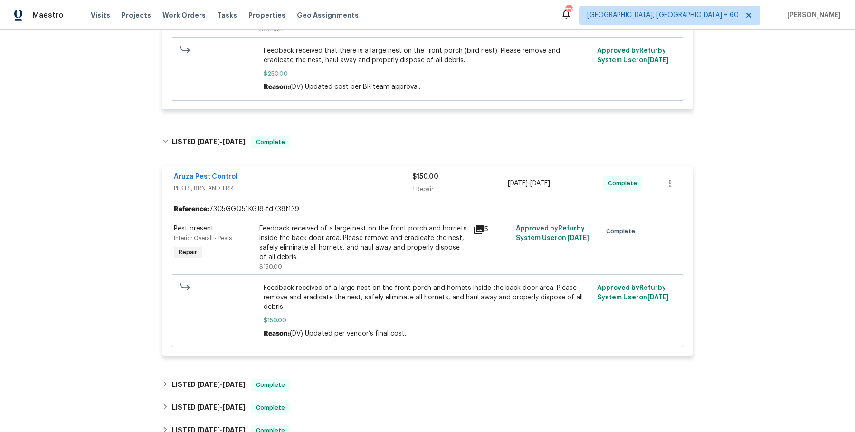
scroll to position [0, 0]
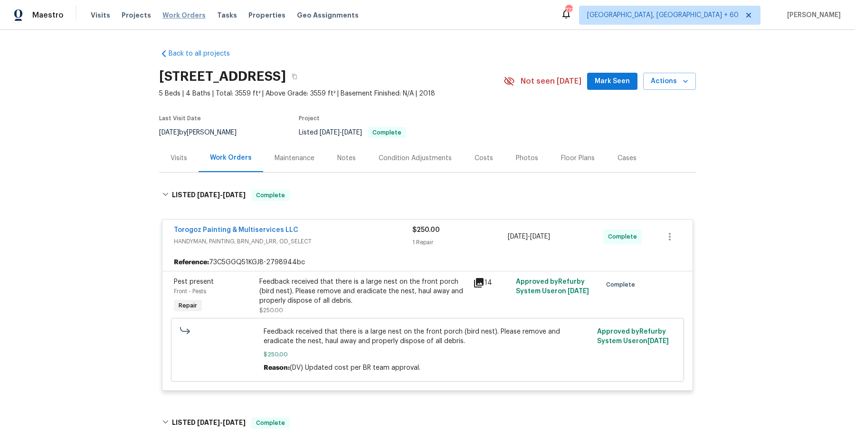
click at [187, 19] on span "Work Orders" at bounding box center [184, 15] width 43 height 10
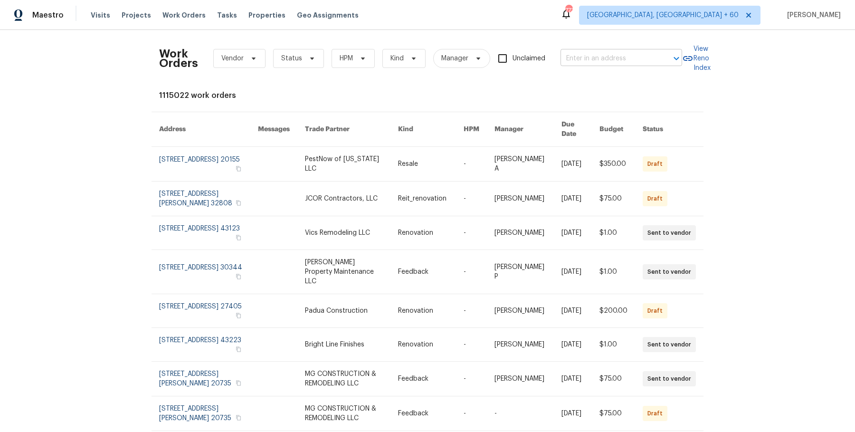
click at [653, 59] on input "text" at bounding box center [608, 58] width 95 height 15
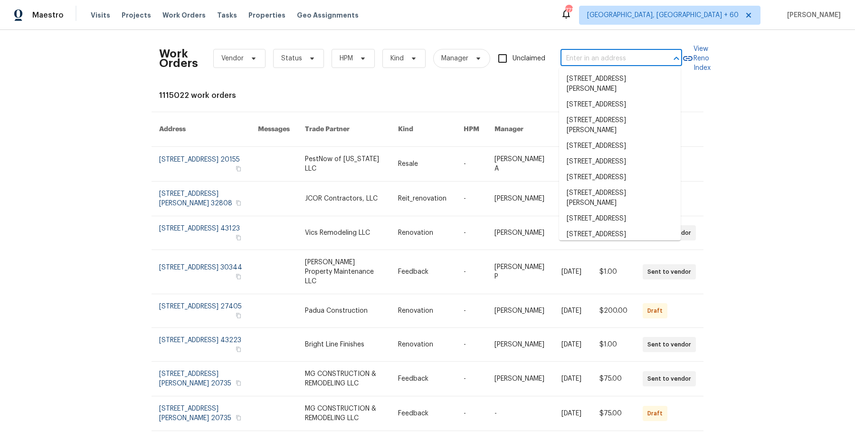
paste input "9940 Peregrine Trl Fort Worth, TX 76108"
type input "9940 Peregrine Trl Fort Worth, TX 76108"
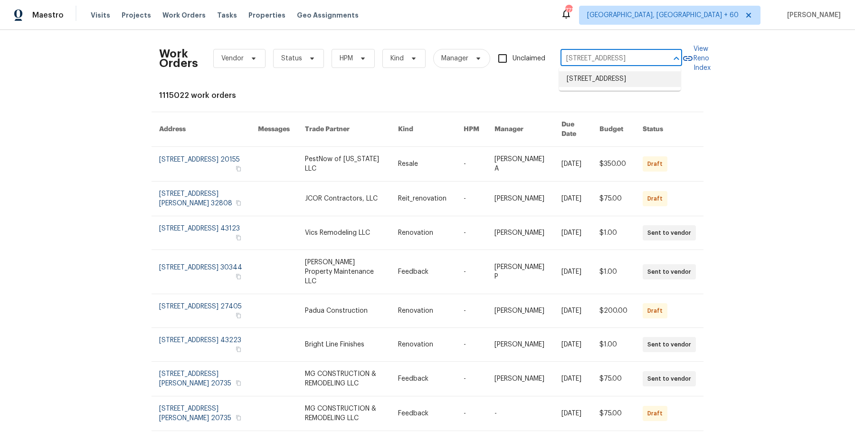
click at [645, 82] on li "9940 Peregrine Trl, Fort Worth, TX 76108" at bounding box center [620, 79] width 122 height 16
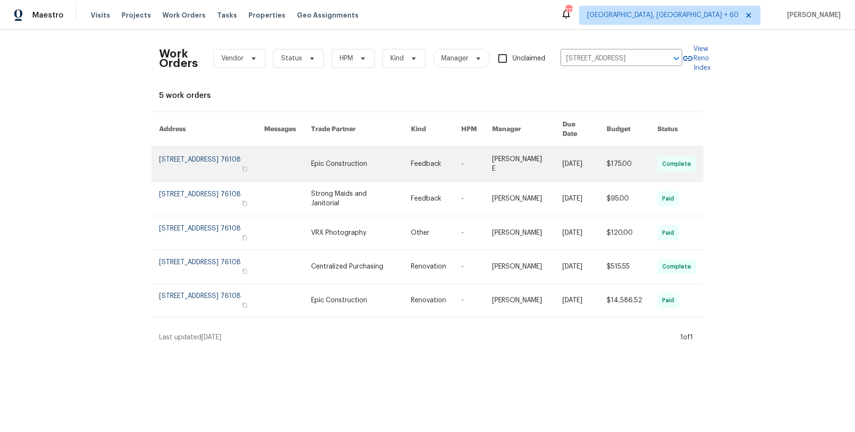
click at [602, 155] on link at bounding box center [585, 164] width 44 height 34
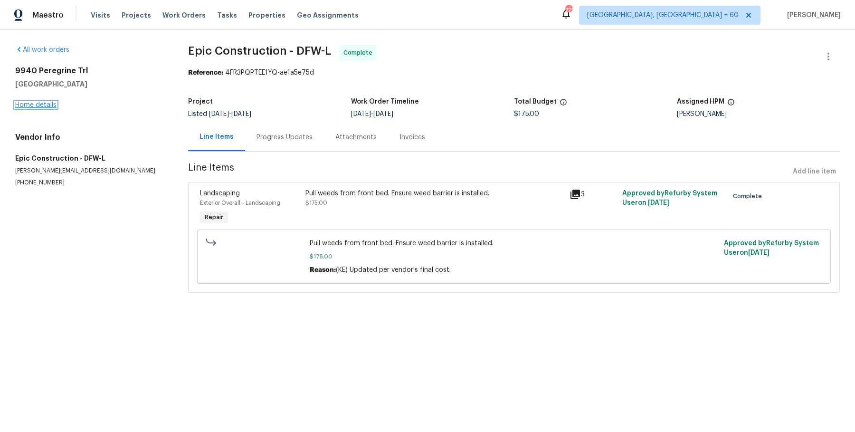
click at [41, 108] on link "Home details" at bounding box center [35, 105] width 41 height 7
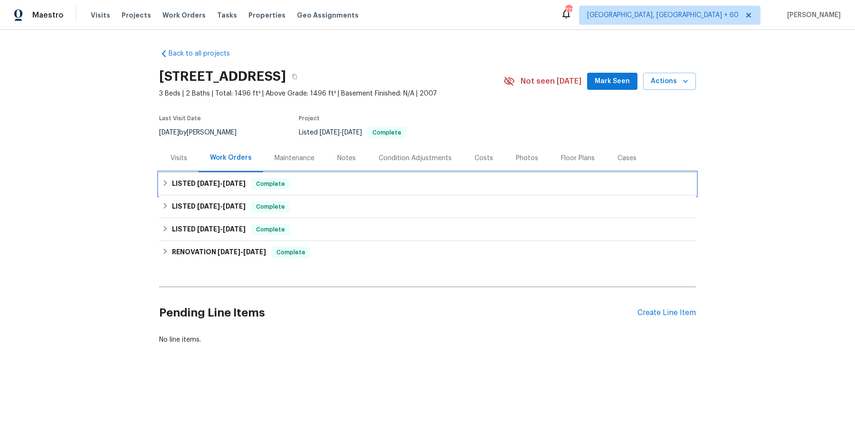
click at [344, 173] on div "LISTED 8/14/25 - 8/25/25 Complete" at bounding box center [427, 184] width 537 height 23
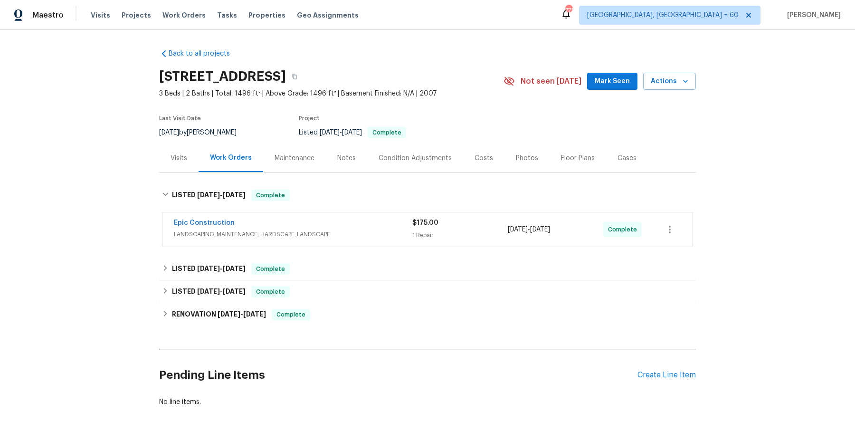
click at [347, 226] on div "Epic Construction" at bounding box center [293, 223] width 239 height 11
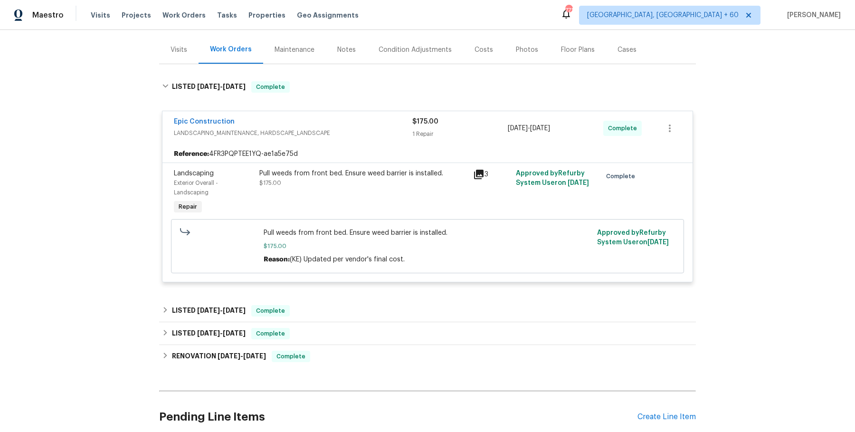
scroll to position [122, 0]
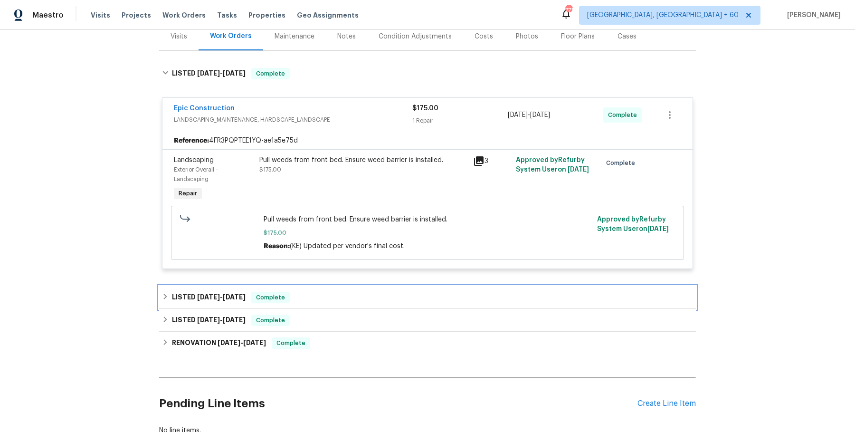
click at [335, 301] on div "LISTED 5/21/25 - 5/27/25 Complete" at bounding box center [427, 297] width 531 height 11
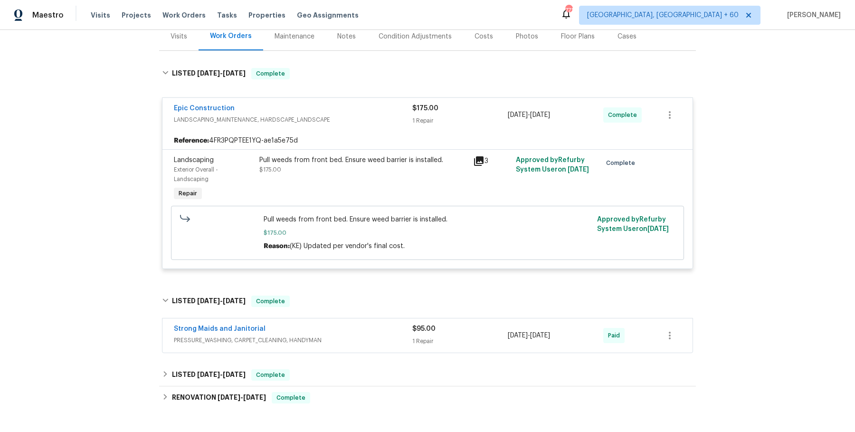
click at [331, 336] on span "PRESSURE_WASHING, CARPET_CLEANING, HANDYMAN" at bounding box center [293, 341] width 239 height 10
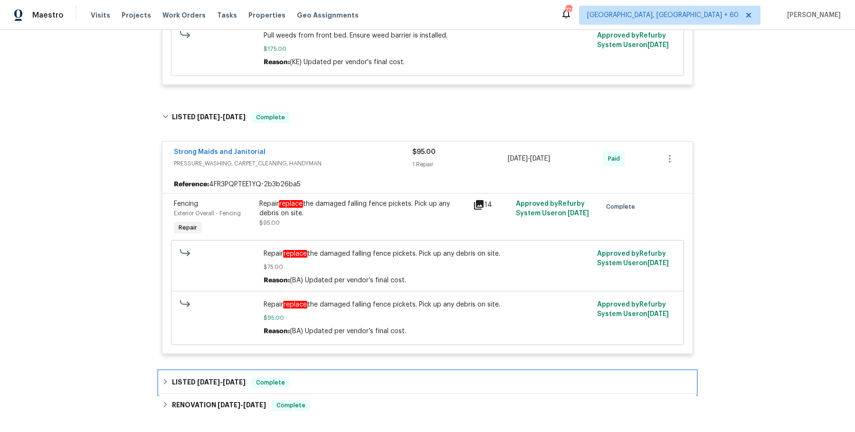
click at [313, 371] on div "LISTED 4/16/25 - 4/17/25 Complete" at bounding box center [427, 382] width 537 height 23
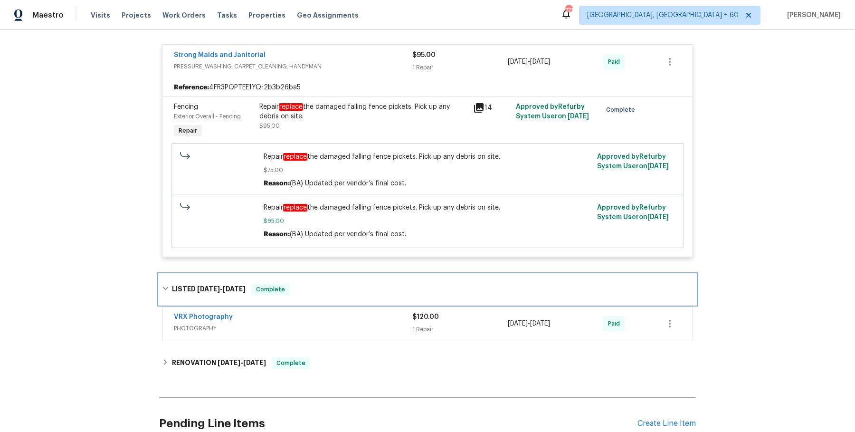
scroll to position [409, 0]
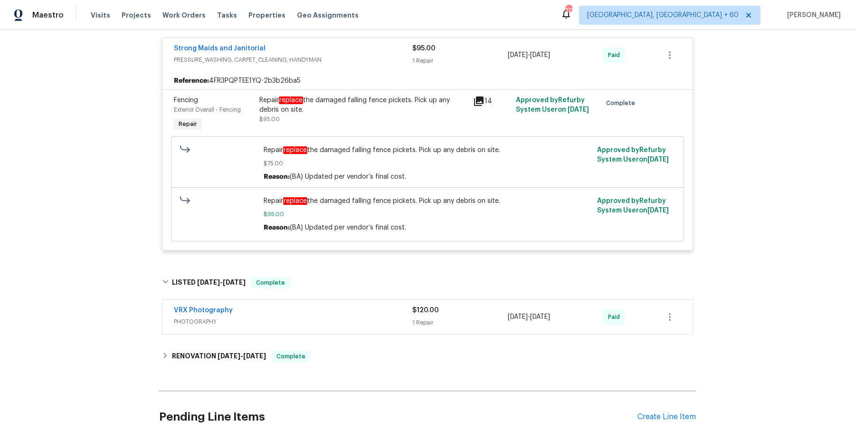
click at [335, 318] on span "PHOTOGRAPHY" at bounding box center [293, 322] width 239 height 10
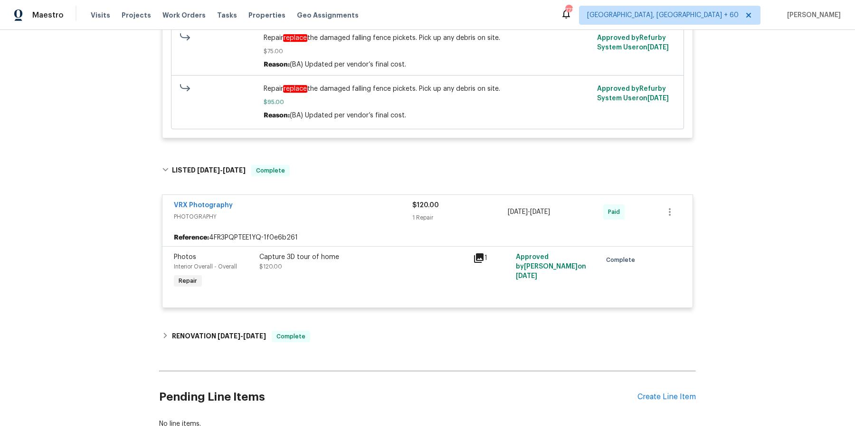
scroll to position [537, 0]
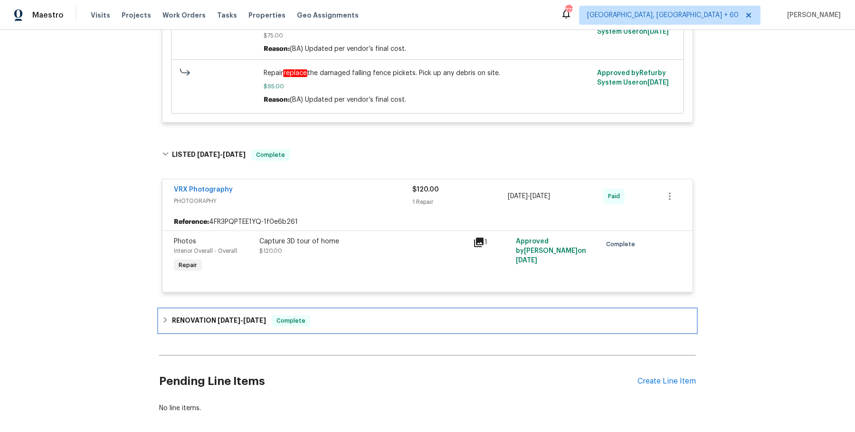
click at [335, 318] on div "RENOVATION 4/7/25 - 4/14/25 Complete" at bounding box center [427, 320] width 531 height 11
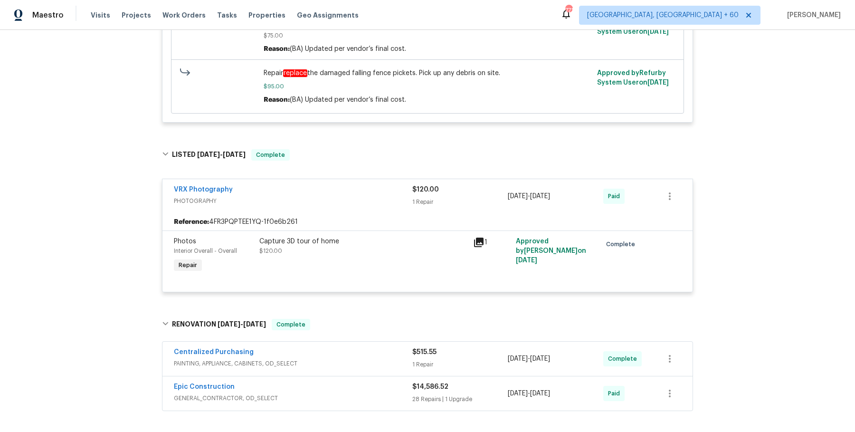
click at [345, 350] on div "Centralized Purchasing" at bounding box center [293, 352] width 239 height 11
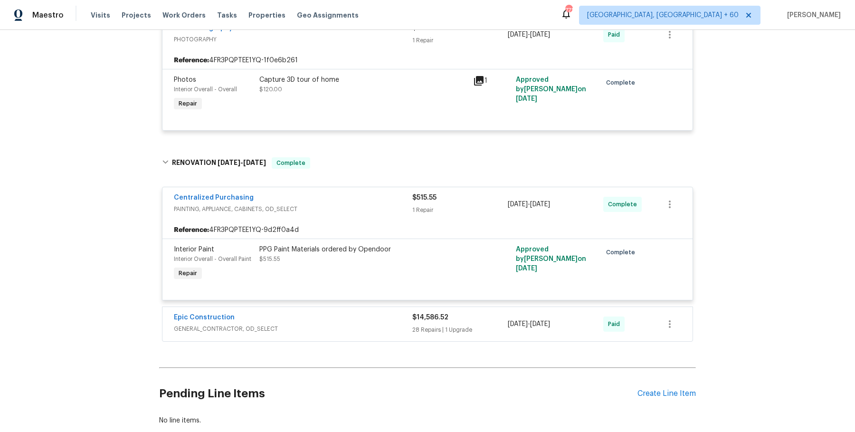
scroll to position [739, 0]
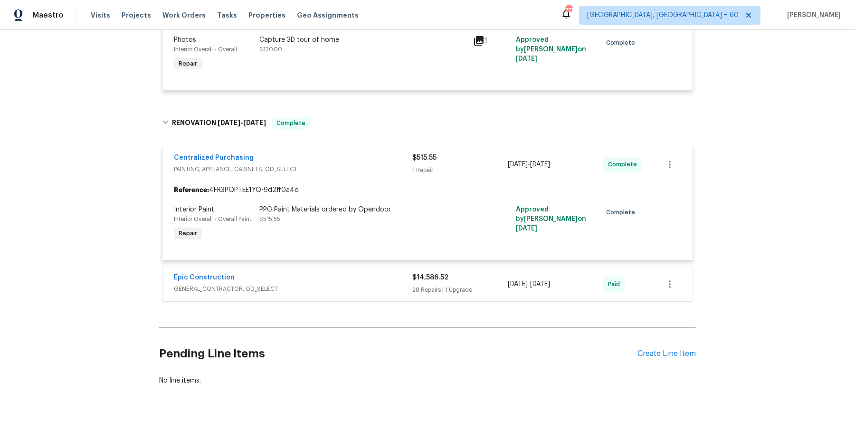
click at [353, 267] on div "Epic Construction GENERAL_CONTRACTOR, OD_SELECT $14,586.52 28 Repairs | 1 Upgra…" at bounding box center [428, 284] width 530 height 34
click at [351, 284] on span "GENERAL_CONTRACTOR, OD_SELECT" at bounding box center [293, 289] width 239 height 10
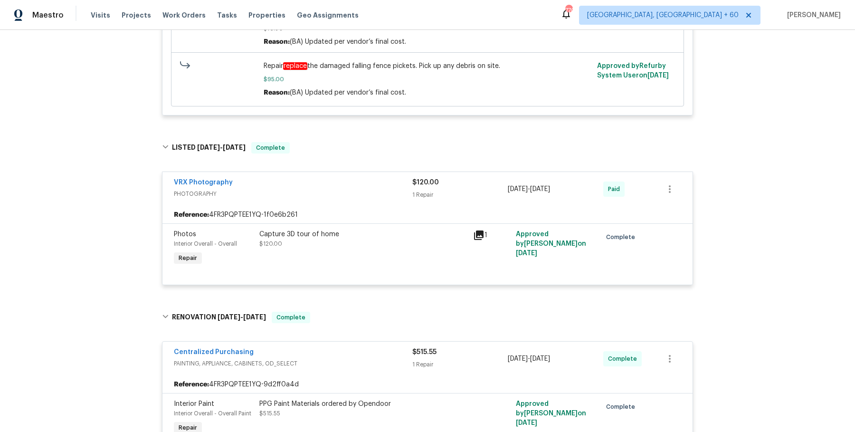
scroll to position [0, 0]
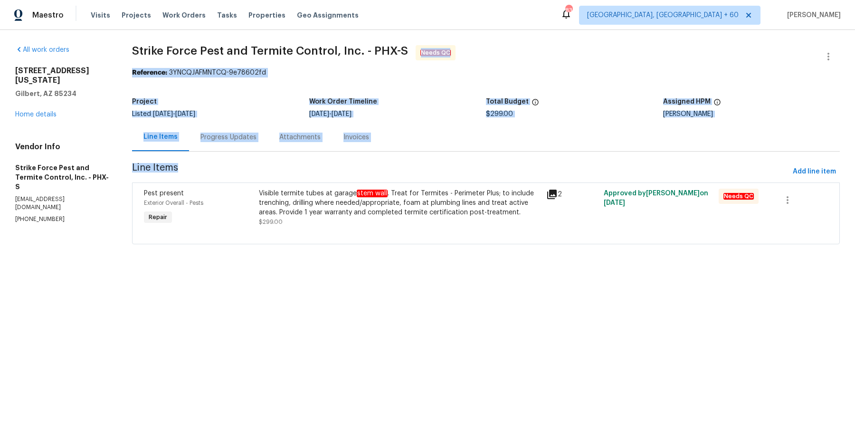
drag, startPoint x: 181, startPoint y: 50, endPoint x: 405, endPoint y: 54, distance: 224.8
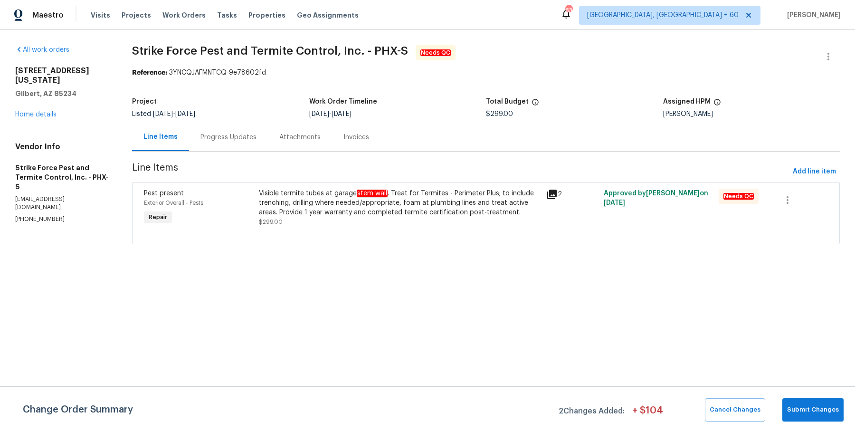
click at [288, 52] on span "Strike Force Pest and Termite Control, Inc. - PHX-S" at bounding box center [270, 50] width 276 height 11
click at [290, 54] on span "Strike Force Pest and Termite Control, Inc. - PHX-S" at bounding box center [270, 50] width 276 height 11
copy span "Strike Force Pest and Termite Control, Inc. - PHX-S"
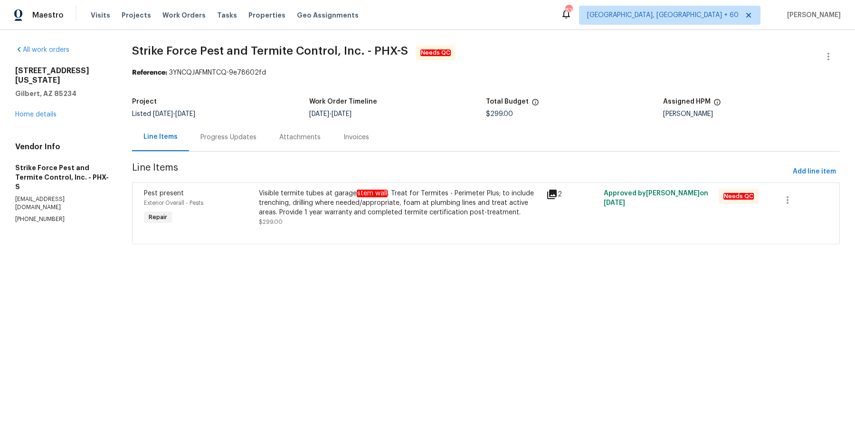
click at [212, 138] on div "Progress Updates" at bounding box center [229, 138] width 56 height 10
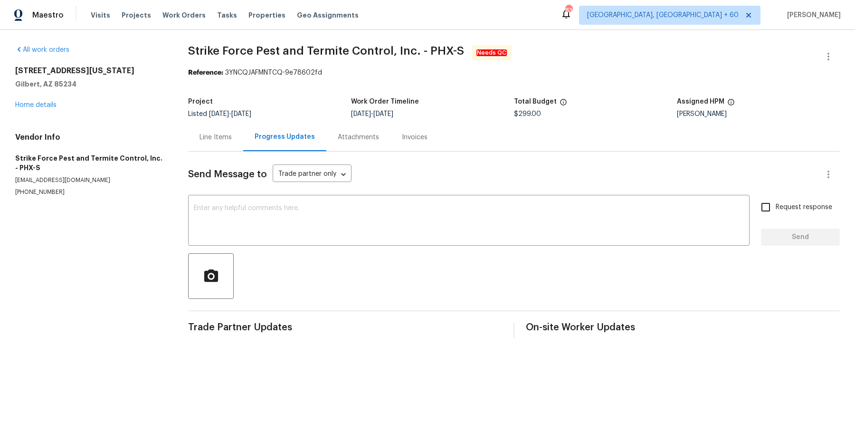
click at [362, 144] on div "Attachments" at bounding box center [358, 137] width 64 height 28
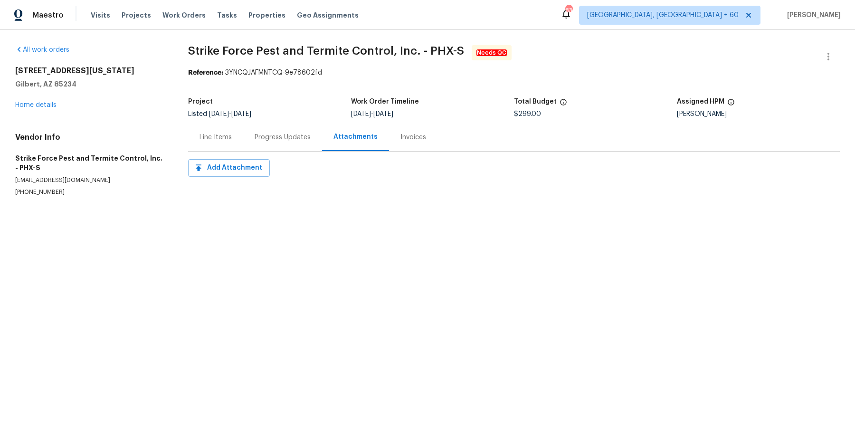
click at [401, 136] on div "Invoices" at bounding box center [414, 138] width 26 height 10
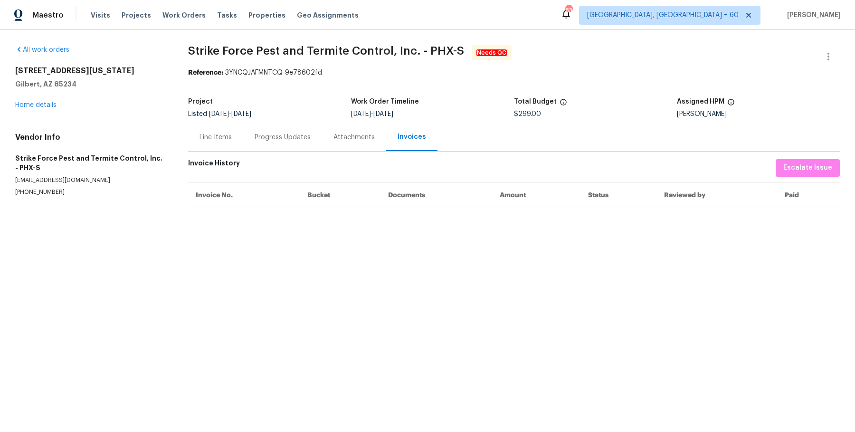
click at [221, 133] on div "Line Items" at bounding box center [216, 138] width 32 height 10
